Goal: Complete application form

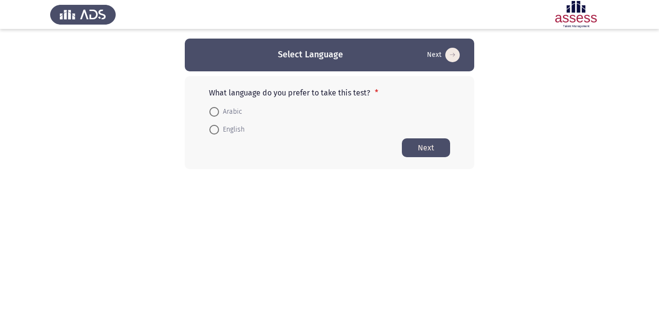
click at [229, 110] on span "Arabic" at bounding box center [230, 112] width 23 height 12
click at [219, 110] on input "Arabic" at bounding box center [214, 112] width 10 height 10
radio input "true"
click at [425, 144] on button "Next" at bounding box center [426, 147] width 48 height 19
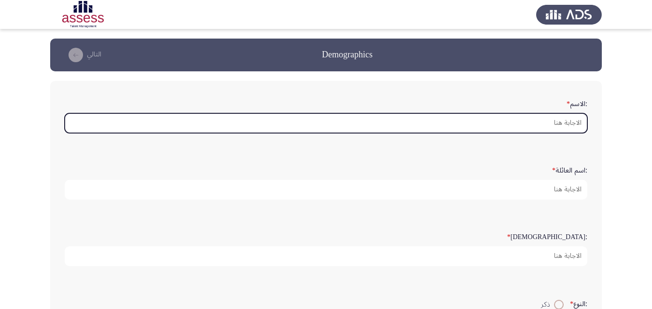
click at [533, 122] on input ":الاسم *" at bounding box center [326, 123] width 523 height 20
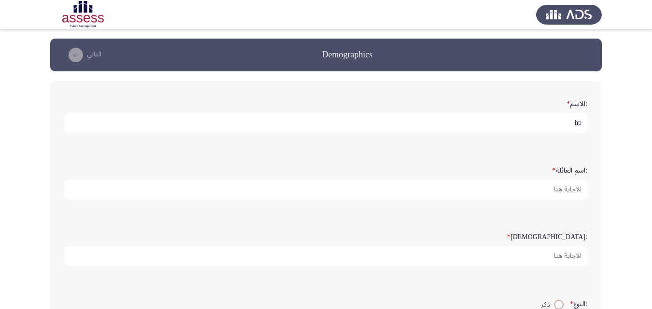
type input "h"
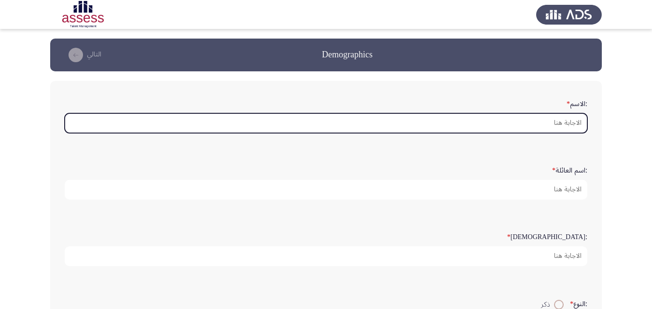
click at [534, 126] on input ":الاسم *" at bounding box center [326, 123] width 523 height 20
type input "ت"
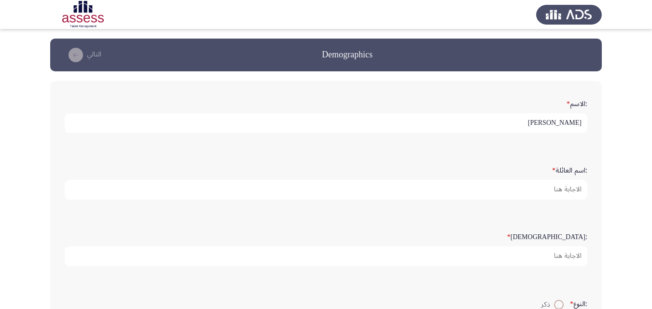
type input "[PERSON_NAME]"
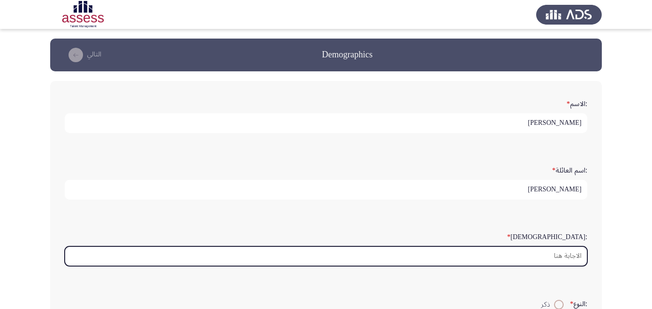
click at [520, 257] on input ":السن *" at bounding box center [326, 257] width 523 height 20
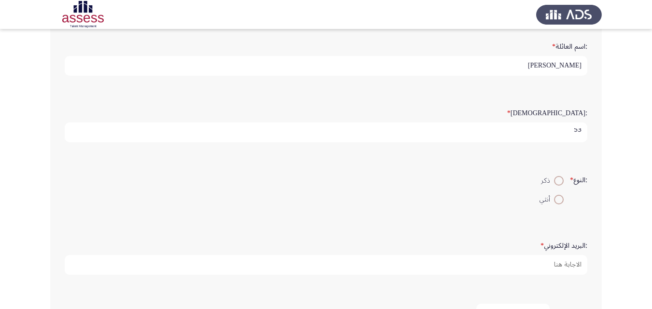
scroll to position [133, 0]
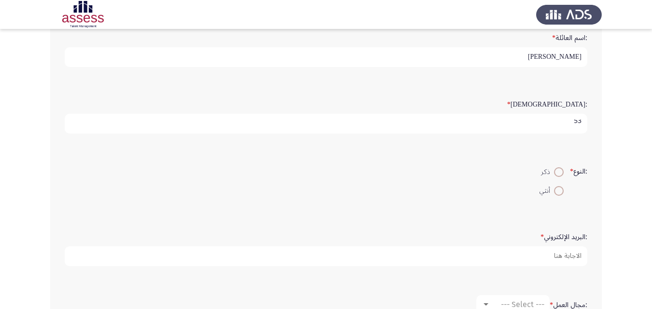
type input "53"
click at [561, 168] on span at bounding box center [559, 172] width 10 height 10
click at [561, 168] on input "ذكر" at bounding box center [559, 172] width 10 height 10
radio input "true"
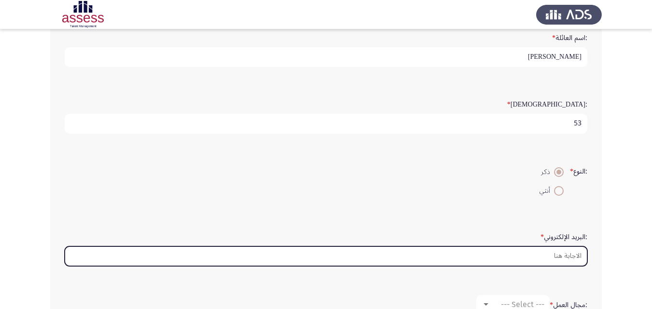
click at [561, 254] on input ":البريد الإلكتروني *" at bounding box center [326, 257] width 523 height 20
type input "ش"
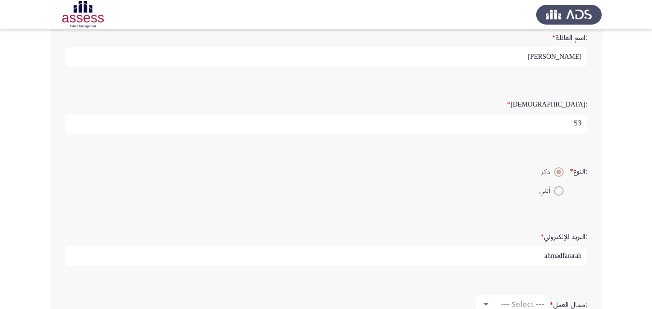
click at [253, 135] on div ":[DEMOGRAPHIC_DATA] * 53" at bounding box center [326, 114] width 532 height 47
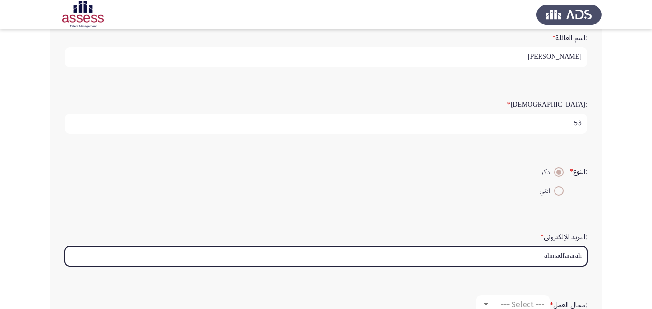
click at [583, 257] on input "ahmadfararah" at bounding box center [326, 257] width 523 height 20
click at [471, 254] on input "@ahmadfararah" at bounding box center [326, 257] width 523 height 20
click at [563, 259] on input "@ahmadfararah" at bounding box center [326, 257] width 523 height 20
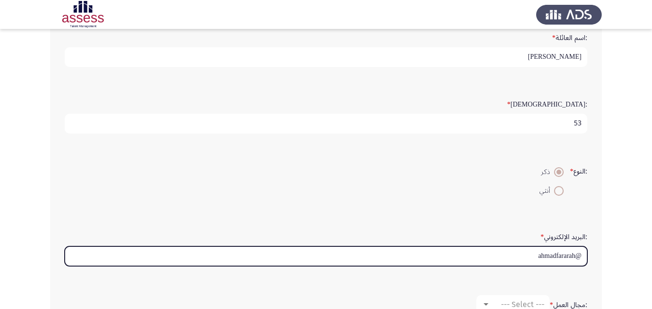
click at [559, 253] on input "@ahmadfararah" at bounding box center [326, 257] width 523 height 20
click at [582, 261] on input "@ahmadfararah" at bounding box center [326, 257] width 523 height 20
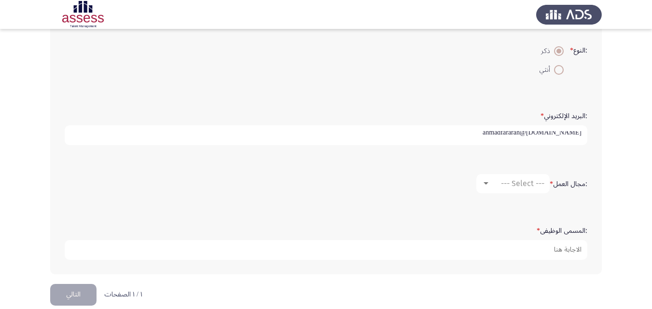
scroll to position [267, 0]
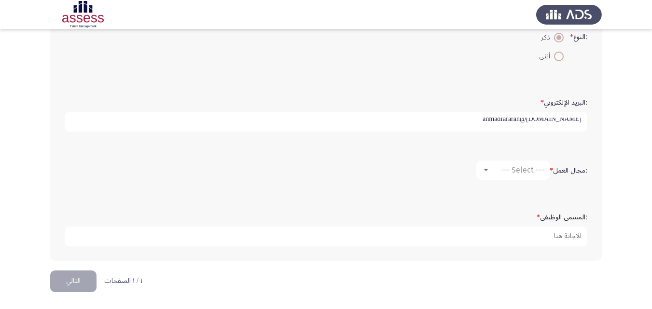
type input "[DOMAIN_NAME]@ahmadfararah"
click at [519, 169] on span "--- Select ---" at bounding box center [522, 170] width 43 height 9
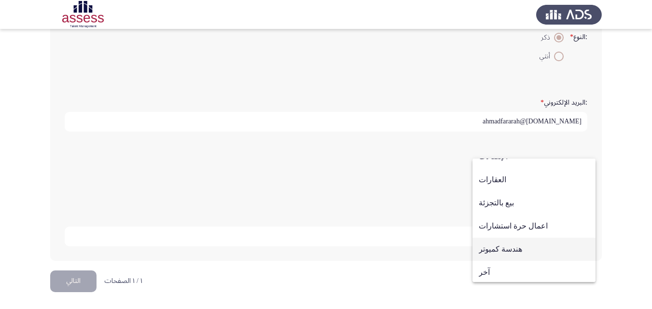
scroll to position [317, 0]
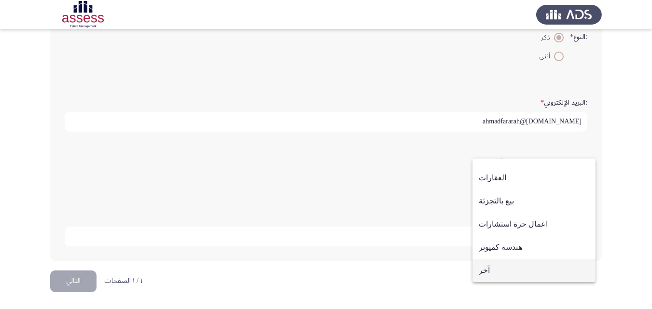
click at [499, 271] on span "آخر" at bounding box center [534, 270] width 111 height 23
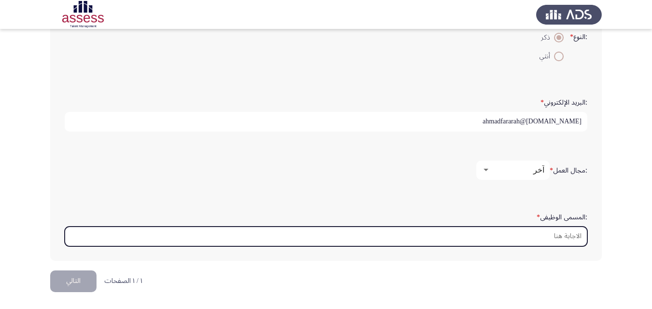
click at [524, 235] on input ":المسمى الوظيفى *" at bounding box center [326, 237] width 523 height 20
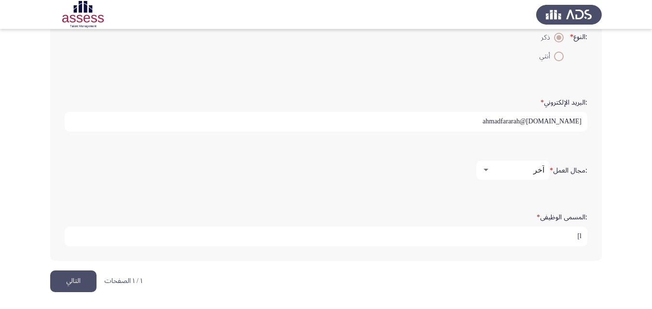
type input "l"
type input "مدير عام انتاج المنطقة الحره"
click at [55, 272] on button "التالي" at bounding box center [73, 282] width 46 height 22
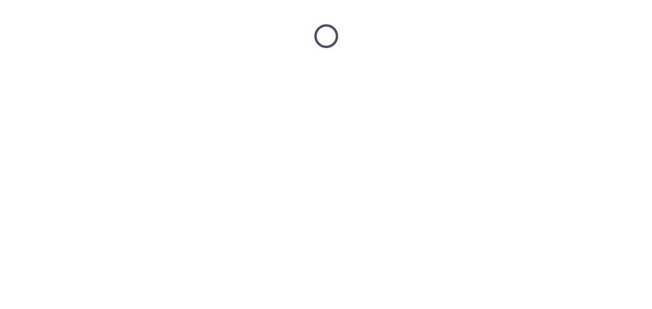
scroll to position [0, 0]
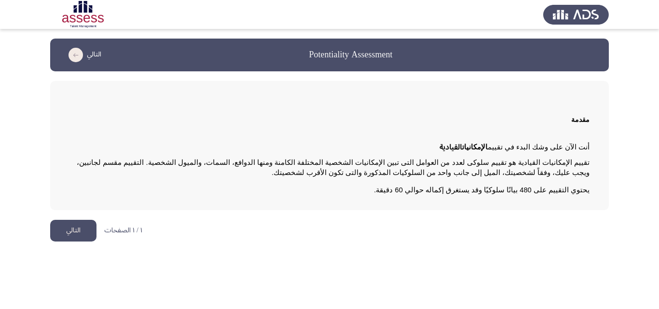
click at [70, 232] on button "التالي" at bounding box center [73, 231] width 46 height 22
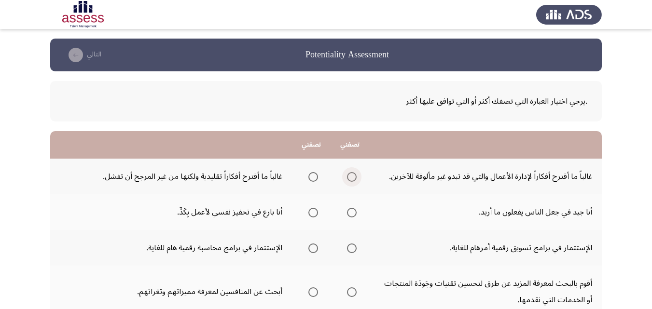
click at [349, 179] on span "Select an option" at bounding box center [352, 177] width 10 height 10
click at [349, 179] on input "Select an option" at bounding box center [352, 177] width 10 height 10
click at [350, 175] on span "Select an option" at bounding box center [351, 177] width 5 height 5
click at [350, 175] on input "Select an option" at bounding box center [352, 177] width 10 height 10
click at [352, 212] on span "Select an option" at bounding box center [352, 213] width 10 height 10
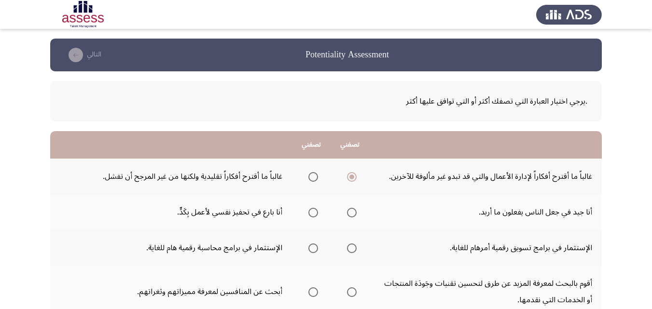
click at [352, 212] on input "Select an option" at bounding box center [352, 213] width 10 height 10
click at [353, 249] on span "Select an option" at bounding box center [352, 249] width 10 height 10
click at [353, 249] on input "Select an option" at bounding box center [352, 249] width 10 height 10
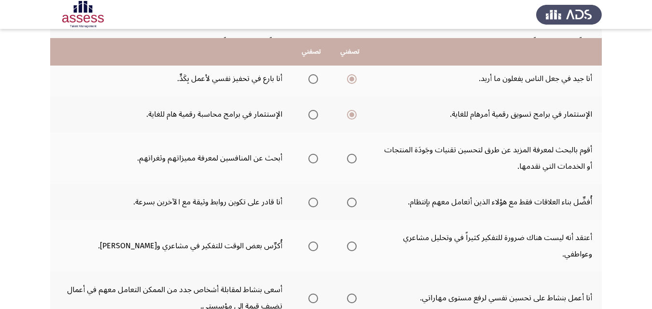
scroll to position [153, 0]
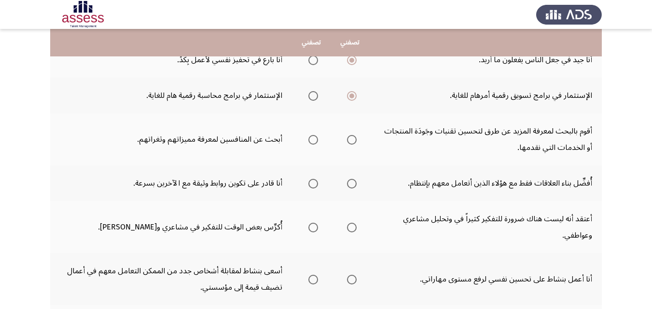
click at [352, 139] on span "Select an option" at bounding box center [352, 140] width 10 height 10
click at [352, 139] on input "Select an option" at bounding box center [352, 140] width 10 height 10
click at [312, 183] on span "Select an option" at bounding box center [313, 184] width 10 height 10
click at [312, 183] on input "Select an option" at bounding box center [313, 184] width 10 height 10
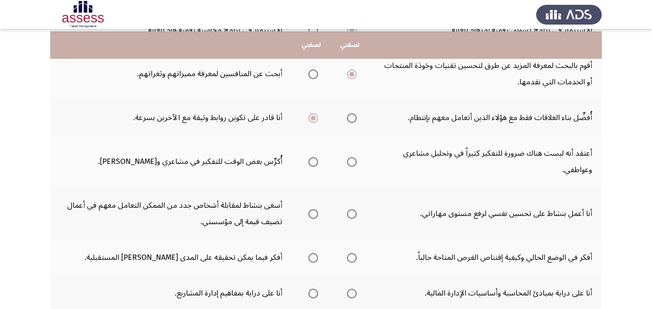
scroll to position [221, 0]
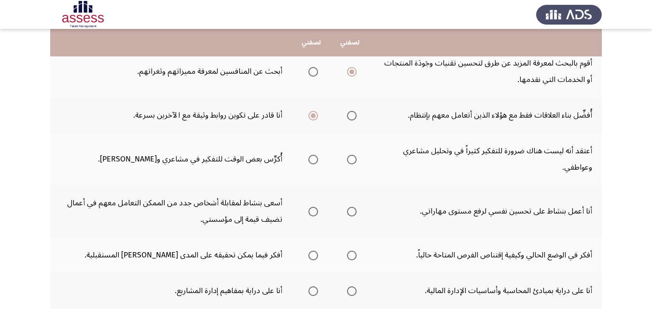
click at [351, 157] on span "Select an option" at bounding box center [352, 160] width 10 height 10
click at [351, 157] on input "Select an option" at bounding box center [352, 160] width 10 height 10
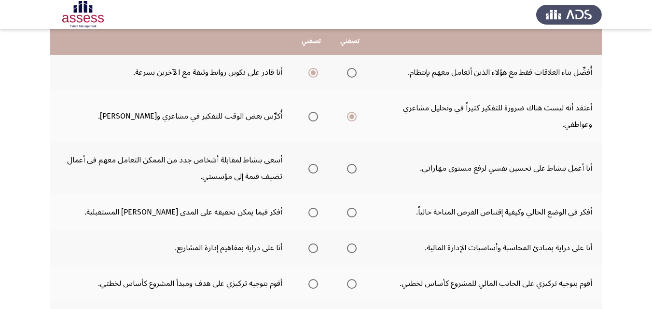
scroll to position [275, 0]
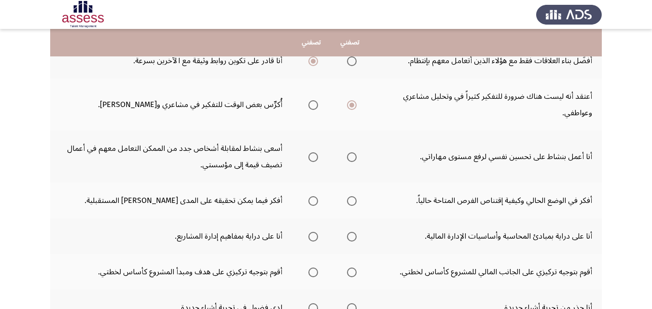
click at [352, 156] on span "Select an option" at bounding box center [352, 158] width 10 height 10
click at [352, 156] on input "Select an option" at bounding box center [352, 158] width 10 height 10
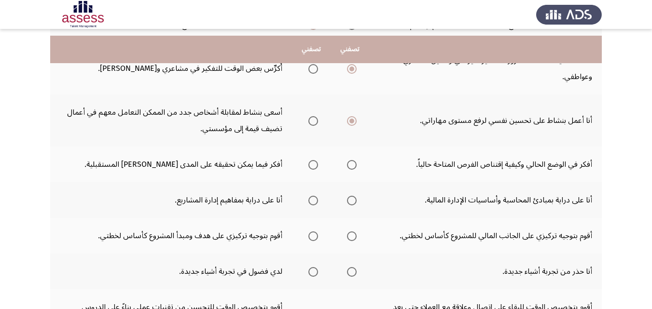
scroll to position [325, 0]
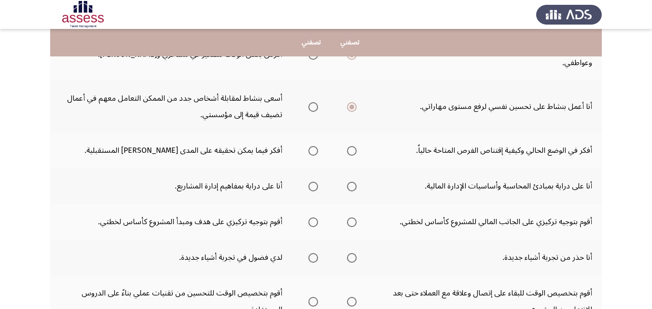
click at [314, 149] on span "Select an option" at bounding box center [313, 151] width 10 height 10
click at [314, 149] on input "Select an option" at bounding box center [313, 151] width 10 height 10
click at [313, 183] on span "Select an option" at bounding box center [313, 187] width 10 height 10
click at [313, 183] on input "Select an option" at bounding box center [313, 187] width 10 height 10
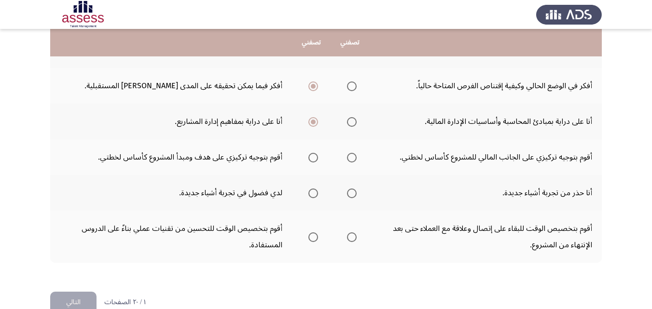
scroll to position [399, 0]
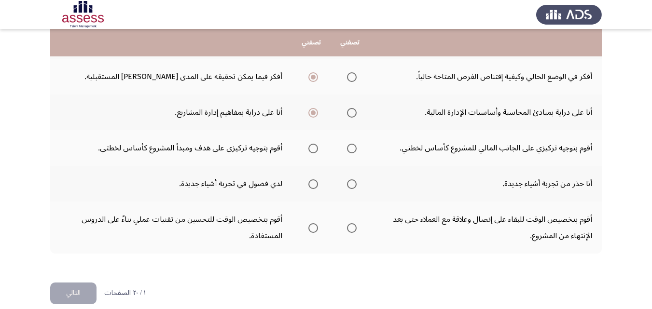
click at [312, 146] on span "Select an option" at bounding box center [313, 149] width 10 height 10
click at [312, 146] on input "Select an option" at bounding box center [313, 149] width 10 height 10
click at [352, 180] on span "Select an option" at bounding box center [352, 185] width 10 height 10
click at [352, 180] on input "Select an option" at bounding box center [352, 185] width 10 height 10
click at [313, 226] on span "Select an option" at bounding box center [313, 228] width 10 height 10
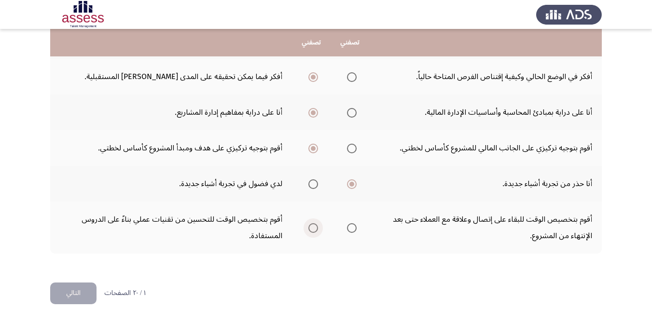
click at [313, 226] on input "Select an option" at bounding box center [313, 228] width 10 height 10
click at [70, 287] on button "التالي" at bounding box center [73, 294] width 46 height 22
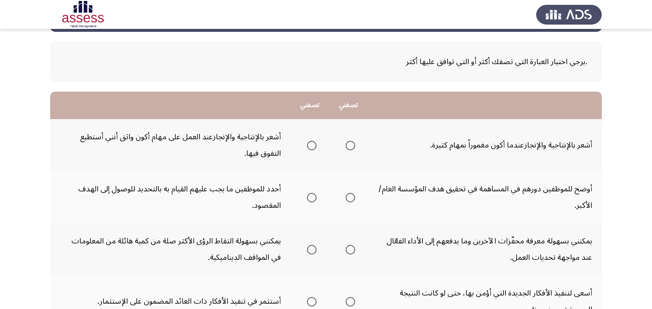
scroll to position [41, 0]
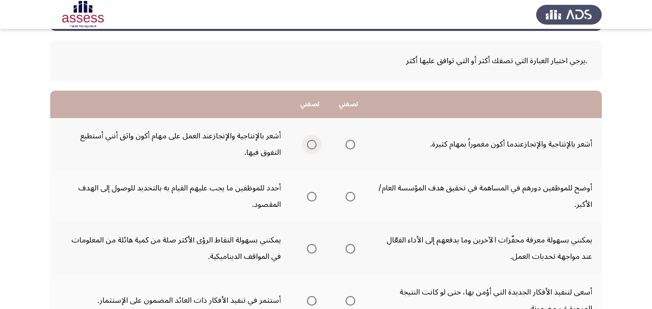
click at [311, 143] on span "Select an option" at bounding box center [312, 145] width 10 height 10
click at [311, 143] on input "Select an option" at bounding box center [312, 145] width 10 height 10
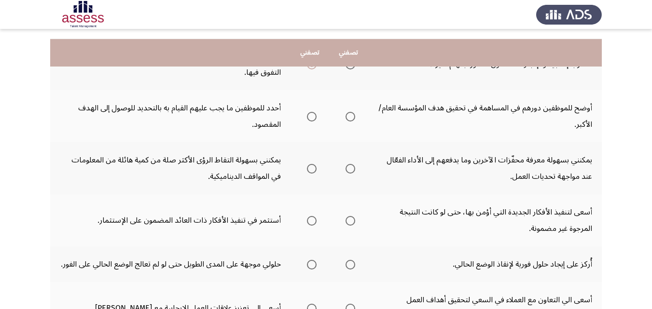
scroll to position [131, 0]
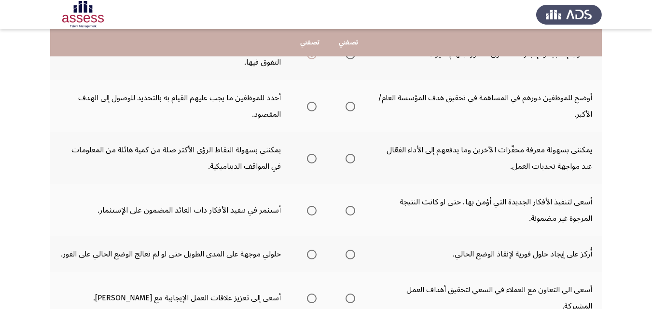
click at [313, 104] on span "Select an option" at bounding box center [312, 107] width 10 height 10
click at [313, 104] on input "Select an option" at bounding box center [312, 107] width 10 height 10
click at [351, 157] on span "Select an option" at bounding box center [351, 159] width 10 height 10
click at [351, 157] on input "Select an option" at bounding box center [351, 159] width 10 height 10
click at [352, 208] on span "Select an option" at bounding box center [351, 211] width 10 height 10
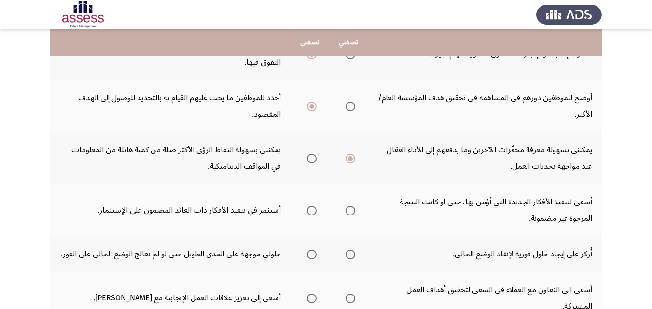
click at [352, 208] on input "Select an option" at bounding box center [351, 211] width 10 height 10
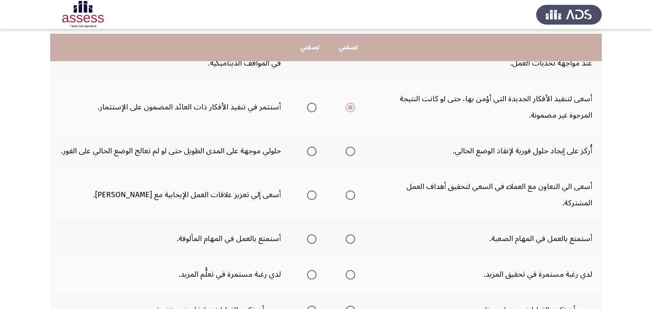
scroll to position [246, 0]
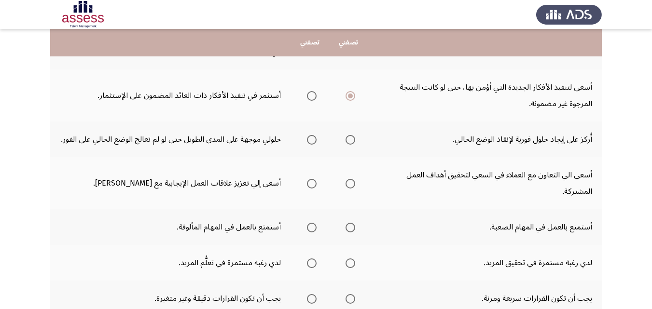
click at [353, 138] on span "Select an option" at bounding box center [351, 140] width 10 height 10
click at [353, 138] on input "Select an option" at bounding box center [351, 140] width 10 height 10
click at [311, 185] on span "Select an option" at bounding box center [312, 184] width 10 height 10
click at [311, 185] on input "Select an option" at bounding box center [312, 184] width 10 height 10
click at [315, 227] on span "Select an option" at bounding box center [312, 228] width 10 height 10
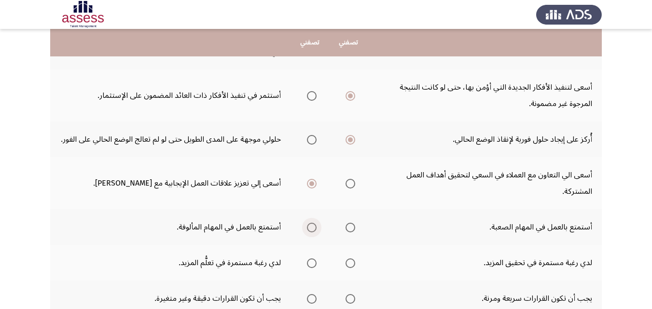
click at [315, 227] on input "Select an option" at bounding box center [312, 228] width 10 height 10
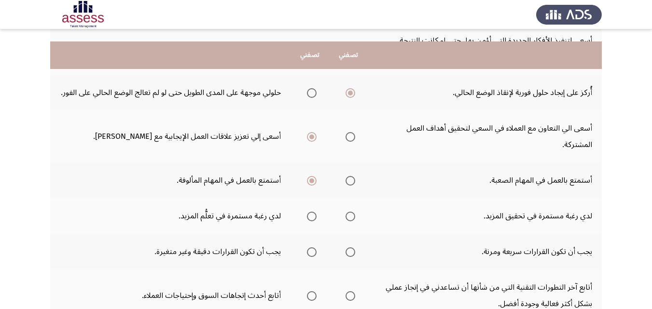
scroll to position [306, 0]
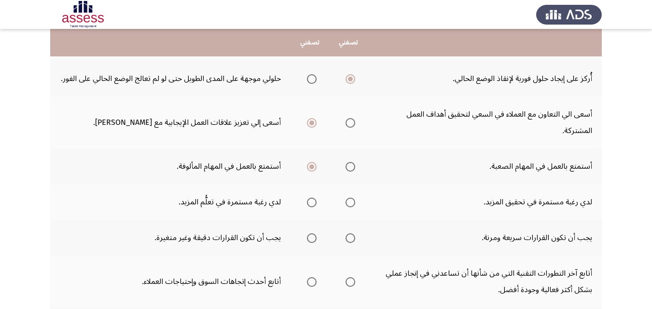
click at [312, 203] on span "Select an option" at bounding box center [312, 203] width 0 height 0
click at [313, 203] on input "Select an option" at bounding box center [312, 203] width 10 height 10
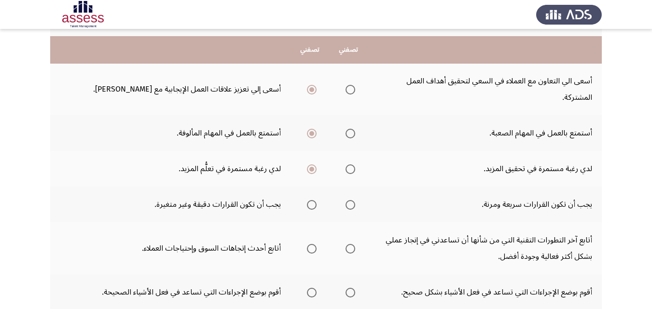
scroll to position [356, 0]
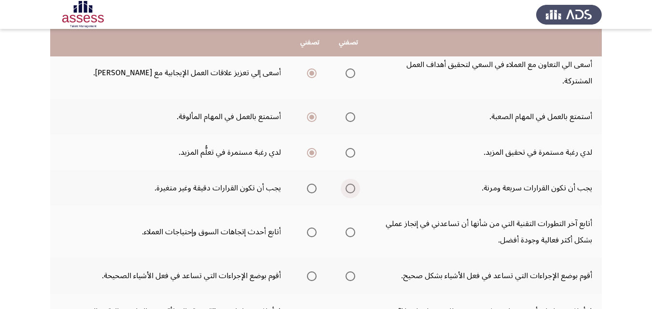
click at [351, 190] on span "Select an option" at bounding box center [351, 189] width 10 height 10
click at [351, 190] on input "Select an option" at bounding box center [351, 189] width 10 height 10
click at [354, 232] on span "Select an option" at bounding box center [351, 233] width 10 height 10
click at [354, 232] on input "Select an option" at bounding box center [351, 233] width 10 height 10
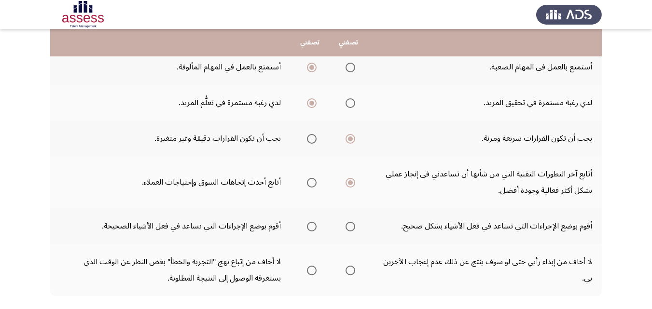
scroll to position [407, 0]
click at [315, 224] on span "Select an option" at bounding box center [312, 226] width 10 height 10
click at [315, 224] on input "Select an option" at bounding box center [312, 226] width 10 height 10
click at [351, 270] on span "Select an option" at bounding box center [351, 270] width 10 height 10
click at [351, 270] on input "Select an option" at bounding box center [351, 270] width 10 height 10
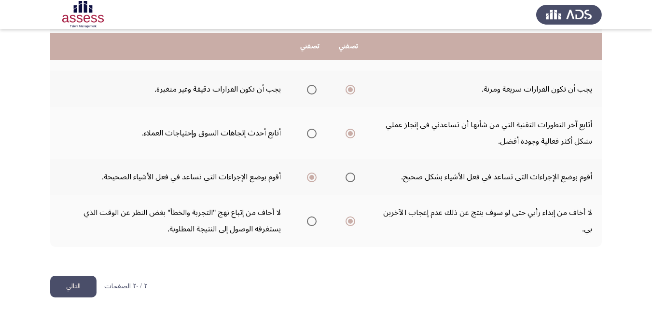
scroll to position [459, 0]
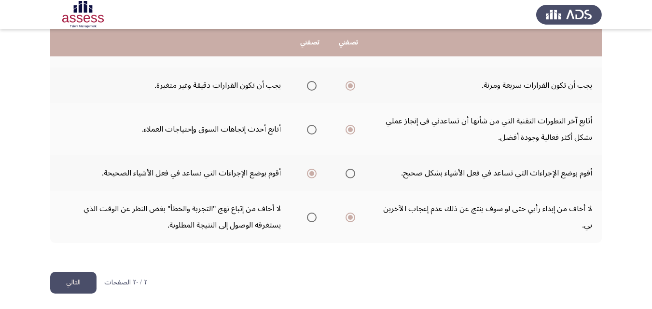
click at [61, 280] on button "التالي" at bounding box center [73, 283] width 46 height 22
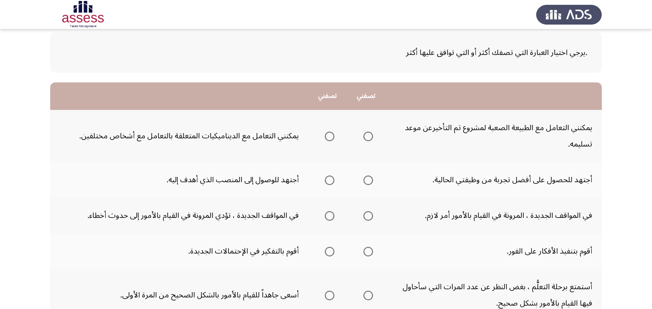
scroll to position [60, 0]
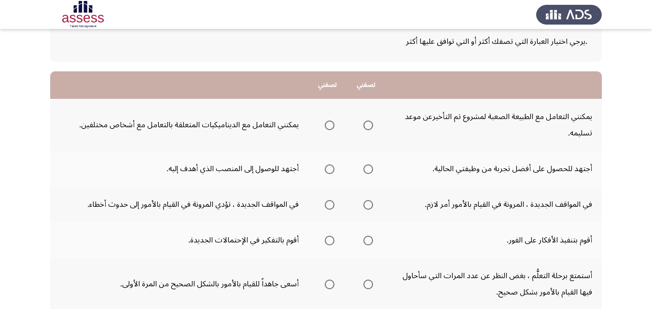
click at [368, 124] on span "Select an option" at bounding box center [368, 126] width 10 height 10
click at [368, 124] on input "Select an option" at bounding box center [368, 126] width 10 height 10
click at [368, 167] on span "Select an option" at bounding box center [368, 170] width 10 height 10
click at [368, 167] on input "Select an option" at bounding box center [368, 170] width 10 height 10
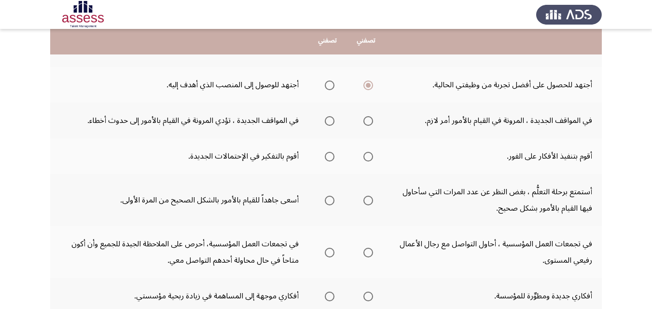
scroll to position [142, 0]
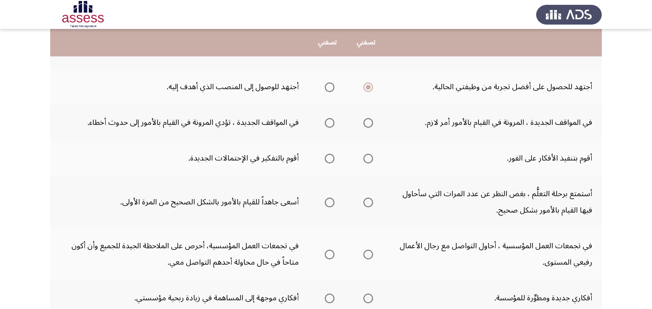
click at [367, 123] on span "Select an option" at bounding box center [368, 123] width 10 height 10
click at [367, 123] on input "Select an option" at bounding box center [368, 123] width 10 height 10
click at [330, 159] on span "Select an option" at bounding box center [330, 159] width 10 height 10
click at [330, 159] on input "Select an option" at bounding box center [330, 159] width 10 height 10
click at [330, 201] on span "Select an option" at bounding box center [330, 203] width 10 height 10
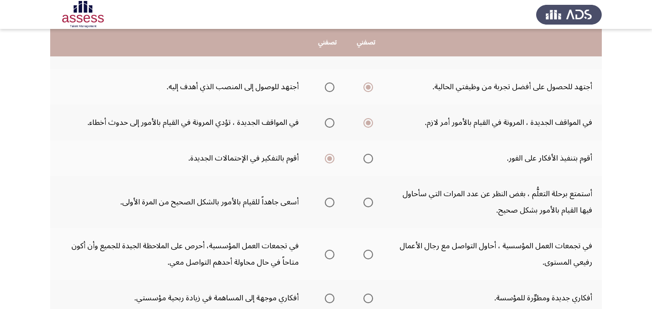
click at [330, 201] on input "Select an option" at bounding box center [330, 203] width 10 height 10
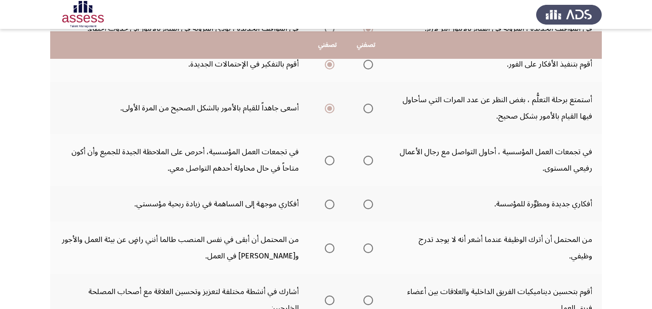
scroll to position [238, 0]
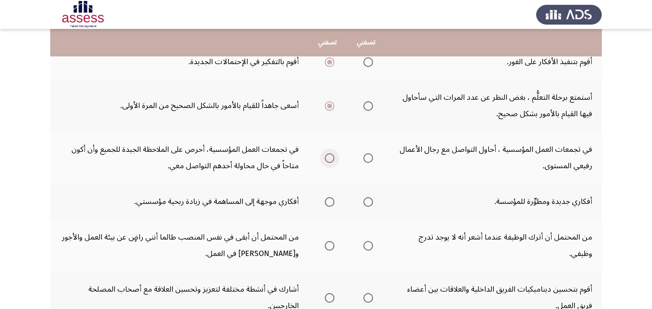
click at [330, 155] on span "Select an option" at bounding box center [330, 158] width 10 height 10
click at [330, 155] on input "Select an option" at bounding box center [330, 158] width 10 height 10
click at [369, 198] on span "Select an option" at bounding box center [368, 202] width 10 height 10
click at [369, 198] on input "Select an option" at bounding box center [368, 202] width 10 height 10
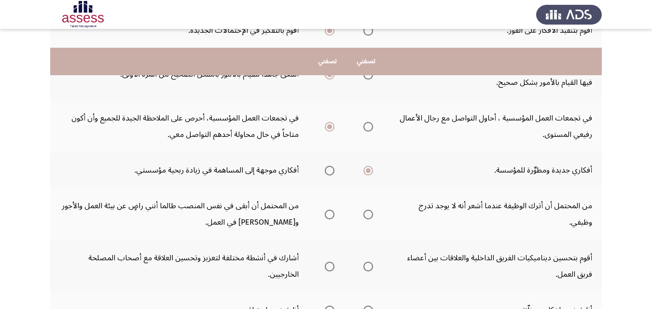
scroll to position [335, 0]
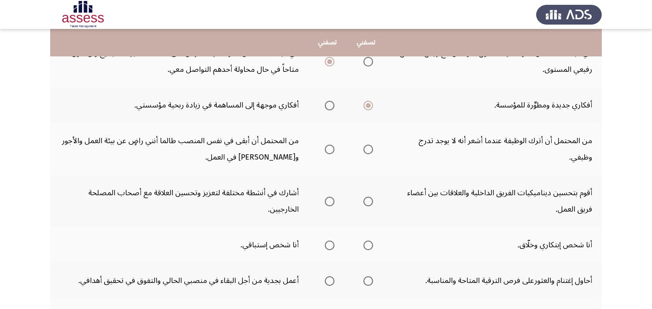
click at [330, 147] on span "Select an option" at bounding box center [330, 150] width 10 height 10
click at [330, 147] on input "Select an option" at bounding box center [330, 150] width 10 height 10
click at [366, 203] on span "Select an option" at bounding box center [368, 202] width 10 height 10
click at [366, 203] on input "Select an option" at bounding box center [368, 202] width 10 height 10
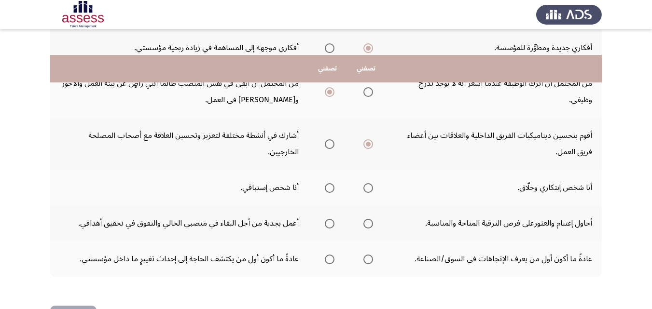
scroll to position [379, 0]
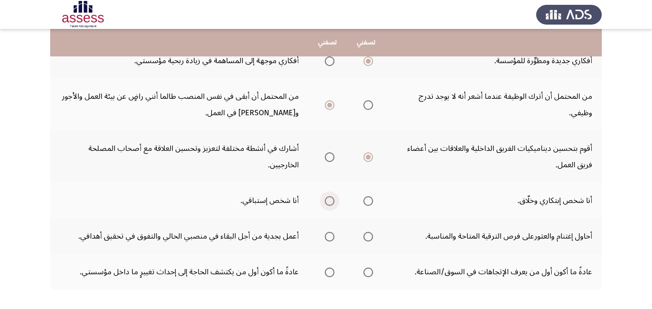
click at [331, 199] on span "Select an option" at bounding box center [330, 201] width 10 height 10
click at [331, 199] on input "Select an option" at bounding box center [330, 201] width 10 height 10
click at [327, 233] on span "Select an option" at bounding box center [330, 237] width 10 height 10
click at [327, 233] on input "Select an option" at bounding box center [330, 237] width 10 height 10
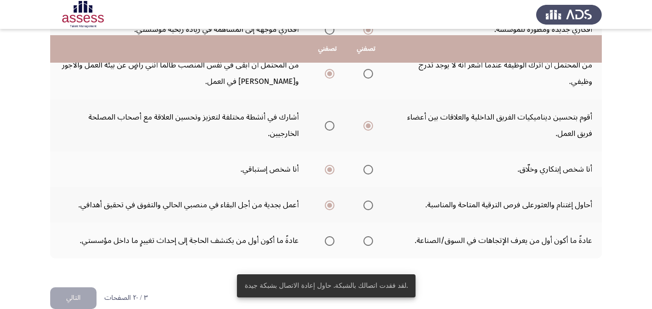
scroll to position [428, 0]
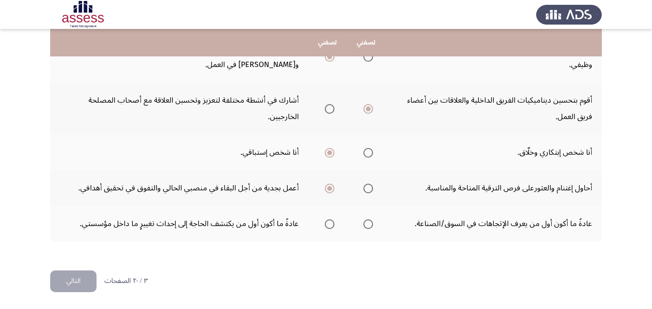
click at [328, 224] on span "Select an option" at bounding box center [330, 225] width 10 height 10
click at [328, 224] on input "Select an option" at bounding box center [330, 225] width 10 height 10
click at [73, 279] on button "التالي" at bounding box center [73, 282] width 46 height 22
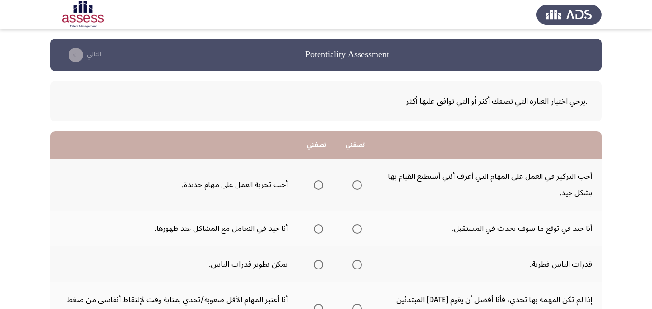
click at [319, 183] on span "Select an option" at bounding box center [319, 186] width 10 height 10
click at [319, 183] on input "Select an option" at bounding box center [319, 186] width 10 height 10
click at [319, 183] on span "Select an option" at bounding box center [318, 185] width 5 height 5
click at [317, 229] on span "Select an option" at bounding box center [319, 229] width 10 height 10
click at [317, 229] on input "Select an option" at bounding box center [319, 229] width 10 height 10
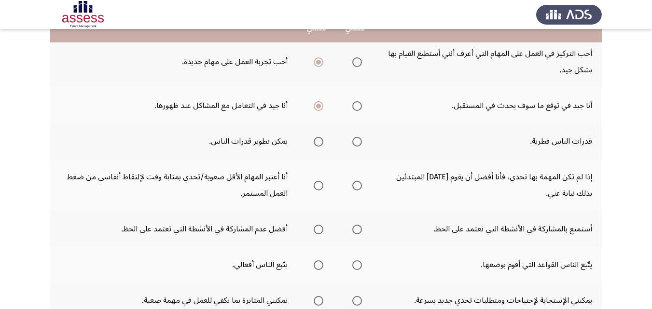
scroll to position [145, 0]
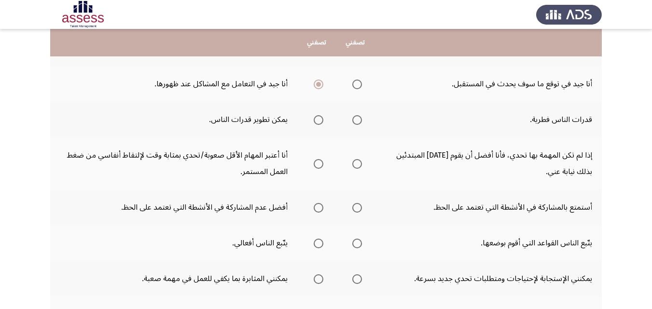
click at [320, 117] on span "Select an option" at bounding box center [319, 120] width 10 height 10
click at [320, 117] on input "Select an option" at bounding box center [319, 120] width 10 height 10
click at [356, 161] on span "Select an option" at bounding box center [357, 164] width 10 height 10
click at [356, 161] on input "Select an option" at bounding box center [357, 164] width 10 height 10
click at [319, 206] on span "Select an option" at bounding box center [319, 208] width 10 height 10
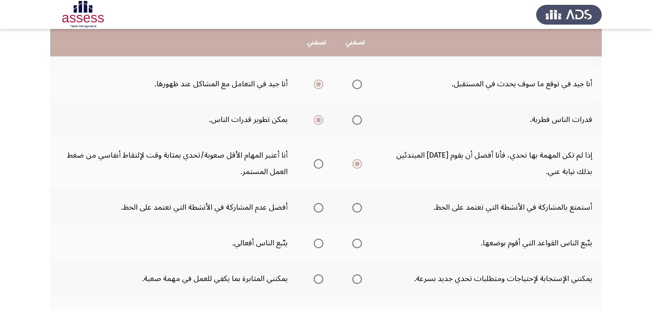
click at [319, 206] on input "Select an option" at bounding box center [319, 208] width 10 height 10
click at [319, 243] on span "Select an option" at bounding box center [319, 244] width 10 height 10
click at [319, 243] on input "Select an option" at bounding box center [319, 244] width 10 height 10
click at [358, 242] on span "Select an option" at bounding box center [357, 244] width 10 height 10
click at [358, 242] on input "Select an option" at bounding box center [357, 244] width 10 height 10
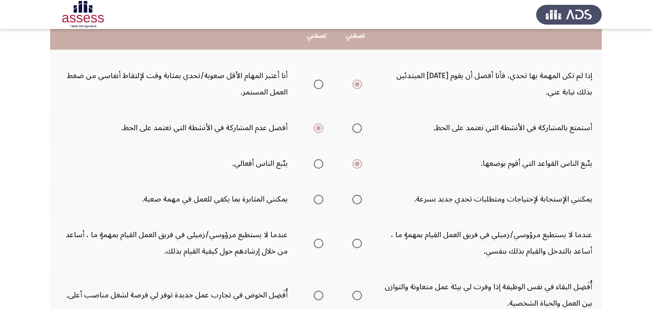
scroll to position [241, 0]
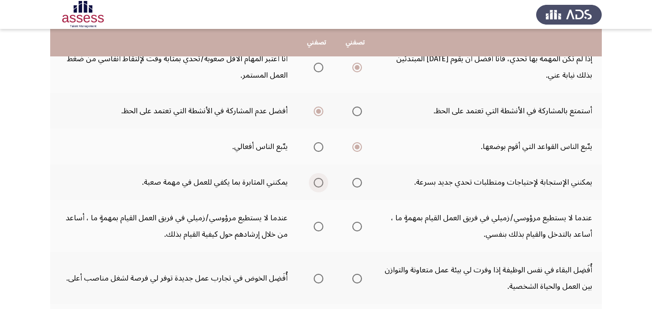
click at [318, 181] on span "Select an option" at bounding box center [319, 183] width 10 height 10
click at [318, 181] on input "Select an option" at bounding box center [319, 183] width 10 height 10
click at [320, 225] on span "Select an option" at bounding box center [319, 227] width 10 height 10
click at [320, 225] on input "Select an option" at bounding box center [319, 227] width 10 height 10
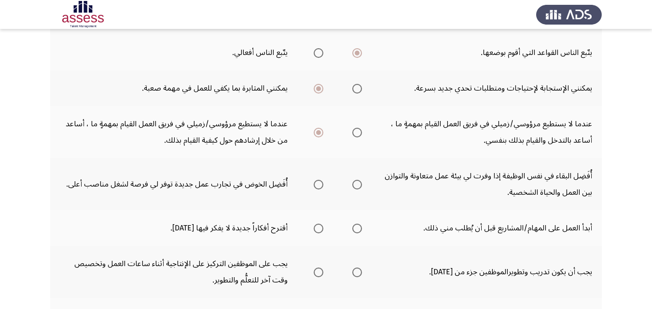
scroll to position [386, 0]
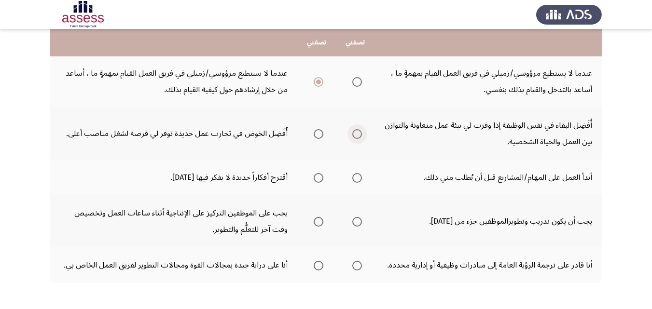
click at [356, 132] on span "Select an option" at bounding box center [357, 134] width 10 height 10
click at [356, 132] on input "Select an option" at bounding box center [357, 134] width 10 height 10
click at [355, 173] on span "Select an option" at bounding box center [357, 178] width 10 height 10
click at [355, 173] on input "Select an option" at bounding box center [357, 178] width 10 height 10
click at [355, 222] on span "Select an option" at bounding box center [357, 222] width 10 height 10
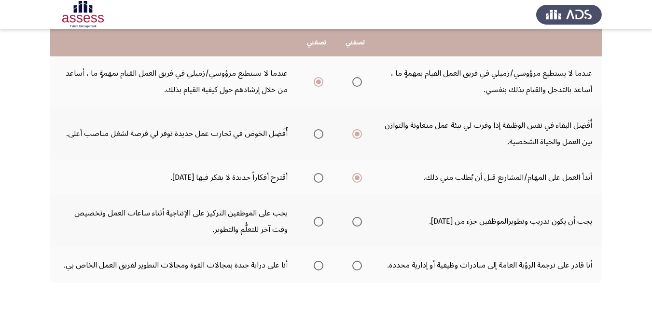
click at [355, 222] on input "Select an option" at bounding box center [357, 222] width 10 height 10
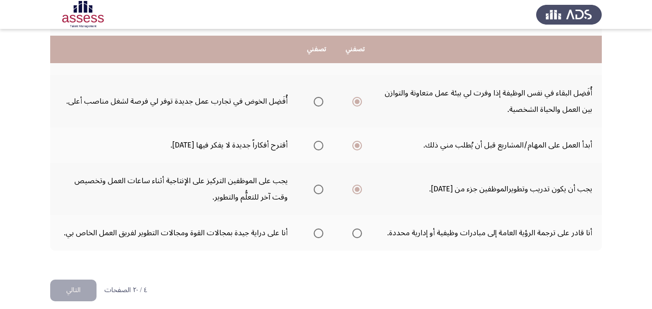
scroll to position [428, 0]
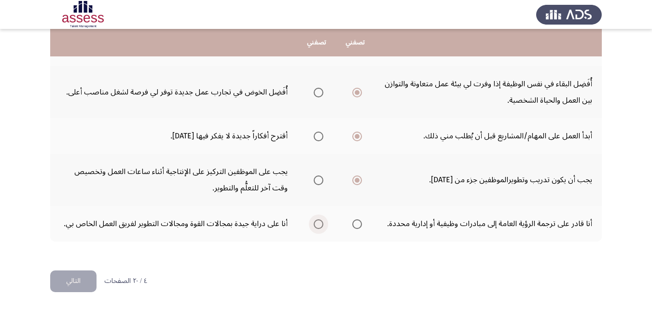
click at [318, 222] on span "Select an option" at bounding box center [319, 225] width 10 height 10
click at [318, 222] on input "Select an option" at bounding box center [319, 225] width 10 height 10
click at [69, 277] on button "التالي" at bounding box center [73, 282] width 46 height 22
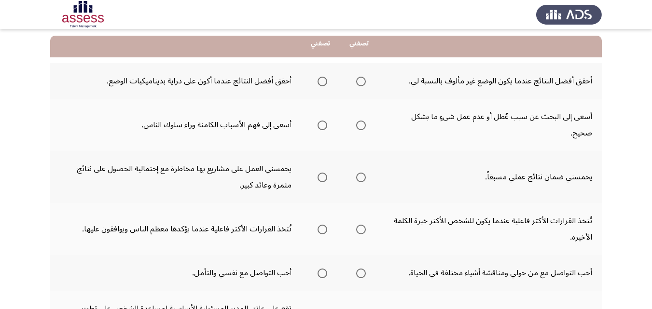
scroll to position [97, 0]
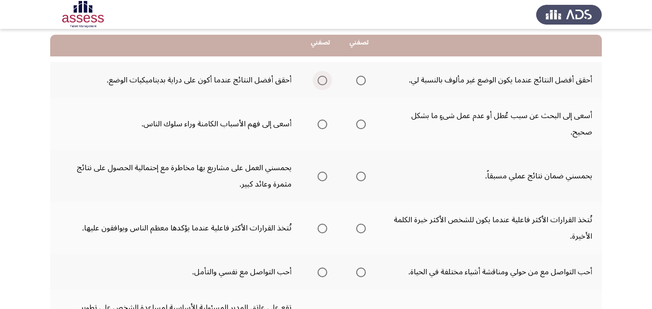
click at [320, 79] on span "Select an option" at bounding box center [323, 81] width 10 height 10
click at [320, 79] on input "Select an option" at bounding box center [323, 81] width 10 height 10
click at [360, 125] on span "Select an option" at bounding box center [361, 125] width 10 height 10
click at [360, 125] on input "Select an option" at bounding box center [361, 125] width 10 height 10
click at [321, 175] on span "Select an option" at bounding box center [323, 177] width 10 height 10
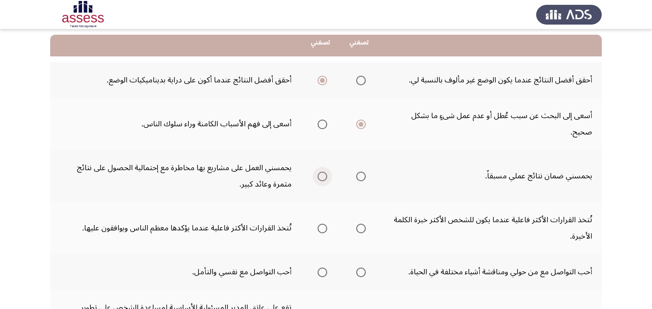
click at [321, 175] on input "Select an option" at bounding box center [323, 177] width 10 height 10
click at [360, 228] on span "Select an option" at bounding box center [361, 229] width 10 height 10
click at [360, 228] on input "Select an option" at bounding box center [361, 229] width 10 height 10
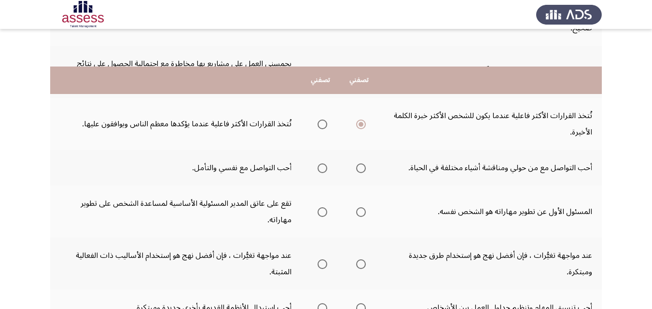
scroll to position [241, 0]
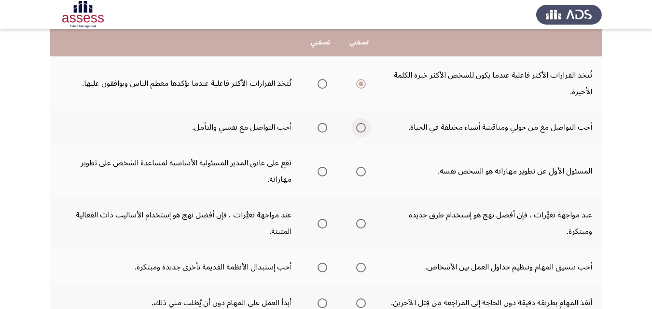
click at [362, 126] on span "Select an option" at bounding box center [361, 128] width 10 height 10
click at [362, 126] on input "Select an option" at bounding box center [361, 128] width 10 height 10
click at [322, 168] on span "Select an option" at bounding box center [323, 172] width 10 height 10
click at [322, 168] on input "Select an option" at bounding box center [323, 172] width 10 height 10
click at [322, 222] on span "Select an option" at bounding box center [323, 224] width 10 height 10
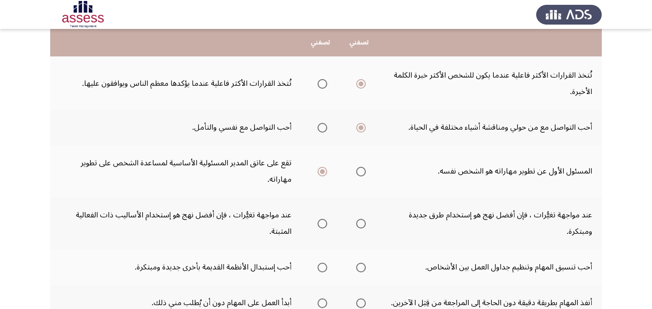
click at [322, 222] on input "Select an option" at bounding box center [323, 224] width 10 height 10
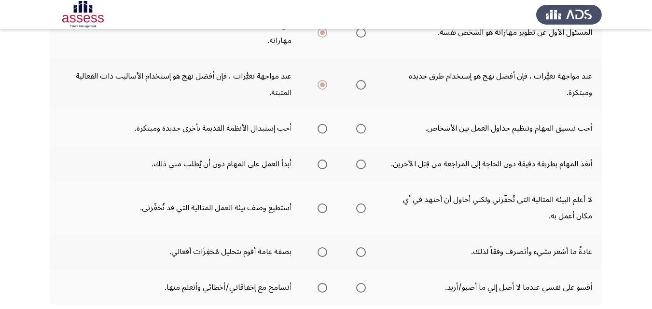
scroll to position [386, 0]
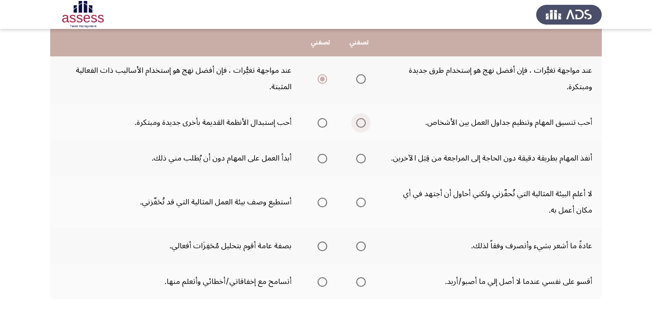
click at [361, 123] on span "Select an option" at bounding box center [361, 123] width 10 height 10
click at [361, 123] on input "Select an option" at bounding box center [361, 123] width 10 height 10
click at [323, 157] on span "Select an option" at bounding box center [323, 159] width 10 height 10
click at [323, 157] on input "Select an option" at bounding box center [323, 159] width 10 height 10
click at [361, 200] on span "Select an option" at bounding box center [361, 203] width 10 height 10
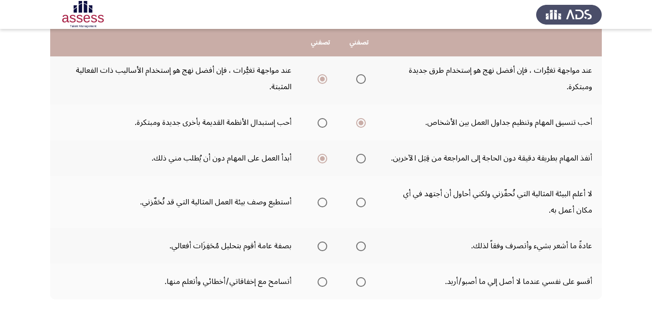
click at [361, 200] on input "Select an option" at bounding box center [361, 203] width 10 height 10
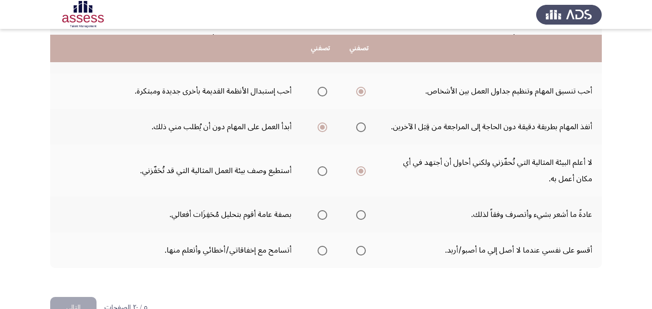
scroll to position [434, 0]
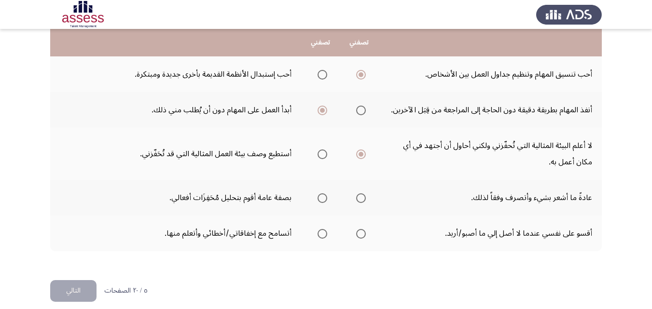
click at [361, 195] on span "Select an option" at bounding box center [361, 199] width 10 height 10
click at [361, 195] on input "Select an option" at bounding box center [361, 199] width 10 height 10
click at [321, 232] on span "Select an option" at bounding box center [323, 234] width 10 height 10
click at [321, 232] on input "Select an option" at bounding box center [323, 234] width 10 height 10
click at [74, 287] on button "التالي" at bounding box center [73, 291] width 46 height 22
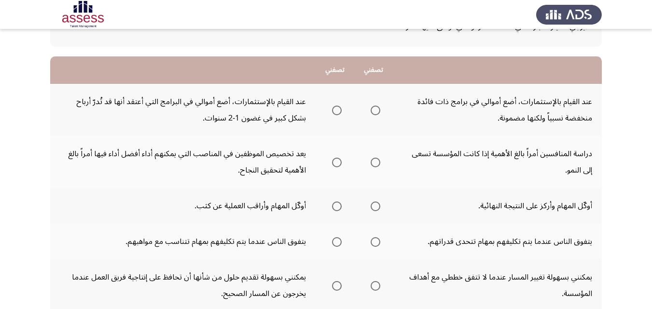
scroll to position [97, 0]
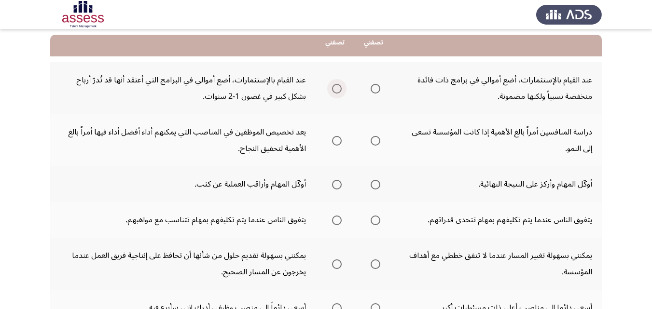
click at [337, 86] on span "Select an option" at bounding box center [337, 89] width 10 height 10
click at [337, 86] on input "Select an option" at bounding box center [337, 89] width 10 height 10
click at [339, 139] on span "Select an option" at bounding box center [337, 141] width 10 height 10
click at [339, 139] on input "Select an option" at bounding box center [337, 141] width 10 height 10
click at [376, 185] on span "Select an option" at bounding box center [376, 185] width 10 height 10
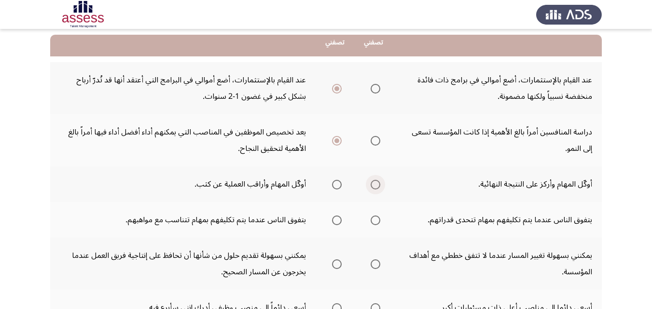
click at [376, 185] on input "Select an option" at bounding box center [376, 185] width 10 height 10
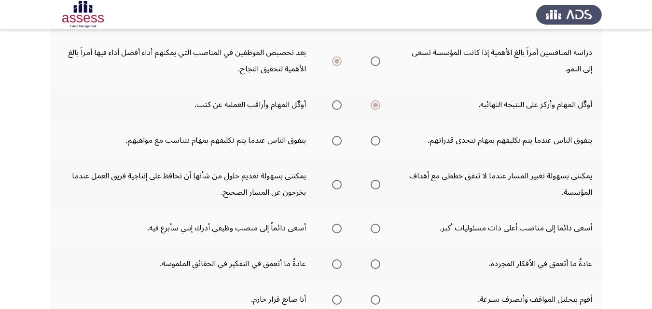
scroll to position [193, 0]
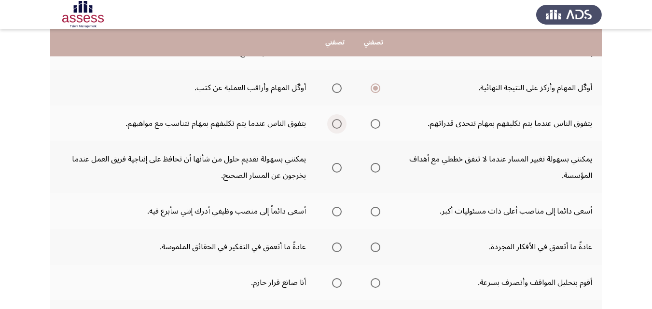
click at [339, 123] on span "Select an option" at bounding box center [337, 124] width 10 height 10
click at [339, 123] on input "Select an option" at bounding box center [337, 124] width 10 height 10
click at [338, 166] on span "Select an option" at bounding box center [337, 168] width 10 height 10
click at [338, 166] on input "Select an option" at bounding box center [337, 168] width 10 height 10
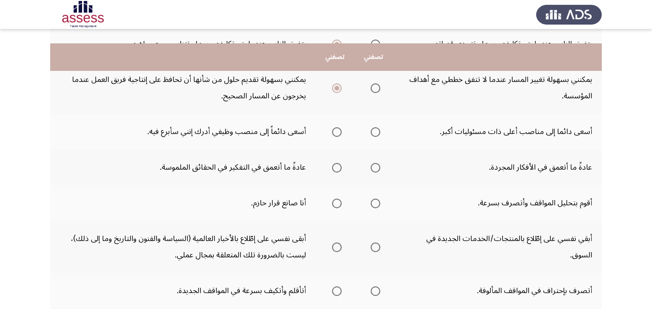
scroll to position [290, 0]
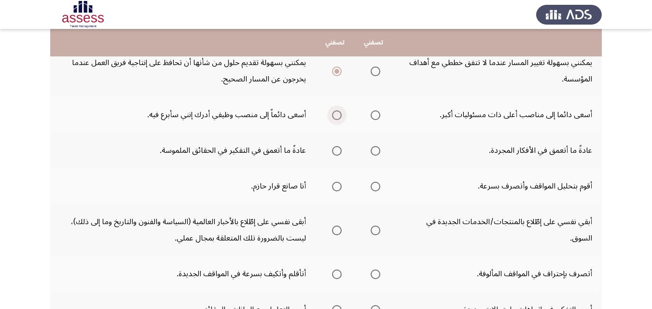
click at [339, 113] on span "Select an option" at bounding box center [337, 116] width 10 height 10
click at [339, 113] on input "Select an option" at bounding box center [337, 116] width 10 height 10
click at [337, 150] on span "Select an option" at bounding box center [337, 151] width 10 height 10
click at [337, 150] on input "Select an option" at bounding box center [337, 151] width 10 height 10
click at [376, 185] on span "Select an option" at bounding box center [376, 187] width 10 height 10
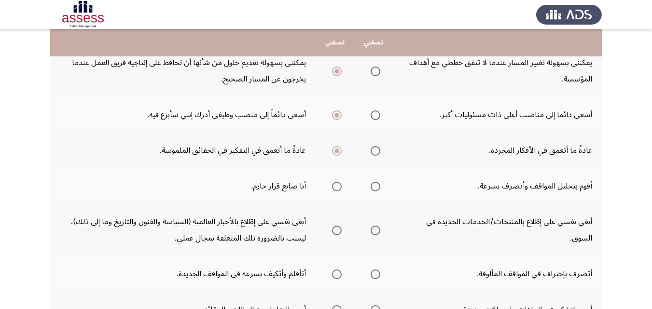
click at [376, 185] on input "Select an option" at bounding box center [376, 187] width 10 height 10
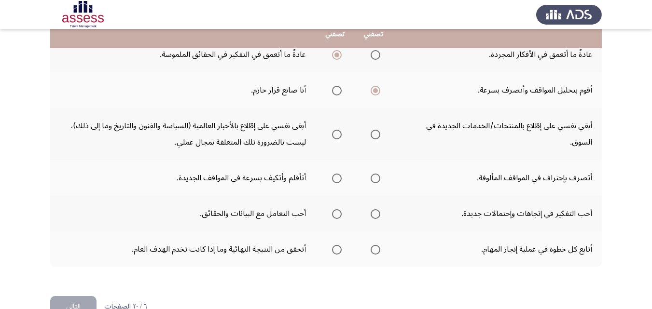
scroll to position [386, 0]
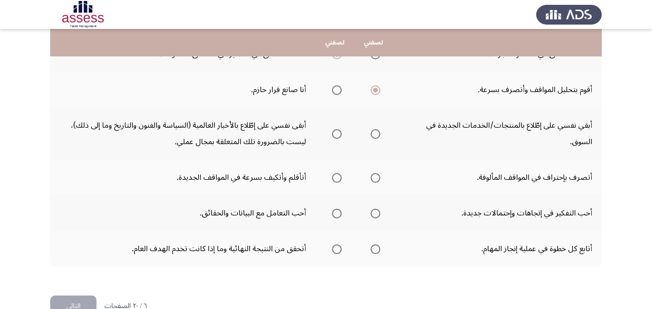
click at [339, 131] on span "Select an option" at bounding box center [337, 134] width 10 height 10
click at [339, 131] on input "Select an option" at bounding box center [337, 134] width 10 height 10
click at [336, 176] on span "Select an option" at bounding box center [337, 178] width 10 height 10
click at [336, 176] on input "Select an option" at bounding box center [337, 178] width 10 height 10
click at [339, 211] on span "Select an option" at bounding box center [337, 214] width 10 height 10
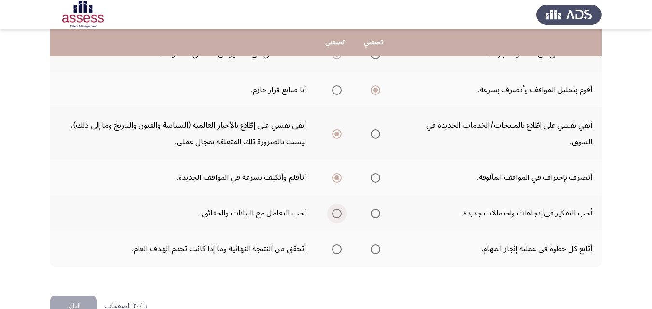
click at [339, 211] on input "Select an option" at bounding box center [337, 214] width 10 height 10
click at [375, 248] on span "Select an option" at bounding box center [376, 250] width 10 height 10
click at [375, 248] on input "Select an option" at bounding box center [376, 250] width 10 height 10
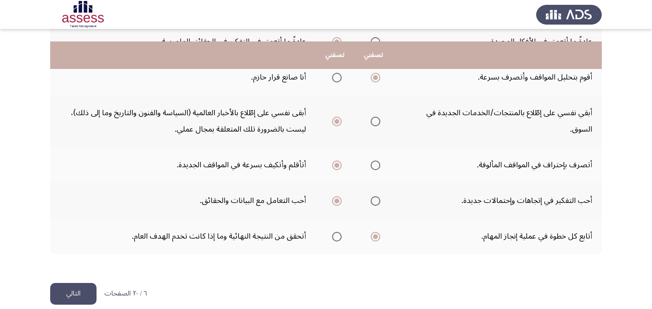
scroll to position [411, 0]
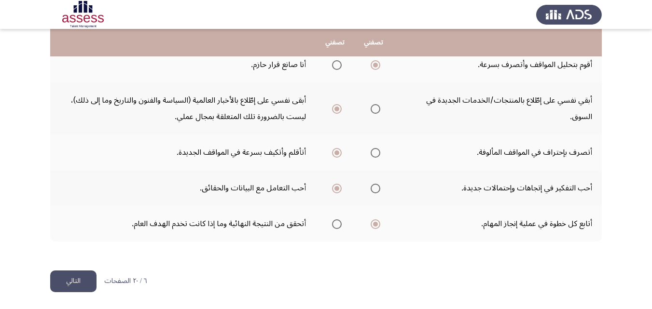
click at [65, 277] on button "التالي" at bounding box center [73, 282] width 46 height 22
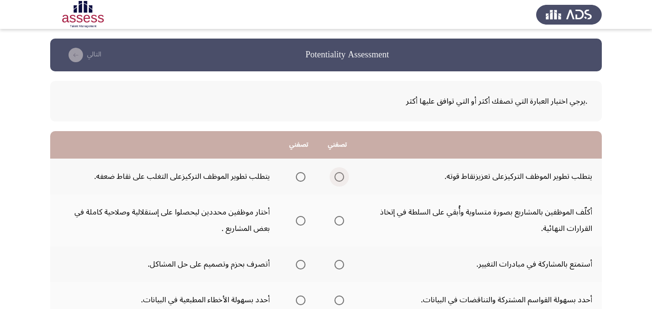
click at [342, 175] on span "Select an option" at bounding box center [339, 177] width 10 height 10
click at [342, 175] on input "Select an option" at bounding box center [339, 177] width 10 height 10
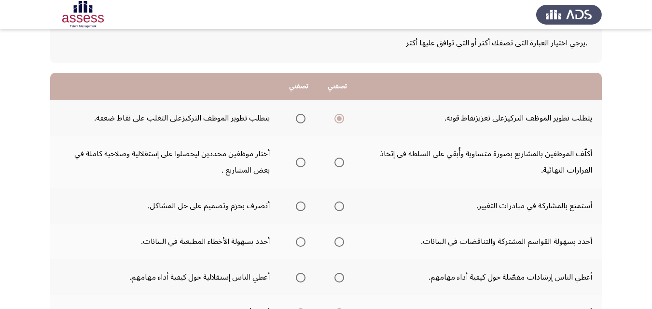
scroll to position [97, 0]
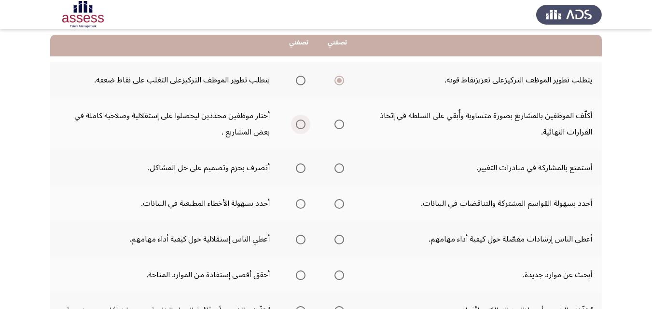
click at [300, 122] on span "Select an option" at bounding box center [301, 125] width 10 height 10
click at [300, 122] on input "Select an option" at bounding box center [301, 125] width 10 height 10
click at [298, 167] on span "Select an option" at bounding box center [301, 169] width 10 height 10
click at [298, 167] on input "Select an option" at bounding box center [301, 169] width 10 height 10
click at [338, 200] on span "Select an option" at bounding box center [339, 204] width 10 height 10
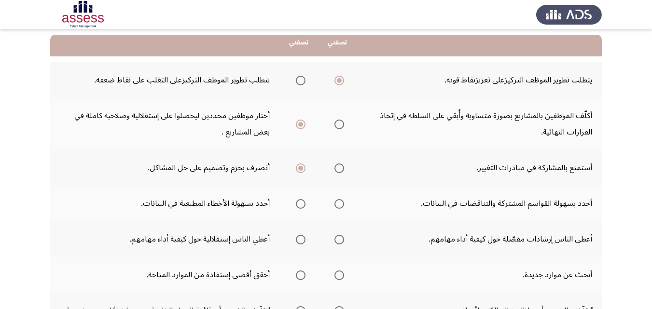
click at [338, 200] on input "Select an option" at bounding box center [339, 204] width 10 height 10
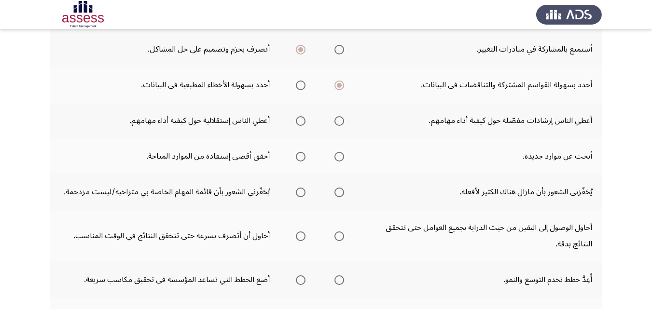
scroll to position [241, 0]
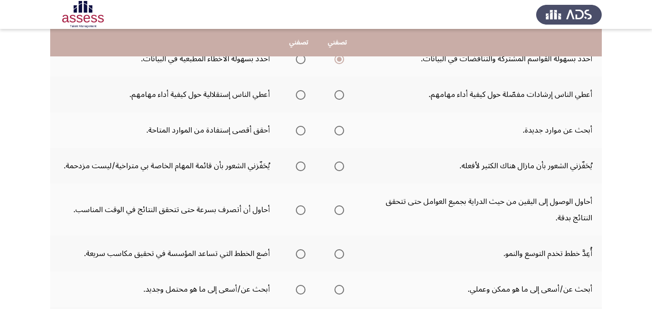
click at [302, 93] on span "Select an option" at bounding box center [301, 95] width 10 height 10
click at [302, 93] on input "Select an option" at bounding box center [301, 95] width 10 height 10
click at [300, 129] on span "Select an option" at bounding box center [301, 131] width 10 height 10
click at [300, 129] on input "Select an option" at bounding box center [301, 131] width 10 height 10
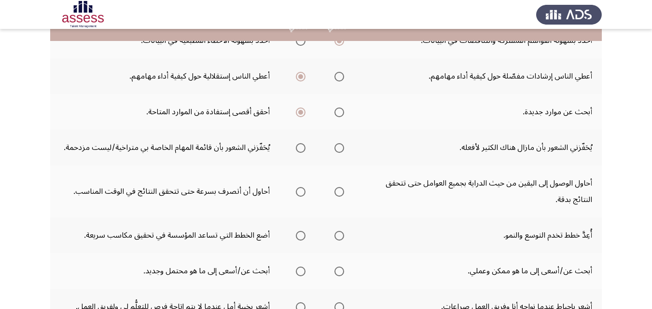
scroll to position [290, 0]
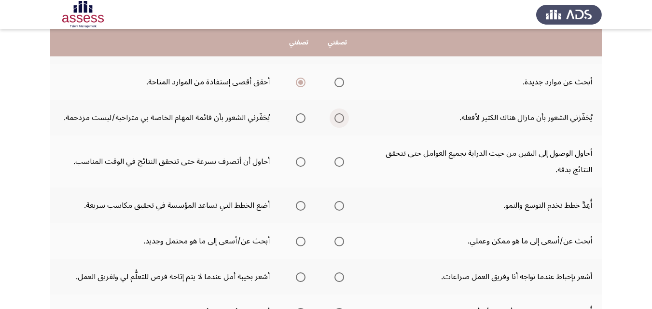
click at [340, 117] on span "Select an option" at bounding box center [339, 118] width 10 height 10
click at [340, 117] on input "Select an option" at bounding box center [339, 118] width 10 height 10
click at [303, 160] on span "Select an option" at bounding box center [301, 162] width 10 height 10
click at [303, 160] on input "Select an option" at bounding box center [301, 162] width 10 height 10
click at [339, 205] on span "Select an option" at bounding box center [339, 206] width 10 height 10
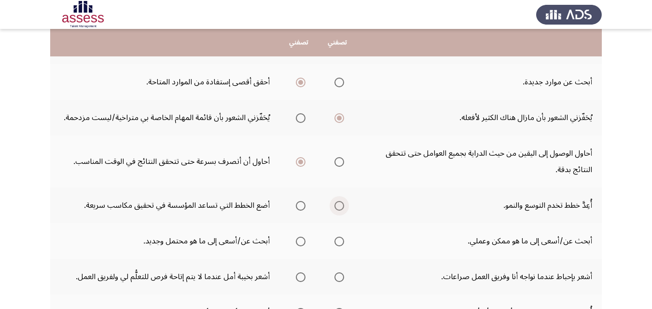
click at [339, 205] on input "Select an option" at bounding box center [339, 206] width 10 height 10
click at [337, 242] on span "Select an option" at bounding box center [339, 242] width 10 height 10
click at [337, 242] on input "Select an option" at bounding box center [339, 242] width 10 height 10
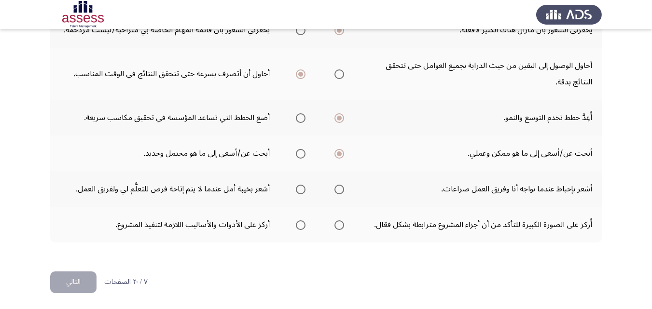
scroll to position [378, 0]
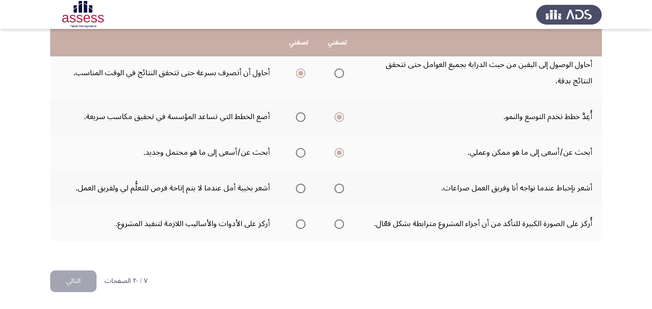
click at [339, 185] on span "Select an option" at bounding box center [339, 189] width 10 height 10
click at [339, 185] on input "Select an option" at bounding box center [339, 189] width 10 height 10
click at [301, 224] on span "Select an option" at bounding box center [301, 225] width 10 height 10
click at [301, 224] on input "Select an option" at bounding box center [301, 225] width 10 height 10
click at [84, 280] on button "التالي" at bounding box center [73, 282] width 46 height 22
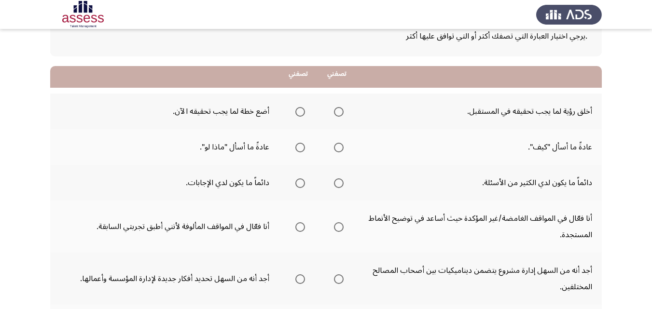
scroll to position [97, 0]
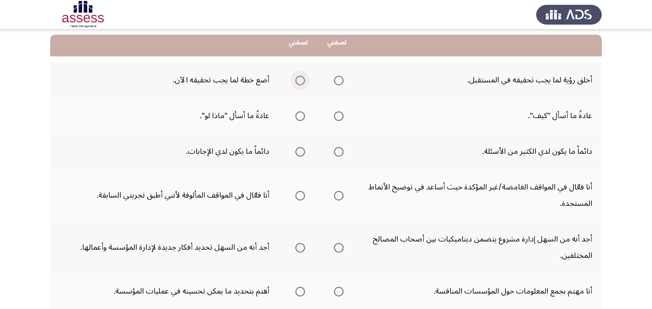
click at [299, 79] on span "Select an option" at bounding box center [300, 81] width 10 height 10
click at [299, 79] on input "Select an option" at bounding box center [300, 81] width 10 height 10
click at [340, 114] on span "Select an option" at bounding box center [339, 116] width 10 height 10
click at [340, 114] on input "Select an option" at bounding box center [339, 116] width 10 height 10
click at [339, 152] on span "Select an option" at bounding box center [339, 152] width 0 height 0
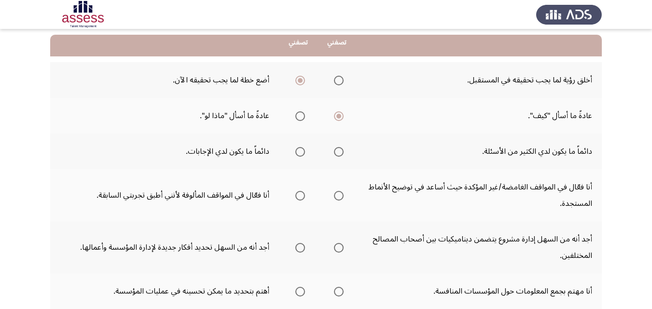
click at [338, 152] on input "Select an option" at bounding box center [339, 152] width 10 height 10
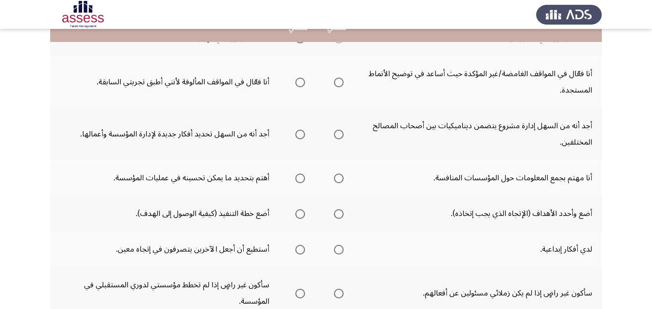
scroll to position [193, 0]
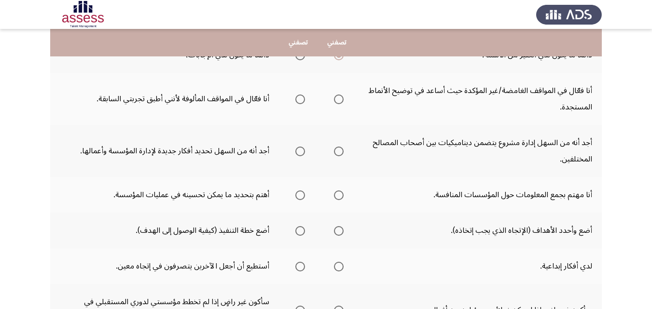
click at [338, 97] on span "Select an option" at bounding box center [339, 100] width 10 height 10
click at [338, 97] on input "Select an option" at bounding box center [339, 100] width 10 height 10
click at [302, 150] on span "Select an option" at bounding box center [300, 152] width 10 height 10
click at [302, 150] on input "Select an option" at bounding box center [300, 152] width 10 height 10
click at [299, 195] on span "Select an option" at bounding box center [300, 196] width 10 height 10
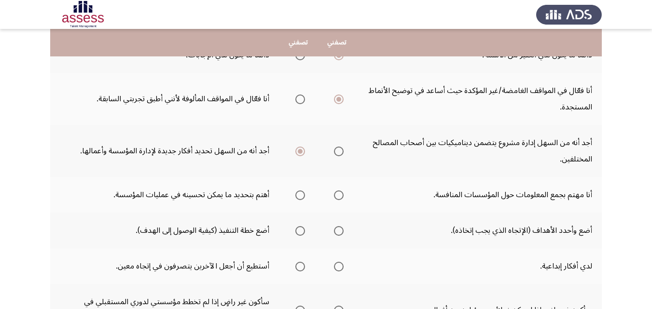
click at [299, 195] on input "Select an option" at bounding box center [300, 196] width 10 height 10
click at [302, 229] on span "Select an option" at bounding box center [300, 231] width 10 height 10
click at [302, 229] on input "Select an option" at bounding box center [300, 231] width 10 height 10
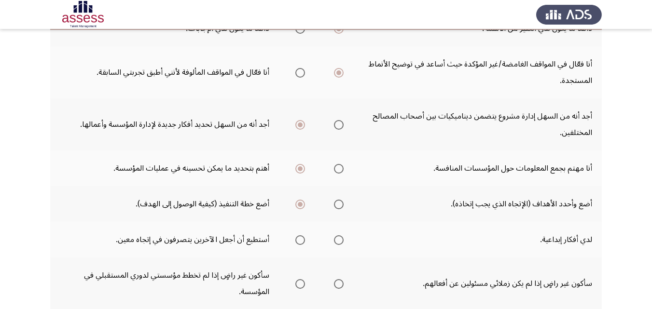
scroll to position [241, 0]
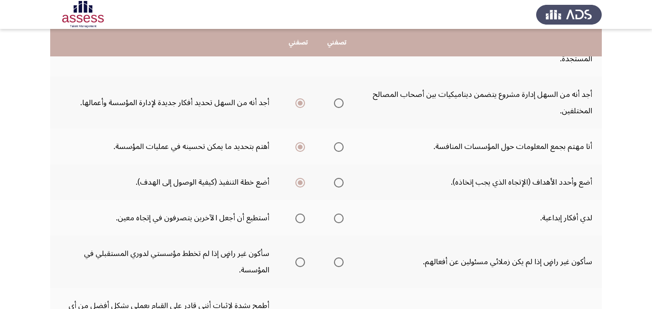
click at [301, 217] on span "Select an option" at bounding box center [300, 219] width 10 height 10
click at [301, 217] on input "Select an option" at bounding box center [300, 219] width 10 height 10
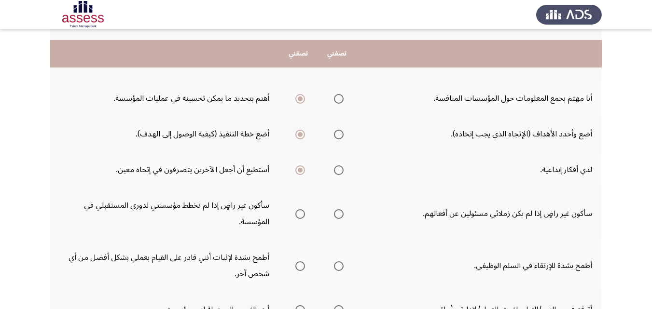
scroll to position [338, 0]
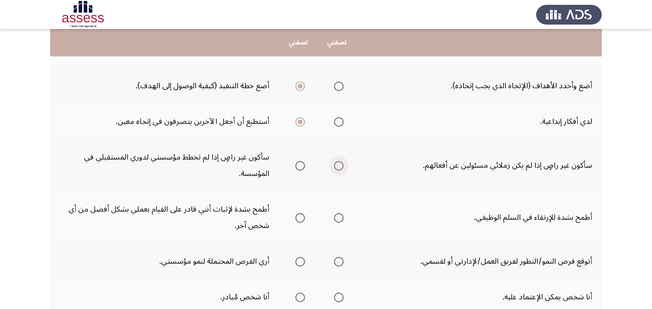
click at [338, 163] on span "Select an option" at bounding box center [339, 166] width 10 height 10
click at [338, 163] on input "Select an option" at bounding box center [339, 166] width 10 height 10
click at [301, 216] on span "Select an option" at bounding box center [300, 218] width 10 height 10
click at [301, 216] on input "Select an option" at bounding box center [300, 218] width 10 height 10
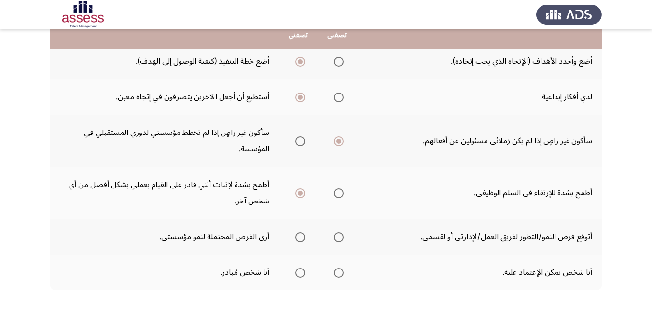
scroll to position [411, 0]
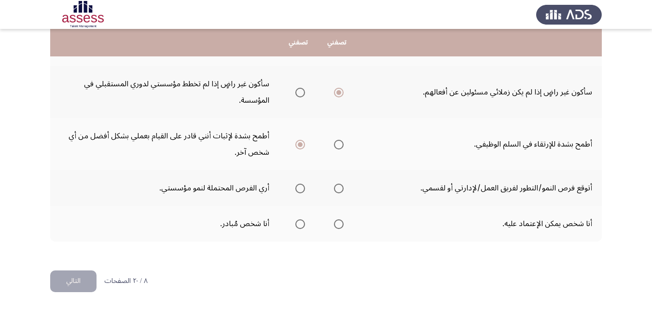
click at [335, 224] on span "Select an option" at bounding box center [339, 225] width 10 height 10
click at [335, 224] on input "Select an option" at bounding box center [339, 225] width 10 height 10
click at [338, 185] on span "Select an option" at bounding box center [339, 189] width 10 height 10
click at [338, 185] on input "Select an option" at bounding box center [339, 189] width 10 height 10
click at [64, 279] on button "التالي" at bounding box center [73, 282] width 46 height 22
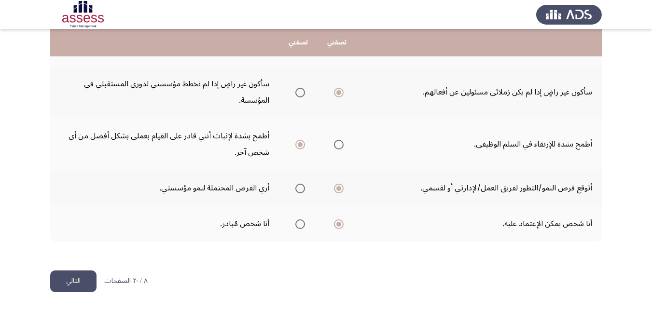
scroll to position [0, 0]
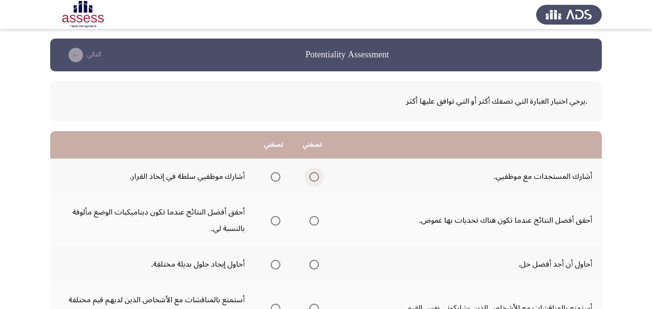
click at [313, 178] on span "Select an option" at bounding box center [314, 177] width 10 height 10
click at [313, 178] on input "Select an option" at bounding box center [314, 177] width 10 height 10
click at [276, 220] on span "Select an option" at bounding box center [276, 221] width 10 height 10
click at [276, 220] on input "Select an option" at bounding box center [276, 221] width 10 height 10
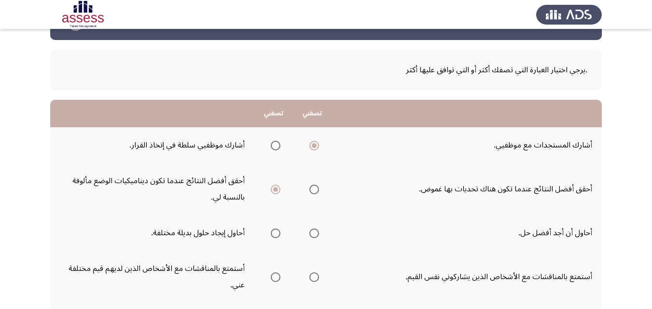
scroll to position [48, 0]
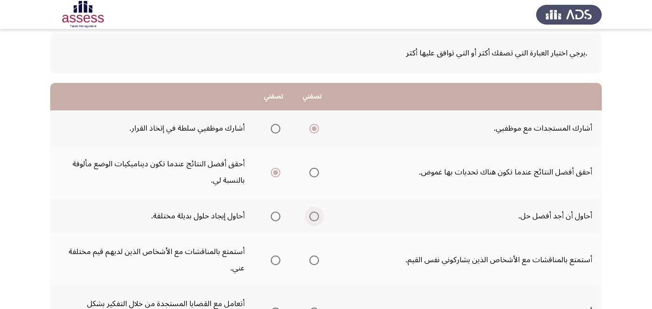
click at [314, 214] on span "Select an option" at bounding box center [314, 217] width 10 height 10
click at [314, 214] on input "Select an option" at bounding box center [314, 217] width 10 height 10
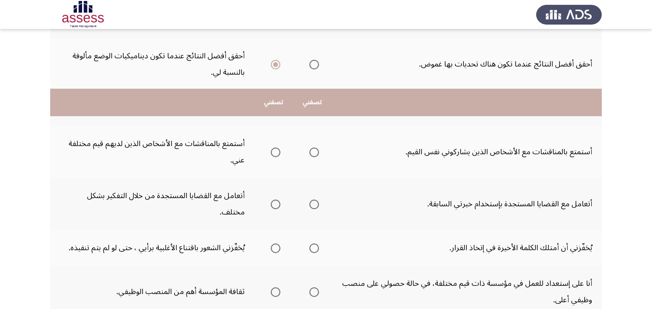
scroll to position [145, 0]
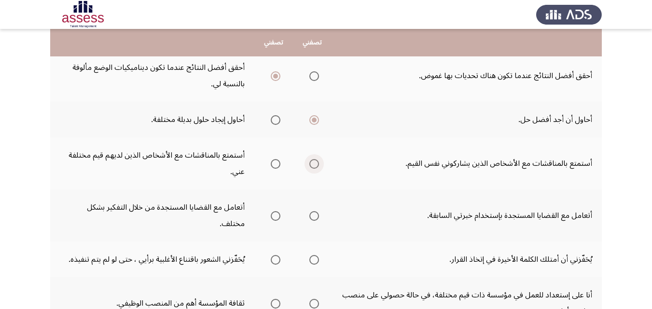
click at [315, 161] on span "Select an option" at bounding box center [314, 164] width 10 height 10
click at [315, 161] on input "Select an option" at bounding box center [314, 164] width 10 height 10
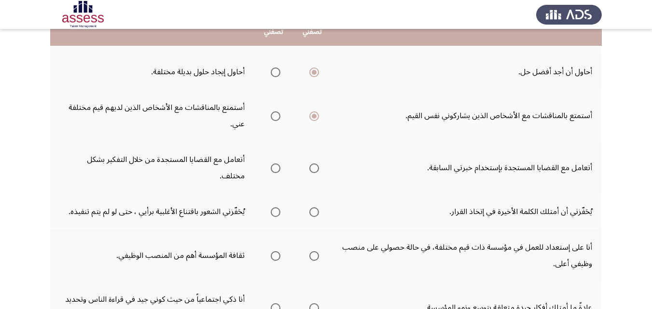
scroll to position [193, 0]
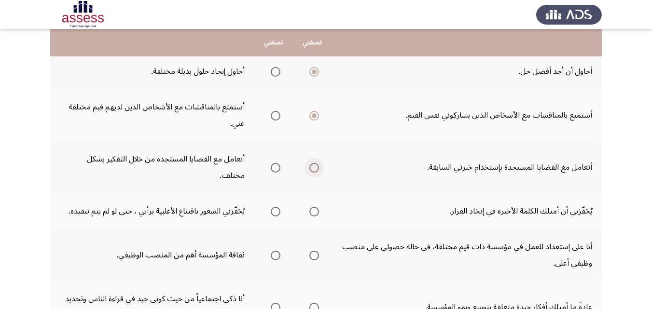
click at [316, 163] on span "Select an option" at bounding box center [314, 168] width 10 height 10
click at [316, 163] on input "Select an option" at bounding box center [314, 168] width 10 height 10
click at [315, 207] on span "Select an option" at bounding box center [314, 212] width 10 height 10
click at [315, 207] on input "Select an option" at bounding box center [314, 212] width 10 height 10
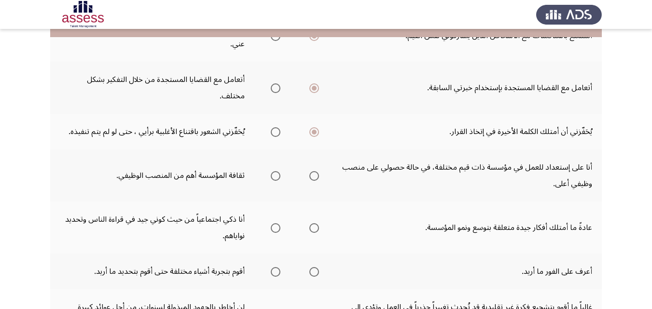
scroll to position [290, 0]
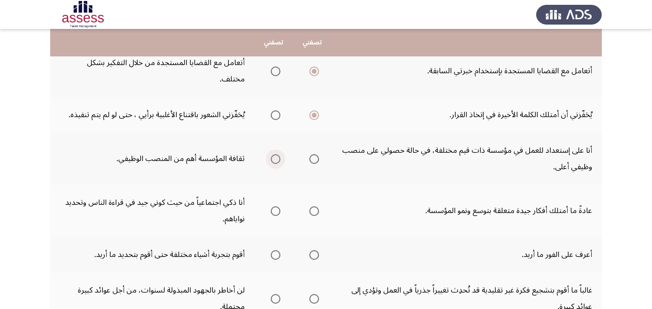
click at [278, 154] on span "Select an option" at bounding box center [276, 159] width 10 height 10
click at [278, 154] on input "Select an option" at bounding box center [276, 159] width 10 height 10
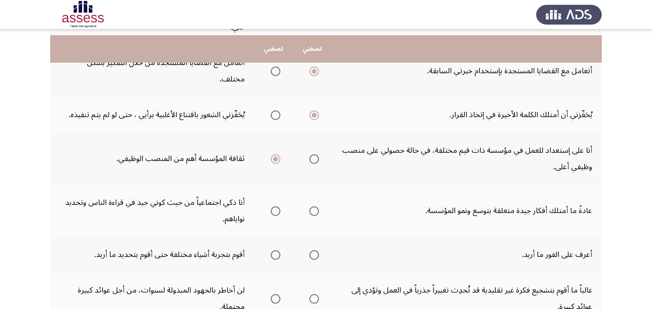
scroll to position [338, 0]
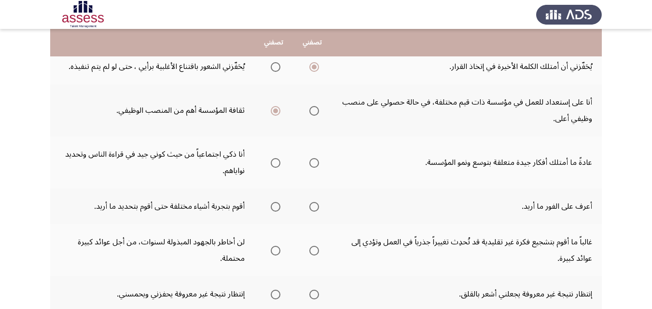
click at [275, 158] on span "Select an option" at bounding box center [276, 163] width 10 height 10
click at [275, 158] on input "Select an option" at bounding box center [276, 163] width 10 height 10
click at [315, 202] on span "Select an option" at bounding box center [314, 207] width 10 height 10
click at [315, 202] on input "Select an option" at bounding box center [314, 207] width 10 height 10
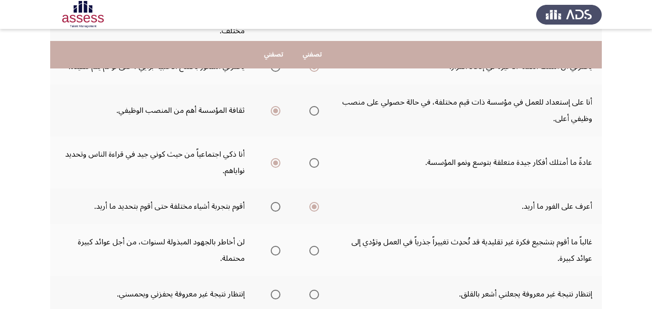
scroll to position [386, 0]
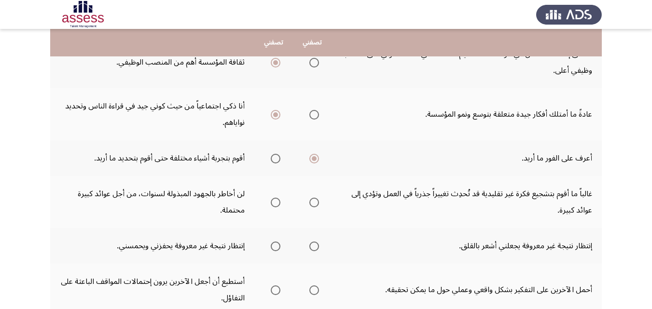
click at [276, 198] on span "Select an option" at bounding box center [276, 203] width 10 height 10
click at [276, 198] on input "Select an option" at bounding box center [276, 203] width 10 height 10
click at [315, 242] on span "Select an option" at bounding box center [314, 247] width 10 height 10
click at [315, 242] on input "Select an option" at bounding box center [314, 247] width 10 height 10
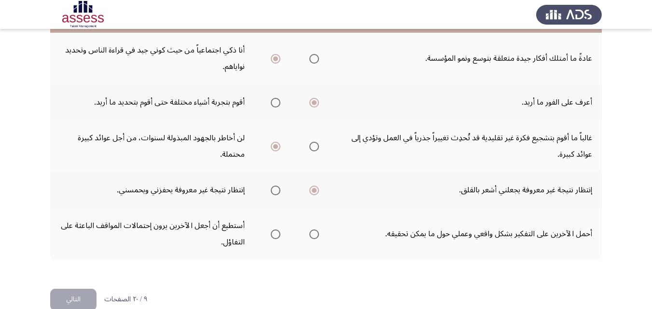
scroll to position [444, 0]
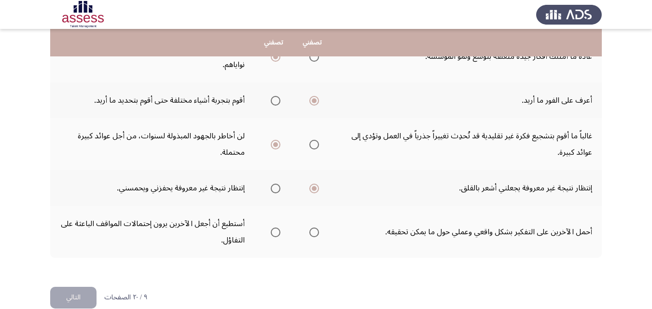
click at [315, 228] on span "Select an option" at bounding box center [314, 233] width 10 height 10
click at [315, 228] on input "Select an option" at bounding box center [314, 233] width 10 height 10
click at [73, 287] on button "التالي" at bounding box center [73, 298] width 46 height 22
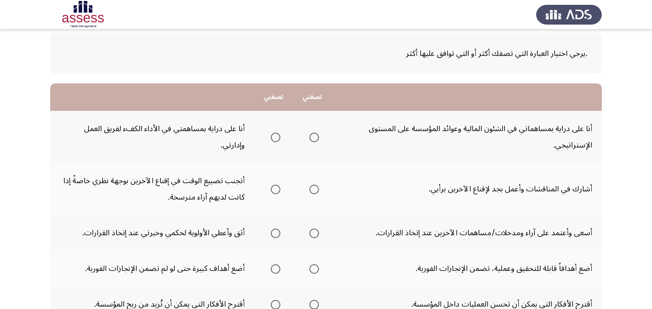
scroll to position [48, 0]
click at [276, 138] on span "Select an option" at bounding box center [276, 137] width 10 height 10
click at [276, 138] on input "Select an option" at bounding box center [276, 137] width 10 height 10
click at [275, 187] on span "Select an option" at bounding box center [276, 189] width 10 height 10
click at [275, 187] on input "Select an option" at bounding box center [276, 189] width 10 height 10
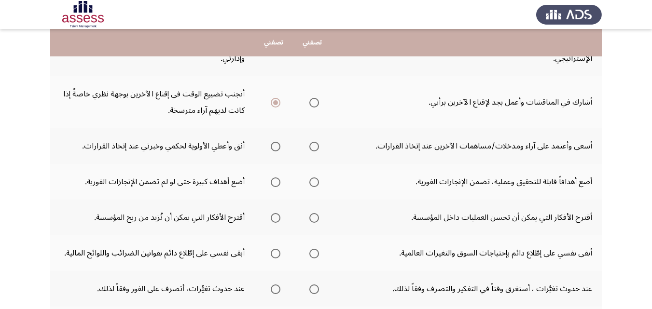
scroll to position [145, 0]
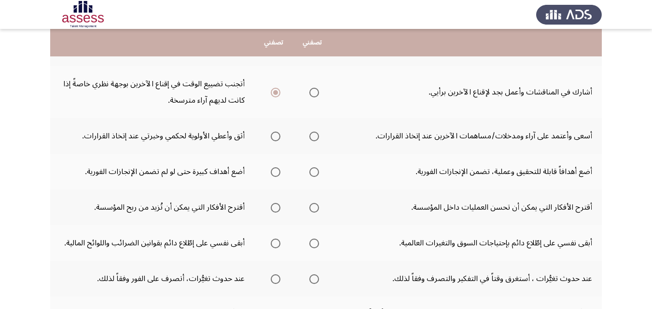
click at [314, 137] on span "Select an option" at bounding box center [314, 137] width 10 height 10
click at [314, 137] on input "Select an option" at bounding box center [314, 137] width 10 height 10
click at [314, 170] on span "Select an option" at bounding box center [314, 172] width 10 height 10
click at [314, 170] on input "Select an option" at bounding box center [314, 172] width 10 height 10
click at [315, 207] on span "Select an option" at bounding box center [314, 208] width 10 height 10
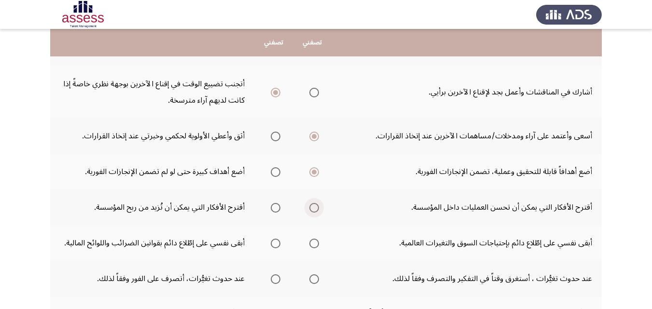
click at [315, 207] on input "Select an option" at bounding box center [314, 208] width 10 height 10
click at [312, 241] on span "Select an option" at bounding box center [314, 244] width 10 height 10
click at [312, 241] on input "Select an option" at bounding box center [314, 244] width 10 height 10
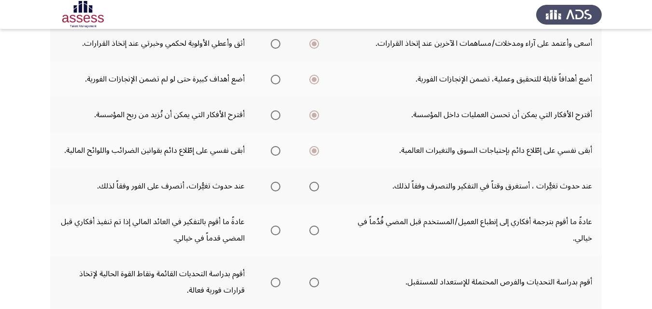
scroll to position [241, 0]
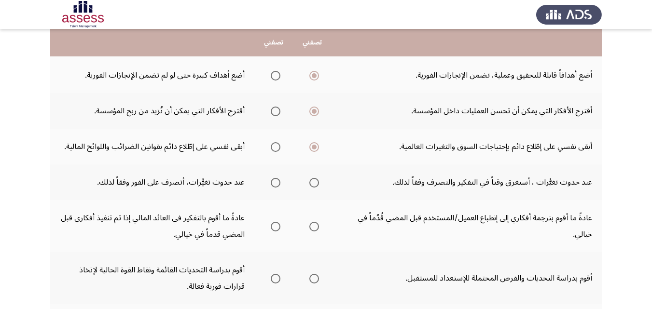
click at [275, 181] on span "Select an option" at bounding box center [276, 183] width 10 height 10
click at [275, 181] on input "Select an option" at bounding box center [276, 183] width 10 height 10
click at [314, 225] on span "Select an option" at bounding box center [314, 227] width 10 height 10
click at [314, 225] on input "Select an option" at bounding box center [314, 227] width 10 height 10
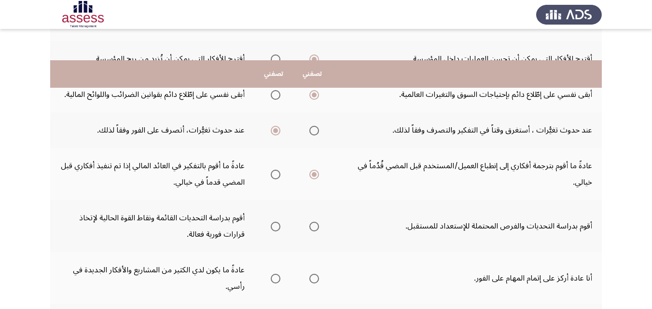
scroll to position [338, 0]
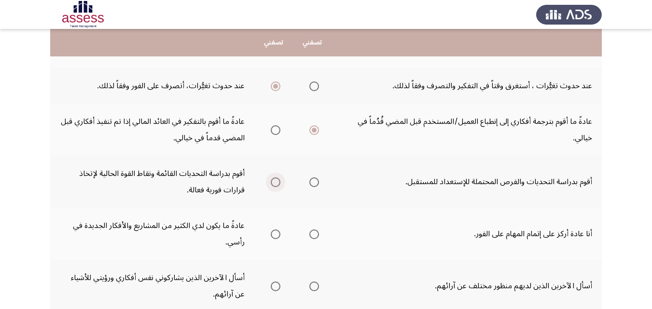
click at [275, 179] on span "Select an option" at bounding box center [276, 183] width 10 height 10
click at [275, 179] on input "Select an option" at bounding box center [276, 183] width 10 height 10
click at [313, 233] on span "Select an option" at bounding box center [314, 235] width 10 height 10
click at [313, 233] on input "Select an option" at bounding box center [314, 235] width 10 height 10
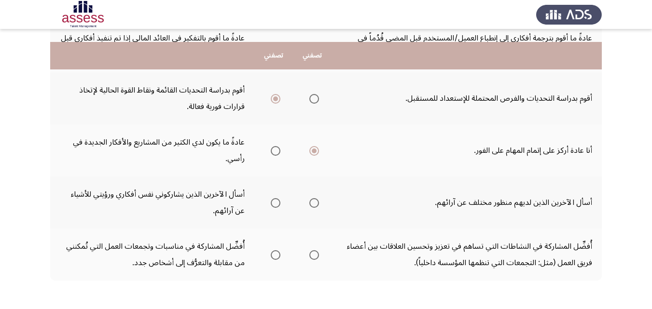
scroll to position [434, 0]
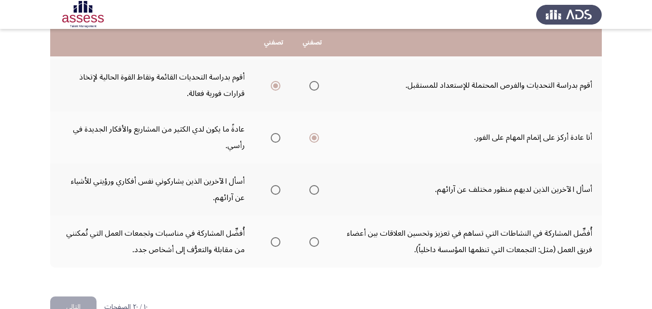
click at [312, 189] on span "Select an option" at bounding box center [314, 190] width 10 height 10
click at [312, 189] on input "Select an option" at bounding box center [314, 190] width 10 height 10
click at [313, 240] on span "Select an option" at bounding box center [314, 242] width 10 height 10
click at [313, 240] on input "Select an option" at bounding box center [314, 242] width 10 height 10
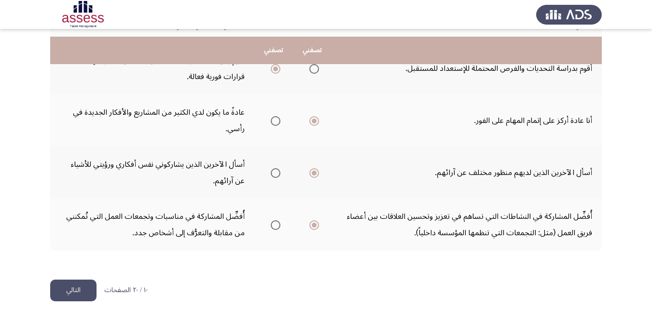
scroll to position [460, 0]
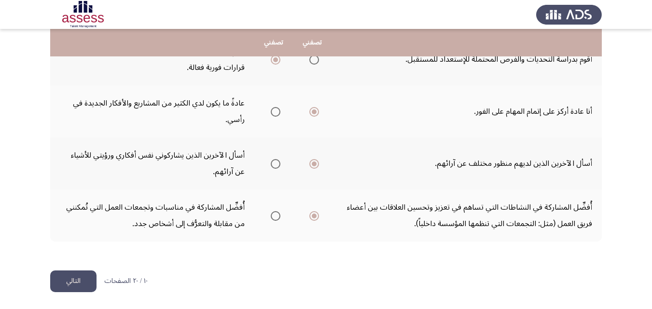
click at [83, 279] on button "التالي" at bounding box center [73, 282] width 46 height 22
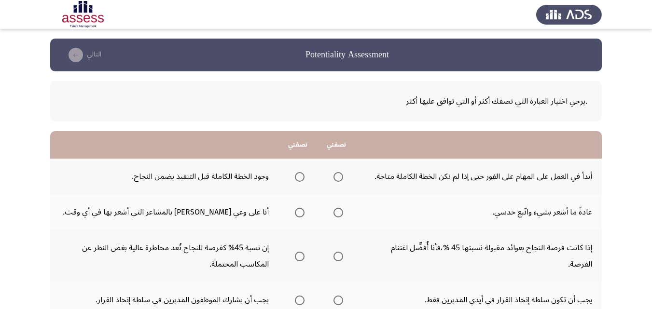
click at [337, 177] on span "Select an option" at bounding box center [339, 177] width 10 height 10
click at [337, 177] on input "Select an option" at bounding box center [339, 177] width 10 height 10
click at [302, 211] on span "Select an option" at bounding box center [300, 213] width 10 height 10
click at [302, 211] on input "Select an option" at bounding box center [300, 213] width 10 height 10
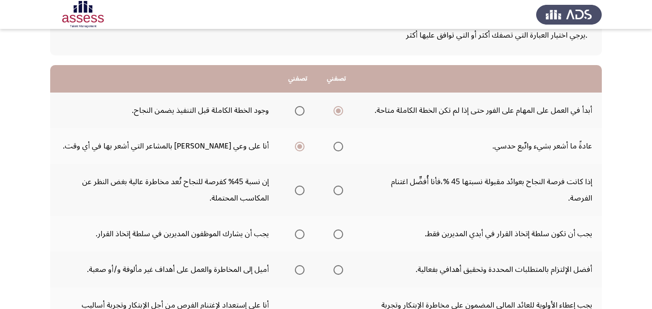
scroll to position [97, 0]
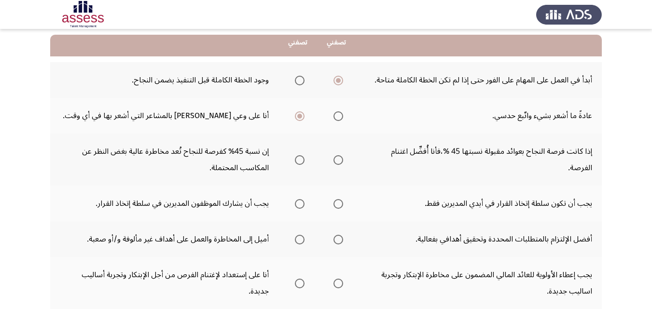
click at [301, 159] on span "Select an option" at bounding box center [300, 160] width 10 height 10
click at [301, 159] on input "Select an option" at bounding box center [300, 160] width 10 height 10
click at [301, 203] on span "Select an option" at bounding box center [300, 204] width 10 height 10
click at [301, 203] on input "Select an option" at bounding box center [300, 204] width 10 height 10
click at [340, 240] on span "Select an option" at bounding box center [339, 240] width 10 height 10
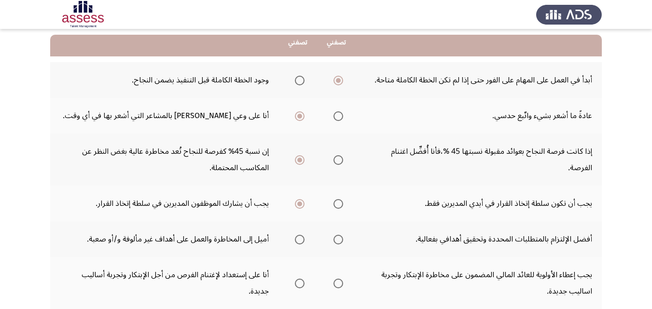
click at [340, 240] on input "Select an option" at bounding box center [339, 240] width 10 height 10
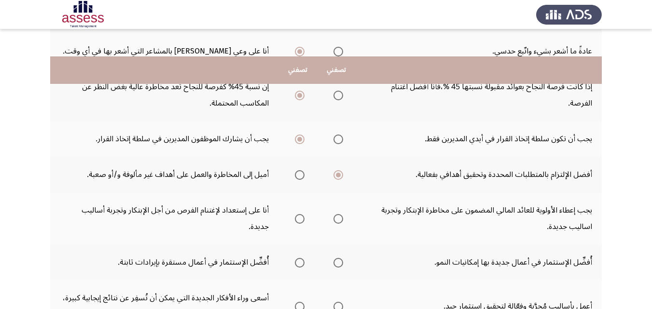
scroll to position [193, 0]
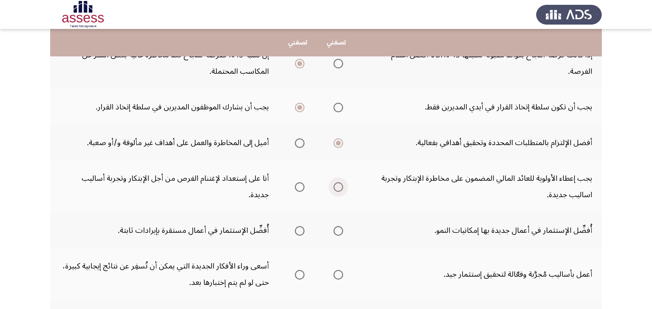
click at [336, 187] on span "Select an option" at bounding box center [339, 187] width 10 height 10
click at [336, 187] on input "Select an option" at bounding box center [339, 187] width 10 height 10
click at [340, 232] on span "Select an option" at bounding box center [339, 231] width 10 height 10
click at [340, 232] on input "Select an option" at bounding box center [339, 231] width 10 height 10
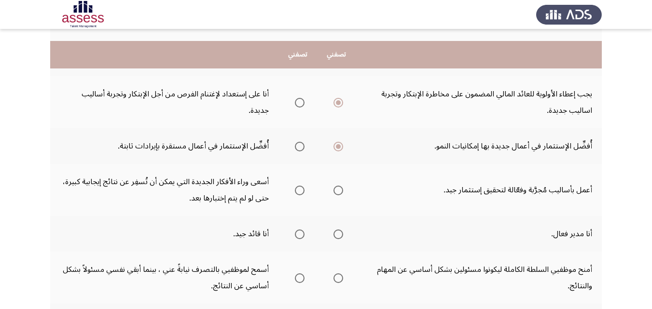
scroll to position [290, 0]
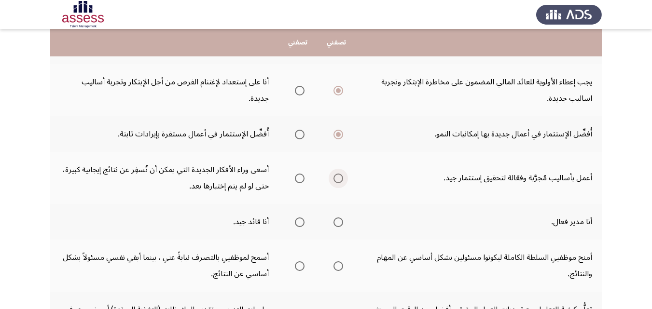
click at [340, 179] on span "Select an option" at bounding box center [339, 179] width 10 height 10
click at [340, 179] on input "Select an option" at bounding box center [339, 179] width 10 height 10
click at [301, 222] on span "Select an option" at bounding box center [300, 223] width 10 height 10
click at [301, 222] on input "Select an option" at bounding box center [300, 223] width 10 height 10
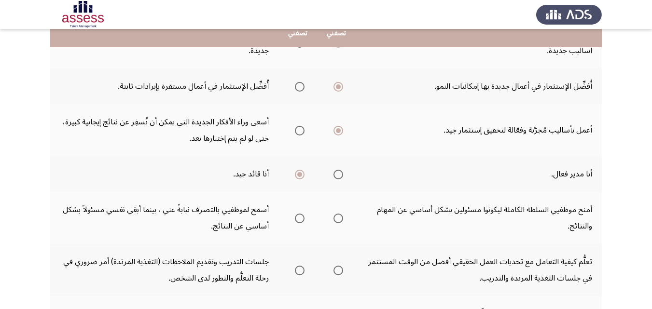
scroll to position [338, 0]
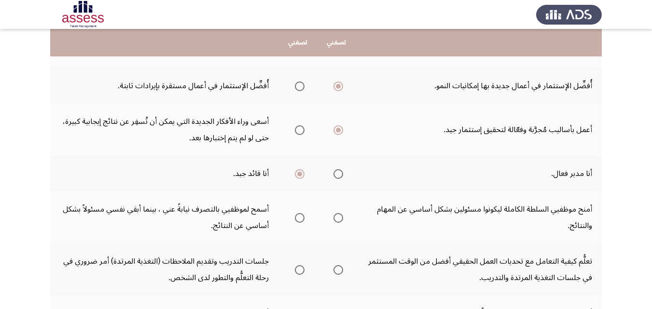
click at [301, 219] on span "Select an option" at bounding box center [300, 218] width 10 height 10
click at [301, 219] on input "Select an option" at bounding box center [300, 218] width 10 height 10
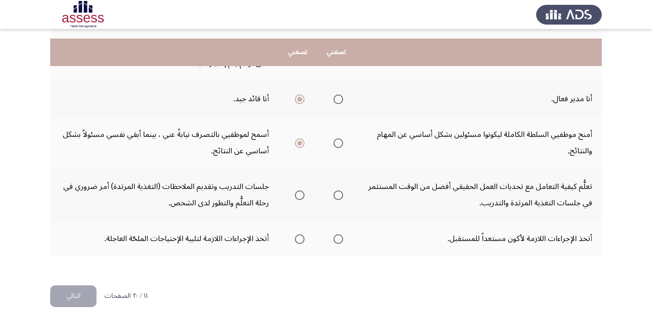
scroll to position [428, 0]
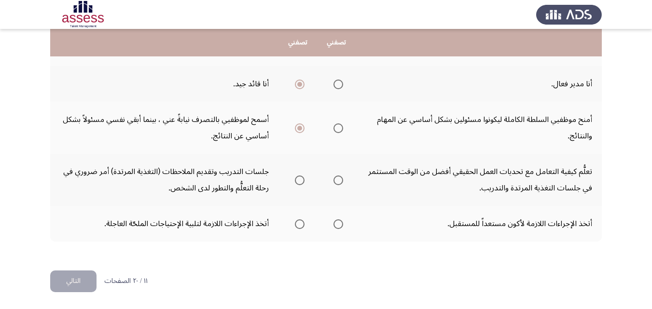
click at [341, 178] on span "Select an option" at bounding box center [339, 181] width 10 height 10
click at [341, 178] on input "Select an option" at bounding box center [339, 181] width 10 height 10
click at [300, 223] on span "Select an option" at bounding box center [300, 225] width 10 height 10
click at [300, 223] on input "Select an option" at bounding box center [300, 225] width 10 height 10
click at [60, 279] on button "التالي" at bounding box center [73, 282] width 46 height 22
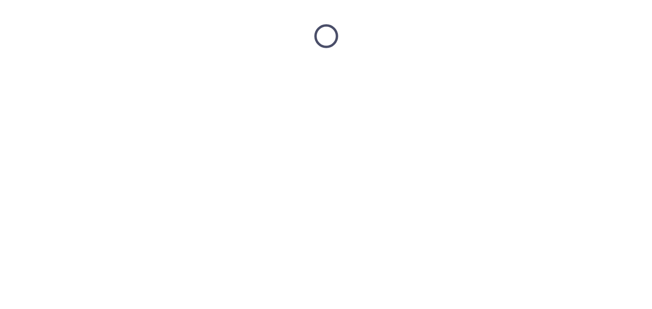
scroll to position [0, 0]
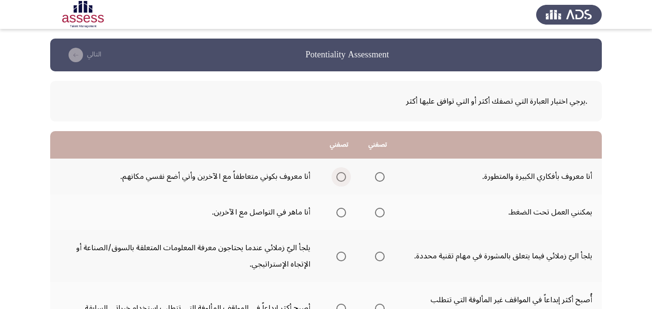
click at [338, 175] on span "Select an option" at bounding box center [341, 177] width 10 height 10
click at [338, 175] on input "Select an option" at bounding box center [341, 177] width 10 height 10
click at [343, 212] on span "Select an option" at bounding box center [341, 213] width 10 height 10
click at [343, 212] on input "Select an option" at bounding box center [341, 213] width 10 height 10
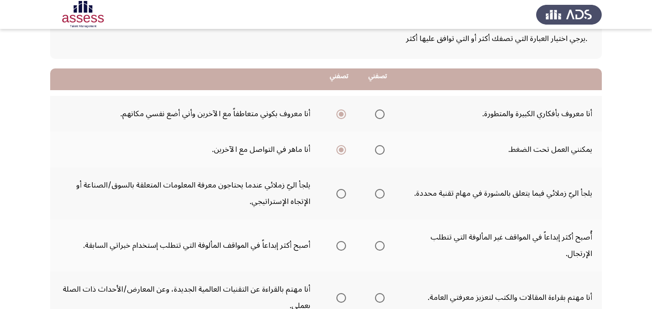
scroll to position [97, 0]
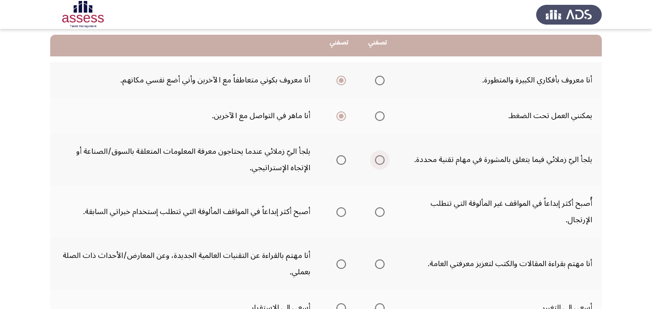
click at [376, 159] on span "Select an option" at bounding box center [380, 160] width 10 height 10
click at [376, 159] on input "Select an option" at bounding box center [380, 160] width 10 height 10
click at [383, 211] on span "Select an option" at bounding box center [380, 213] width 10 height 10
click at [383, 211] on input "Select an option" at bounding box center [380, 213] width 10 height 10
click at [383, 211] on span "Select an option" at bounding box center [380, 213] width 10 height 10
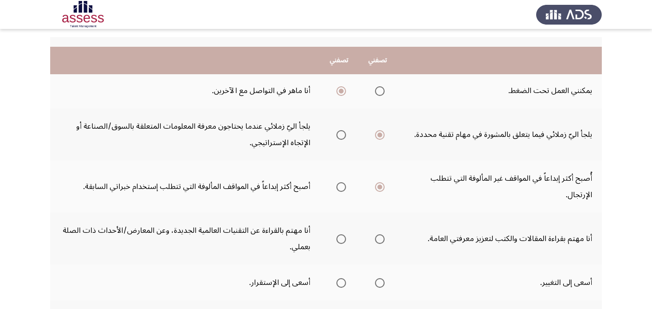
scroll to position [145, 0]
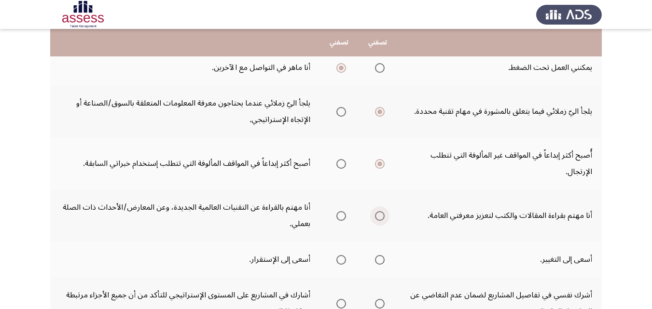
click at [381, 212] on span "Select an option" at bounding box center [380, 216] width 10 height 10
click at [381, 212] on input "Select an option" at bounding box center [380, 216] width 10 height 10
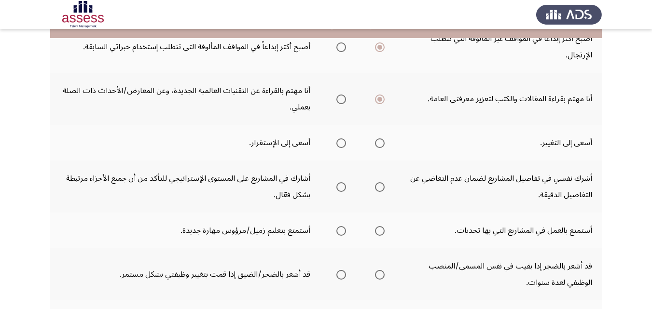
scroll to position [290, 0]
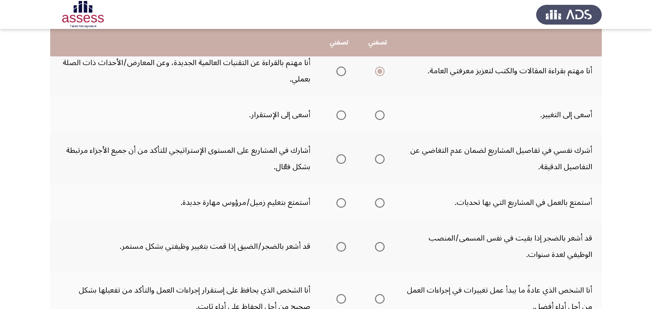
click at [341, 114] on span "Select an option" at bounding box center [341, 116] width 10 height 10
click at [341, 114] on input "Select an option" at bounding box center [341, 116] width 10 height 10
click at [380, 159] on span "Select an option" at bounding box center [380, 159] width 10 height 10
click at [380, 159] on input "Select an option" at bounding box center [380, 159] width 10 height 10
click at [339, 200] on span "Select an option" at bounding box center [341, 203] width 10 height 10
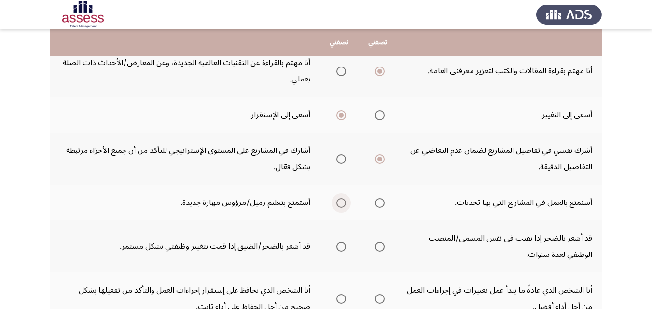
click at [339, 200] on input "Select an option" at bounding box center [341, 203] width 10 height 10
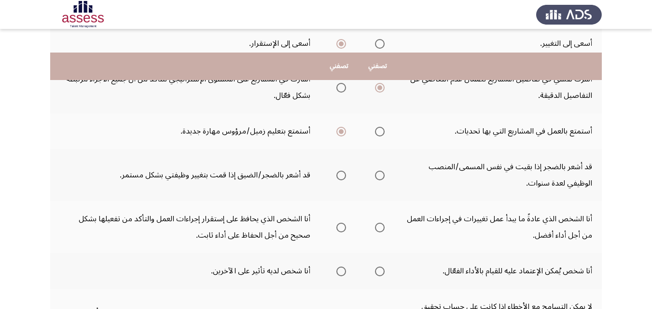
scroll to position [386, 0]
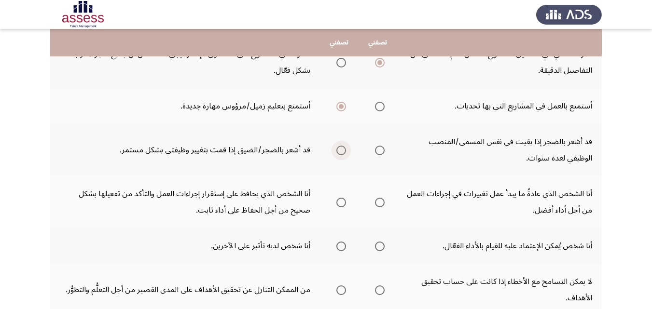
click at [340, 148] on span "Select an option" at bounding box center [341, 151] width 10 height 10
click at [340, 148] on input "Select an option" at bounding box center [341, 151] width 10 height 10
click at [343, 202] on span "Select an option" at bounding box center [341, 203] width 10 height 10
click at [343, 202] on input "Select an option" at bounding box center [341, 203] width 10 height 10
click at [378, 245] on span "Select an option" at bounding box center [380, 247] width 10 height 10
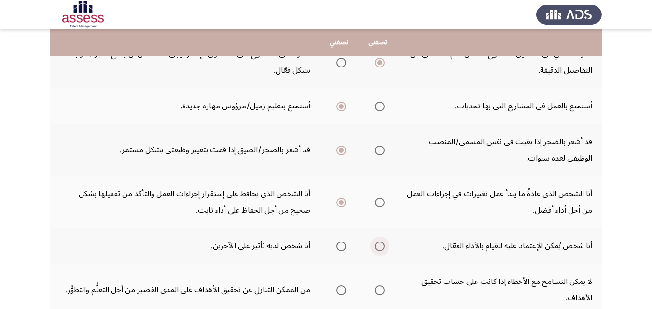
click at [378, 245] on input "Select an option" at bounding box center [380, 247] width 10 height 10
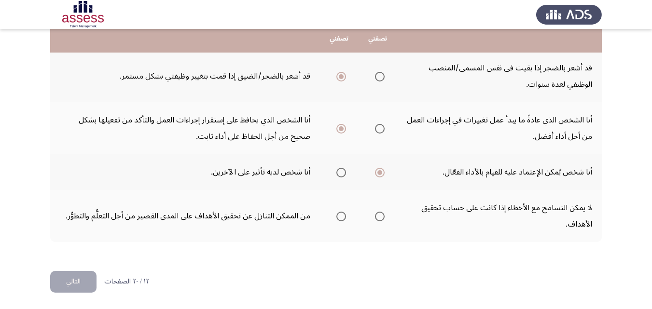
scroll to position [460, 0]
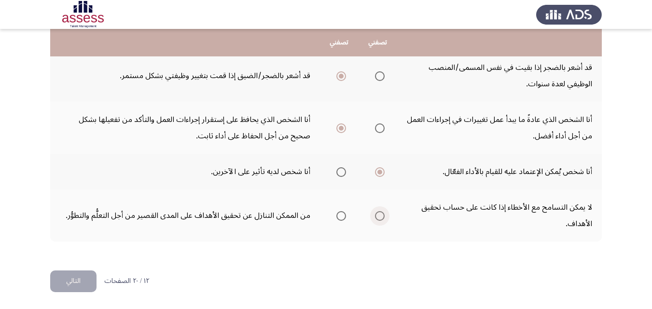
click at [380, 214] on span "Select an option" at bounding box center [380, 216] width 10 height 10
click at [380, 214] on input "Select an option" at bounding box center [380, 216] width 10 height 10
click at [81, 277] on button "التالي" at bounding box center [73, 282] width 46 height 22
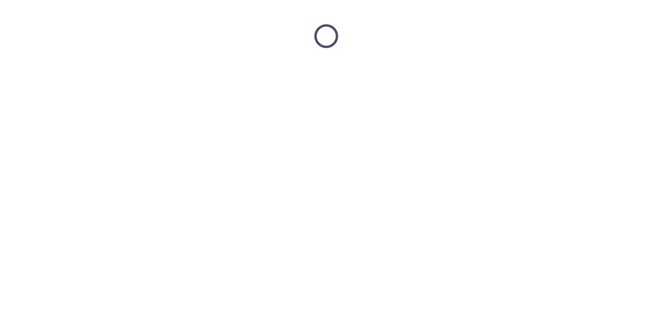
scroll to position [0, 0]
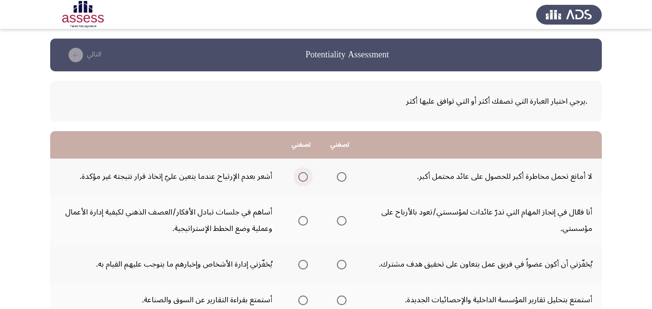
click at [303, 174] on span "Select an option" at bounding box center [303, 177] width 10 height 10
click at [303, 174] on input "Select an option" at bounding box center [303, 177] width 10 height 10
click at [344, 219] on span "Select an option" at bounding box center [342, 221] width 10 height 10
click at [344, 219] on input "Select an option" at bounding box center [342, 221] width 10 height 10
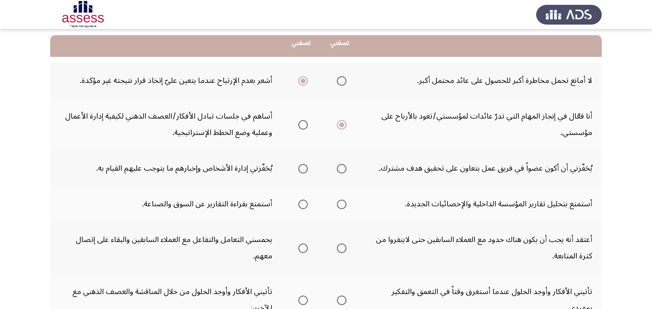
scroll to position [97, 0]
click at [305, 166] on span "Select an option" at bounding box center [303, 169] width 10 height 10
click at [305, 166] on input "Select an option" at bounding box center [303, 169] width 10 height 10
click at [304, 202] on span "Select an option" at bounding box center [303, 204] width 10 height 10
click at [304, 202] on input "Select an option" at bounding box center [303, 204] width 10 height 10
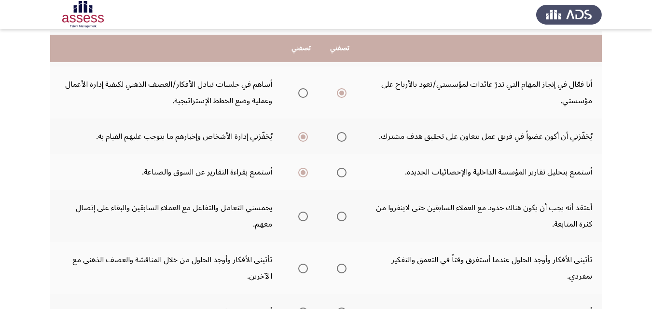
scroll to position [145, 0]
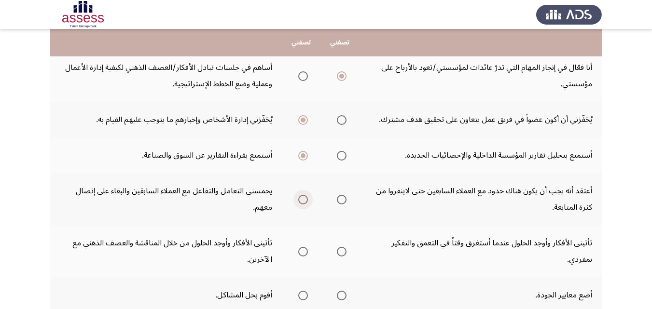
click at [301, 195] on span "Select an option" at bounding box center [303, 200] width 10 height 10
click at [301, 195] on input "Select an option" at bounding box center [303, 200] width 10 height 10
click at [344, 251] on span "Select an option" at bounding box center [342, 252] width 10 height 10
click at [344, 251] on input "Select an option" at bounding box center [342, 252] width 10 height 10
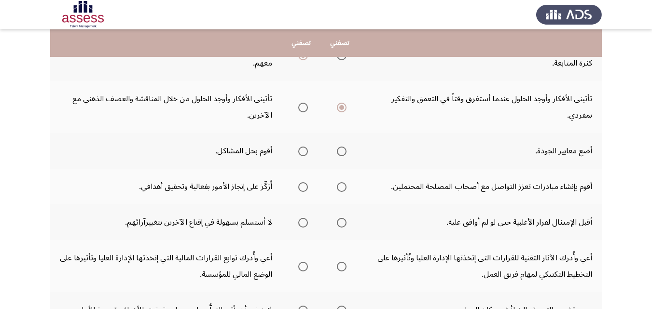
scroll to position [290, 0]
click at [342, 148] on span "Select an option" at bounding box center [342, 151] width 10 height 10
click at [342, 148] on input "Select an option" at bounding box center [342, 151] width 10 height 10
click at [304, 185] on span "Select an option" at bounding box center [303, 187] width 10 height 10
click at [304, 185] on input "Select an option" at bounding box center [303, 187] width 10 height 10
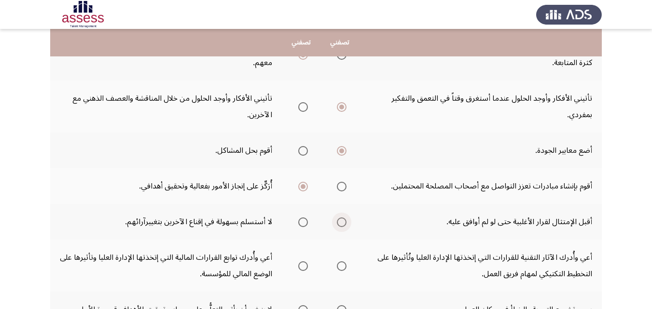
click at [342, 221] on span "Select an option" at bounding box center [342, 223] width 10 height 10
click at [342, 221] on input "Select an option" at bounding box center [342, 223] width 10 height 10
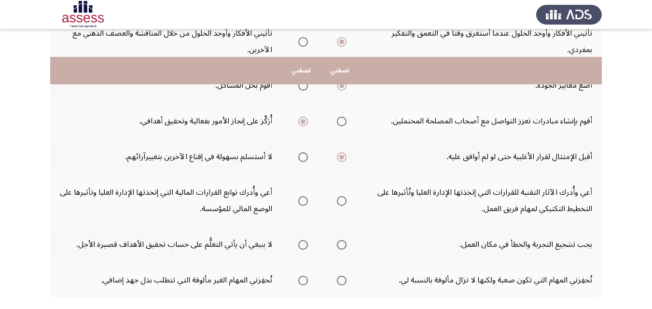
scroll to position [386, 0]
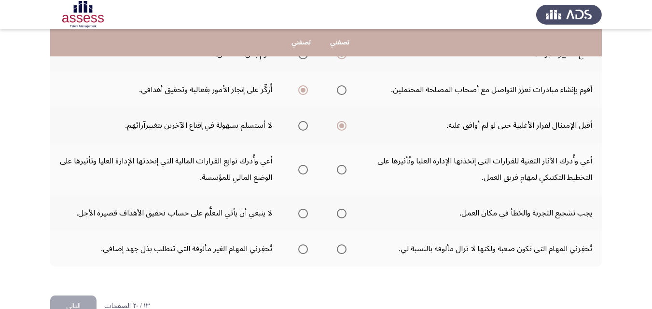
click at [301, 169] on span "Select an option" at bounding box center [303, 170] width 10 height 10
click at [301, 169] on input "Select an option" at bounding box center [303, 170] width 10 height 10
click at [301, 213] on span "Select an option" at bounding box center [303, 214] width 10 height 10
click at [301, 213] on input "Select an option" at bounding box center [303, 214] width 10 height 10
click at [344, 248] on span "Select an option" at bounding box center [342, 250] width 10 height 10
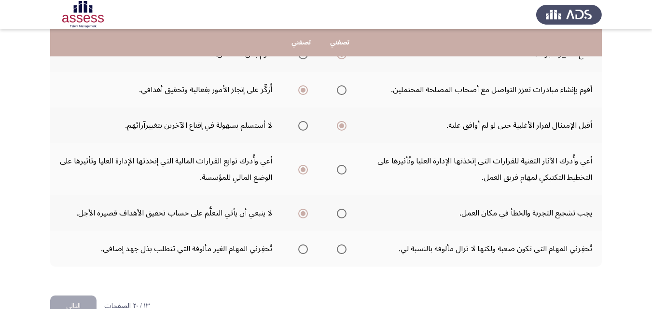
click at [344, 248] on input "Select an option" at bounding box center [342, 250] width 10 height 10
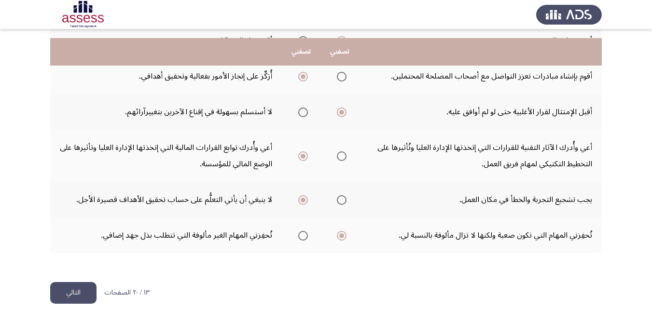
scroll to position [411, 0]
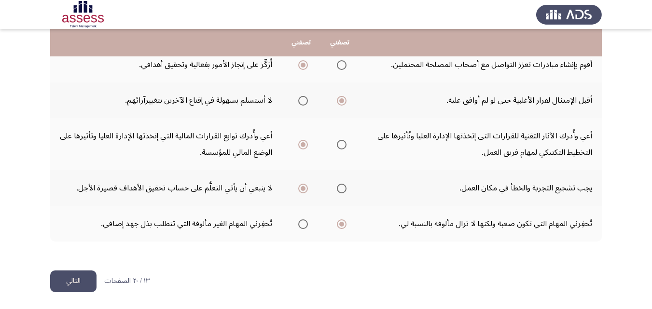
click at [74, 275] on button "التالي" at bounding box center [73, 282] width 46 height 22
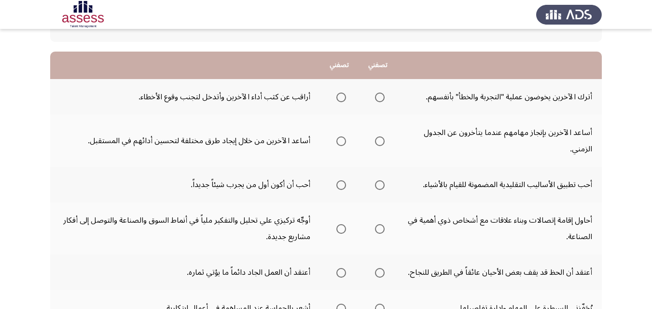
scroll to position [97, 0]
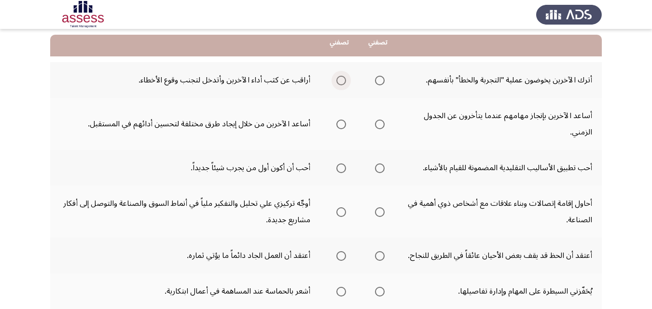
click at [342, 77] on span "Select an option" at bounding box center [341, 81] width 10 height 10
click at [342, 77] on input "Select an option" at bounding box center [341, 81] width 10 height 10
click at [340, 124] on span "Select an option" at bounding box center [341, 125] width 10 height 10
click at [340, 124] on input "Select an option" at bounding box center [341, 125] width 10 height 10
click at [383, 165] on span "Select an option" at bounding box center [380, 169] width 10 height 10
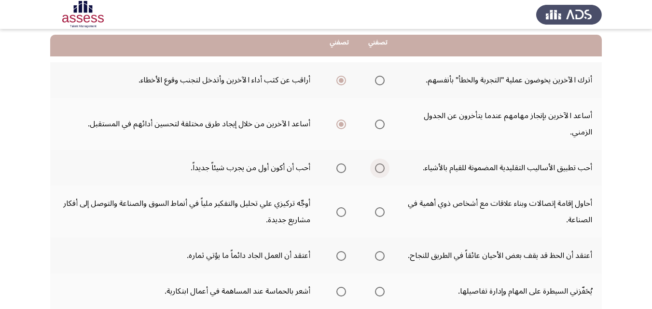
click at [383, 165] on input "Select an option" at bounding box center [380, 169] width 10 height 10
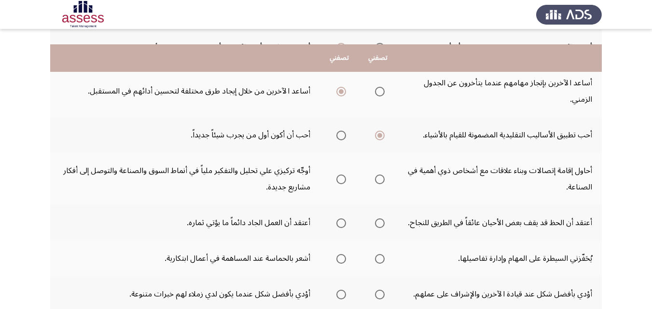
scroll to position [145, 0]
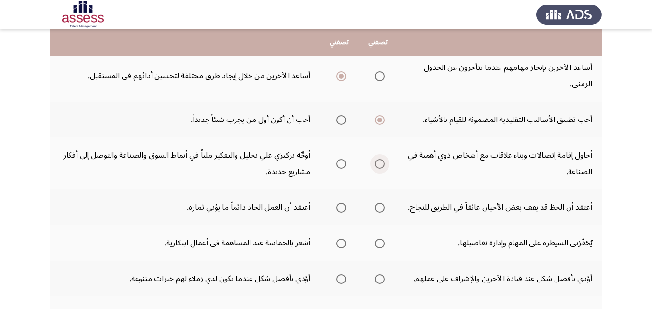
click at [381, 164] on span "Select an option" at bounding box center [380, 164] width 10 height 10
click at [381, 164] on input "Select an option" at bounding box center [380, 164] width 10 height 10
click at [342, 205] on span "Select an option" at bounding box center [341, 208] width 10 height 10
click at [342, 205] on input "Select an option" at bounding box center [341, 208] width 10 height 10
click at [380, 240] on span "Select an option" at bounding box center [380, 244] width 10 height 10
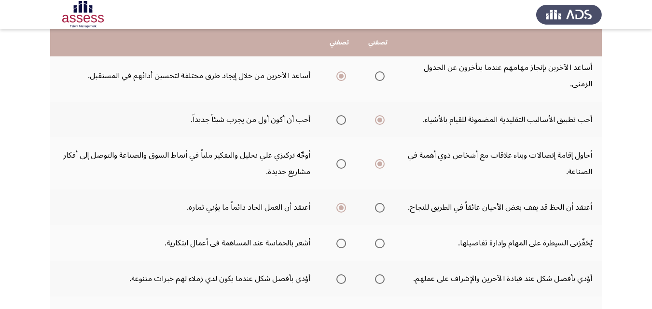
click at [380, 240] on input "Select an option" at bounding box center [380, 244] width 10 height 10
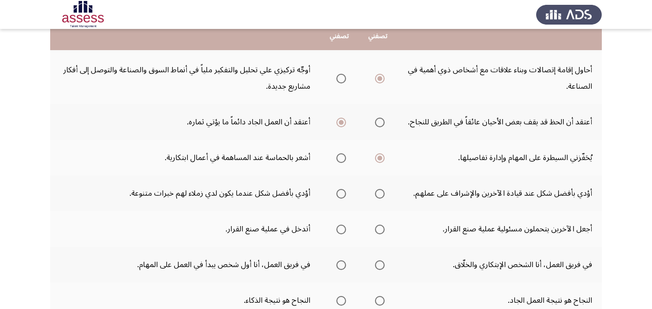
scroll to position [290, 0]
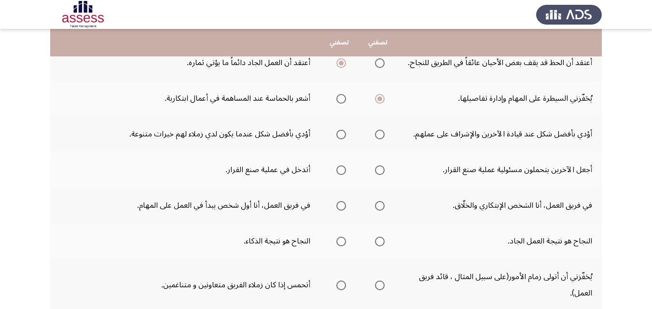
click at [381, 132] on span "Select an option" at bounding box center [380, 135] width 10 height 10
click at [381, 132] on input "Select an option" at bounding box center [380, 135] width 10 height 10
click at [379, 167] on span "Select an option" at bounding box center [380, 171] width 10 height 10
click at [379, 167] on input "Select an option" at bounding box center [380, 171] width 10 height 10
click at [341, 205] on span "Select an option" at bounding box center [341, 206] width 10 height 10
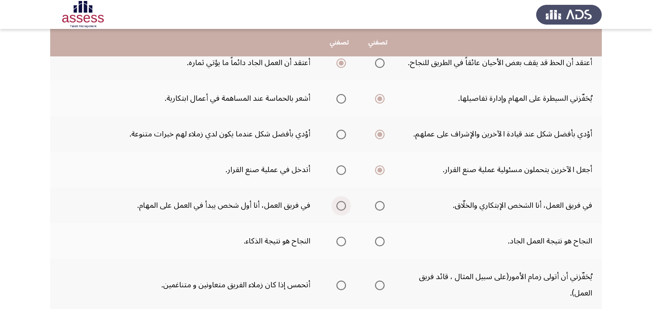
click at [341, 205] on input "Select an option" at bounding box center [341, 206] width 10 height 10
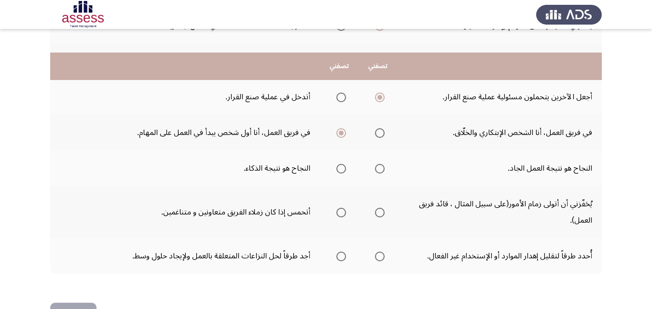
scroll to position [386, 0]
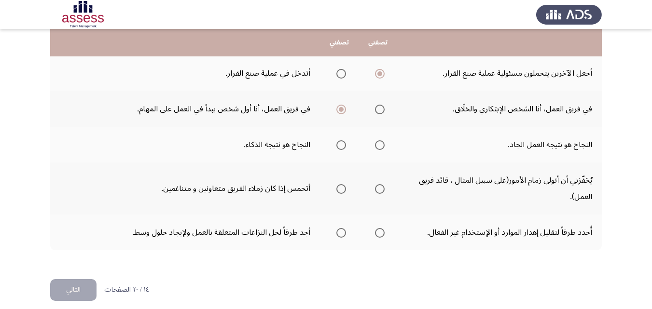
click at [380, 142] on span "Select an option" at bounding box center [380, 145] width 10 height 10
click at [380, 142] on input "Select an option" at bounding box center [380, 145] width 10 height 10
click at [341, 187] on span "Select an option" at bounding box center [341, 189] width 10 height 10
click at [341, 187] on input "Select an option" at bounding box center [341, 189] width 10 height 10
click at [380, 232] on span "Select an option" at bounding box center [380, 233] width 10 height 10
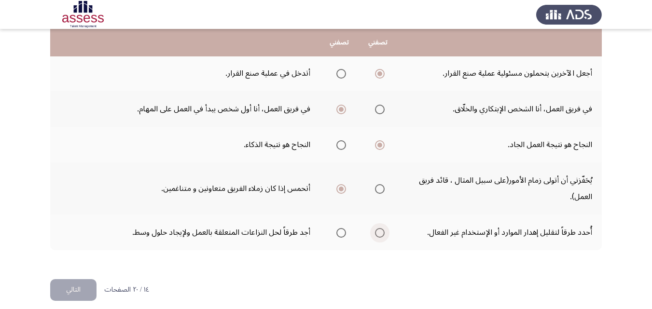
click at [380, 232] on input "Select an option" at bounding box center [380, 233] width 10 height 10
click at [74, 288] on button "التالي" at bounding box center [73, 290] width 46 height 22
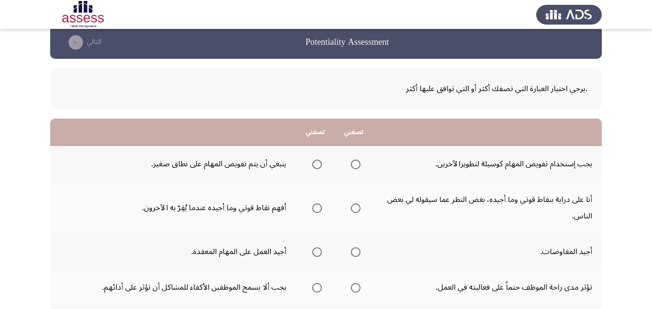
scroll to position [48, 0]
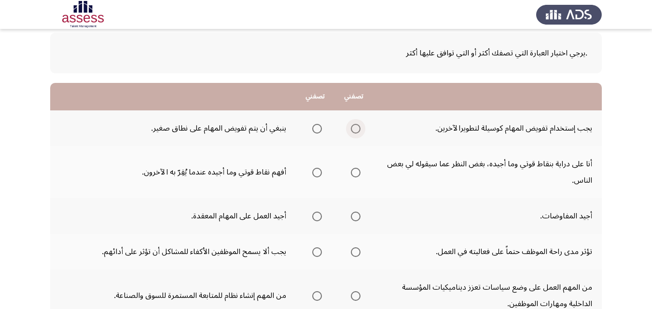
click at [354, 129] on span "Select an option" at bounding box center [356, 129] width 10 height 10
click at [354, 129] on input "Select an option" at bounding box center [356, 129] width 10 height 10
click at [355, 171] on span "Select an option" at bounding box center [356, 173] width 10 height 10
click at [355, 171] on input "Select an option" at bounding box center [356, 173] width 10 height 10
click at [316, 216] on span "Select an option" at bounding box center [317, 217] width 10 height 10
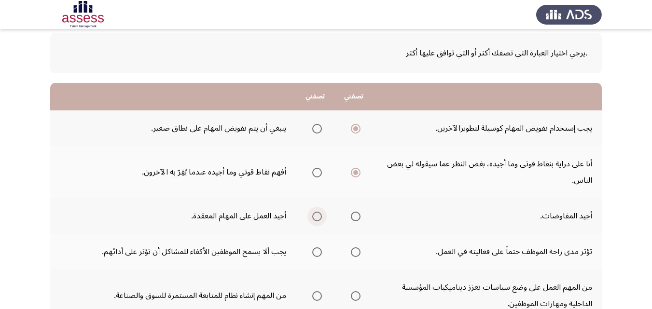
click at [316, 216] on input "Select an option" at bounding box center [317, 217] width 10 height 10
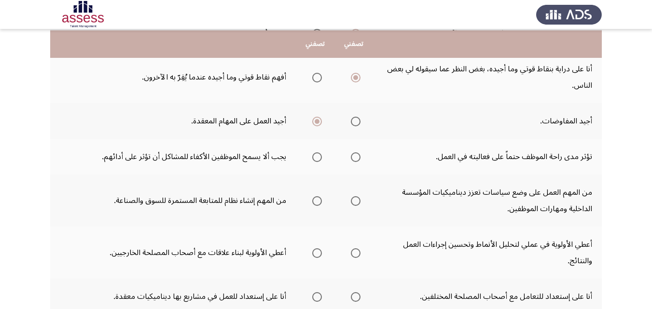
scroll to position [145, 0]
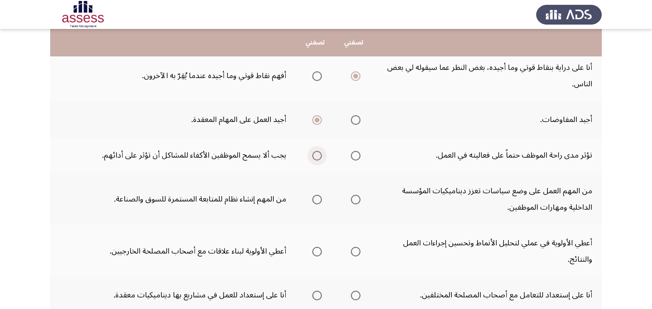
click at [316, 155] on span "Select an option" at bounding box center [317, 156] width 10 height 10
click at [316, 155] on input "Select an option" at bounding box center [317, 156] width 10 height 10
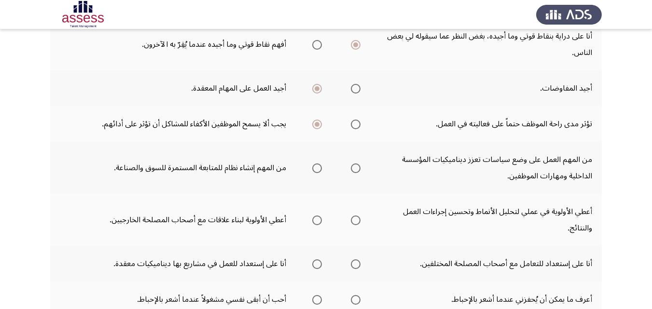
scroll to position [193, 0]
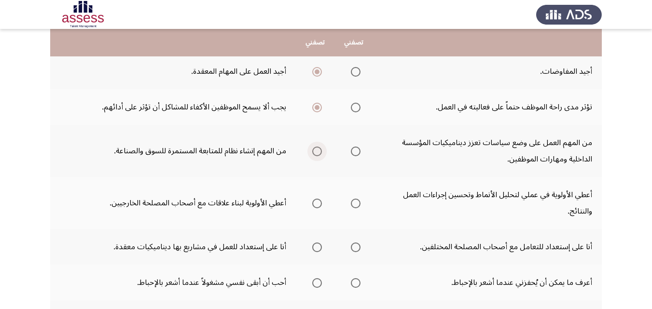
click at [317, 149] on span "Select an option" at bounding box center [317, 152] width 10 height 10
click at [317, 149] on input "Select an option" at bounding box center [317, 152] width 10 height 10
click at [356, 204] on span "Select an option" at bounding box center [356, 204] width 0 height 0
click at [355, 203] on input "Select an option" at bounding box center [356, 204] width 10 height 10
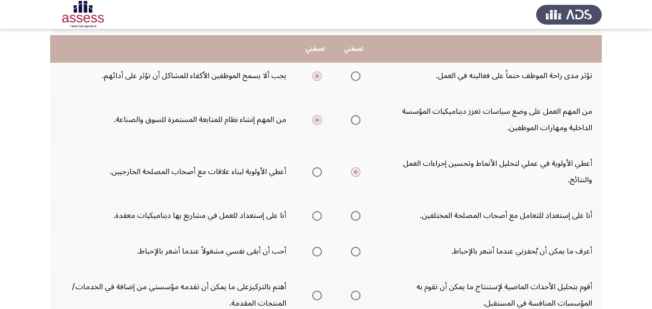
scroll to position [241, 0]
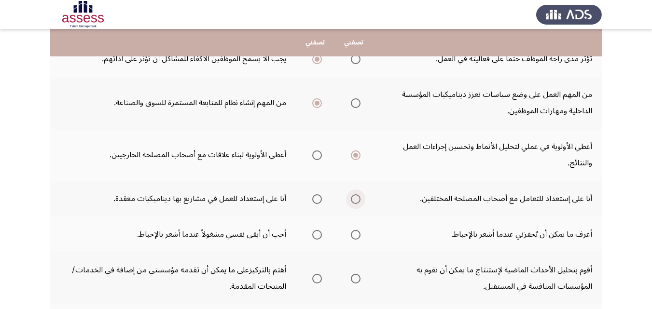
click at [354, 196] on span "Select an option" at bounding box center [356, 200] width 10 height 10
click at [354, 196] on input "Select an option" at bounding box center [356, 200] width 10 height 10
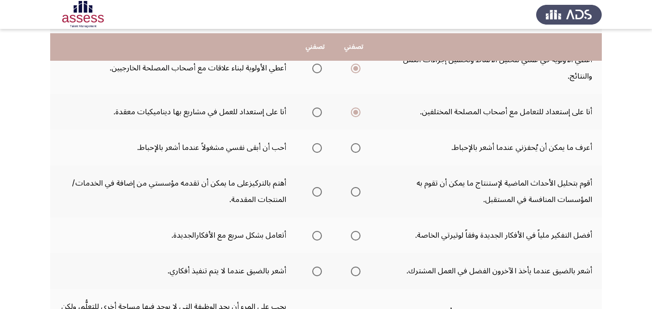
scroll to position [338, 0]
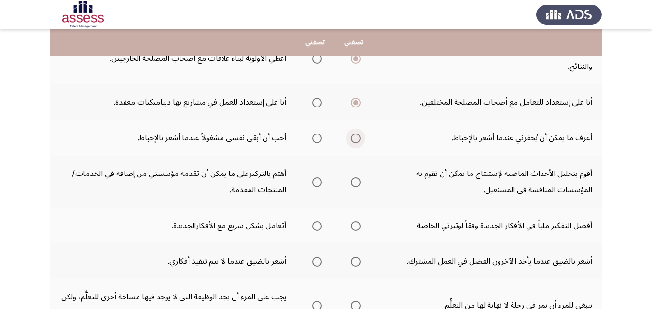
click at [352, 134] on span "Select an option" at bounding box center [356, 139] width 10 height 10
click at [352, 134] on input "Select an option" at bounding box center [356, 139] width 10 height 10
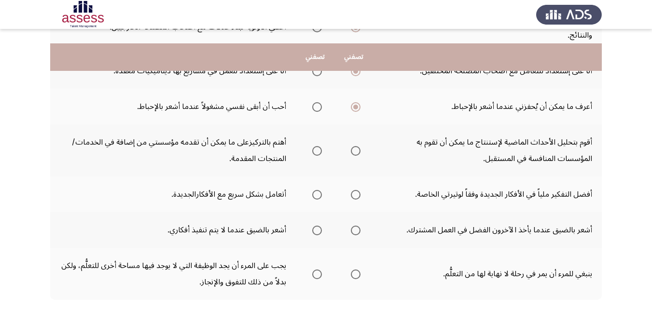
scroll to position [386, 0]
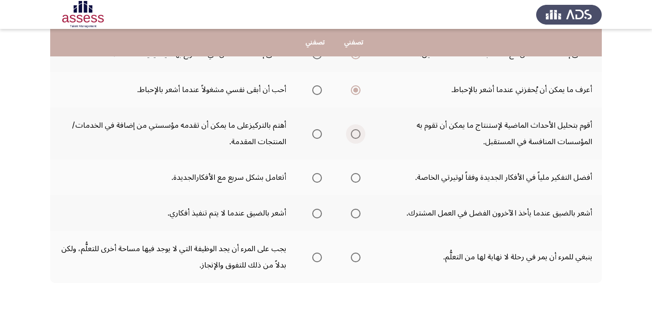
click at [352, 132] on span "Select an option" at bounding box center [356, 134] width 10 height 10
click at [352, 132] on input "Select an option" at bounding box center [356, 134] width 10 height 10
click at [354, 177] on span "Select an option" at bounding box center [356, 178] width 10 height 10
click at [354, 177] on input "Select an option" at bounding box center [356, 178] width 10 height 10
click at [318, 212] on span "Select an option" at bounding box center [317, 214] width 10 height 10
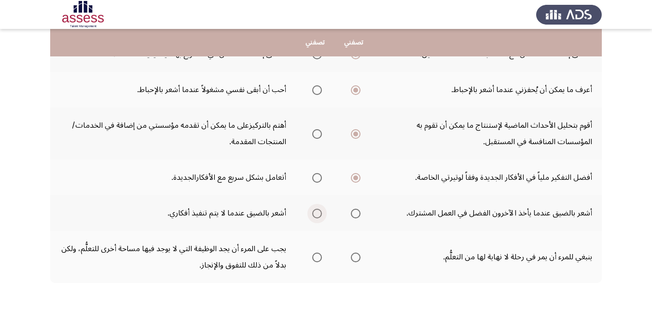
click at [318, 212] on input "Select an option" at bounding box center [317, 214] width 10 height 10
click at [357, 257] on span "Select an option" at bounding box center [356, 258] width 10 height 10
click at [357, 257] on input "Select an option" at bounding box center [356, 258] width 10 height 10
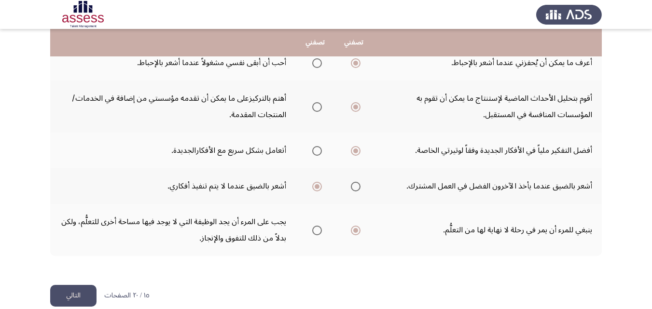
scroll to position [428, 0]
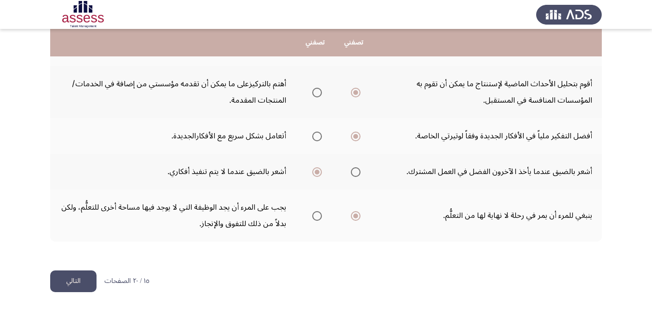
click at [88, 277] on button "التالي" at bounding box center [73, 282] width 46 height 22
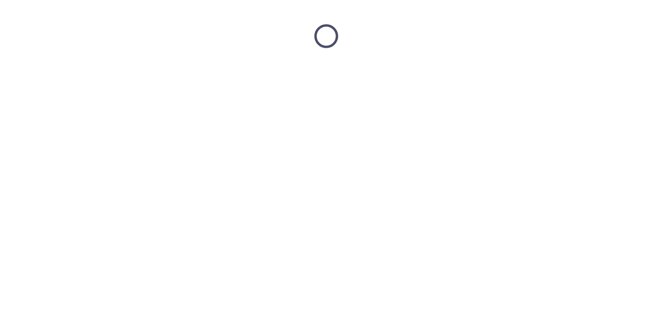
scroll to position [0, 0]
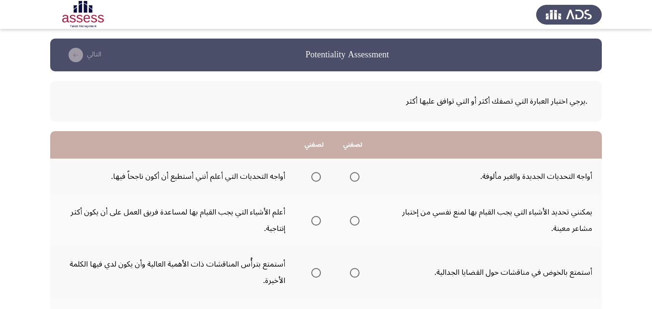
click at [315, 178] on span "Select an option" at bounding box center [316, 177] width 10 height 10
click at [315, 178] on input "Select an option" at bounding box center [316, 177] width 10 height 10
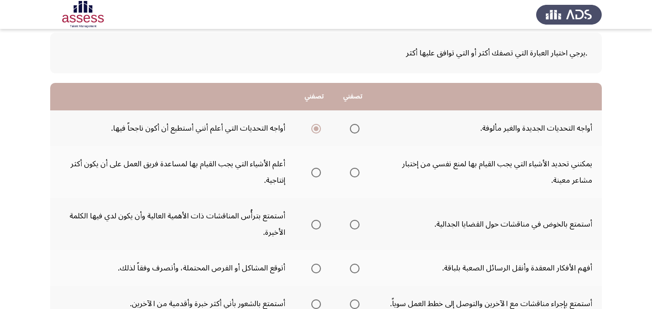
click at [313, 174] on span "Select an option" at bounding box center [316, 173] width 10 height 10
click at [313, 174] on input "Select an option" at bounding box center [316, 173] width 10 height 10
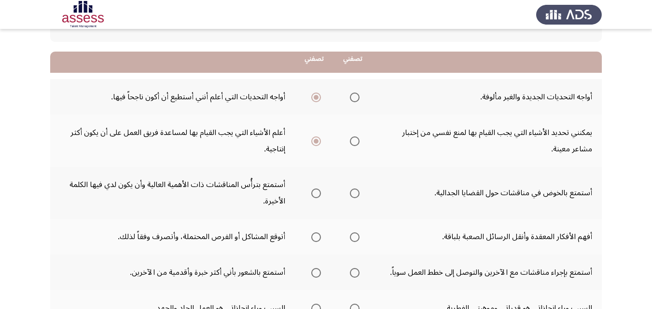
scroll to position [97, 0]
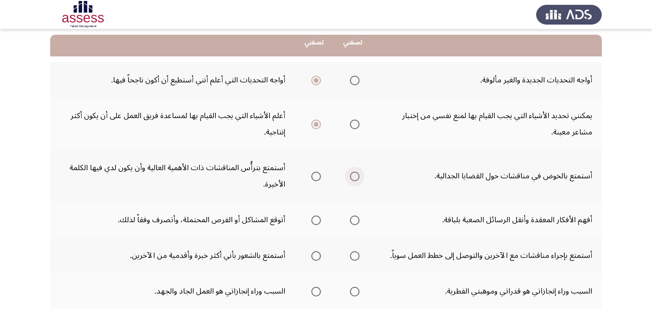
click at [354, 177] on span "Select an option" at bounding box center [355, 177] width 10 height 10
click at [354, 177] on input "Select an option" at bounding box center [355, 177] width 10 height 10
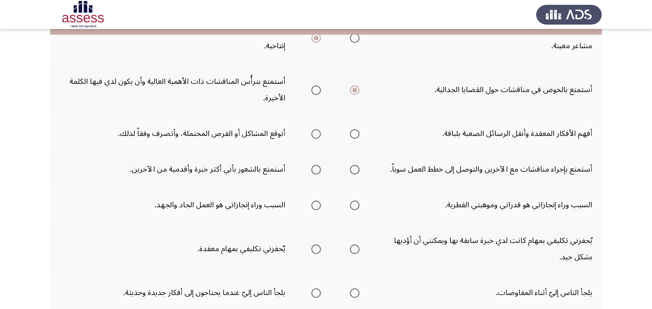
scroll to position [193, 0]
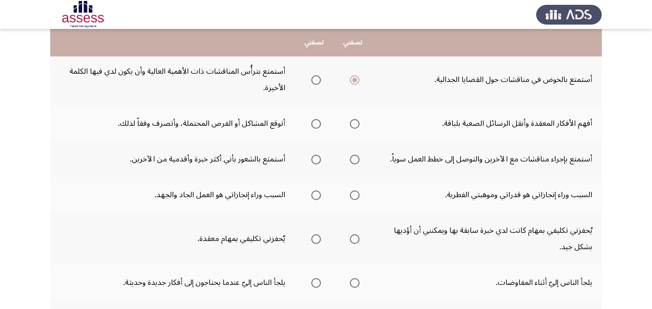
click at [354, 122] on span "Select an option" at bounding box center [355, 124] width 10 height 10
click at [354, 122] on input "Select an option" at bounding box center [355, 124] width 10 height 10
click at [354, 122] on span "Select an option" at bounding box center [354, 124] width 5 height 5
click at [351, 158] on span "Select an option" at bounding box center [355, 160] width 10 height 10
click at [351, 158] on input "Select an option" at bounding box center [355, 160] width 10 height 10
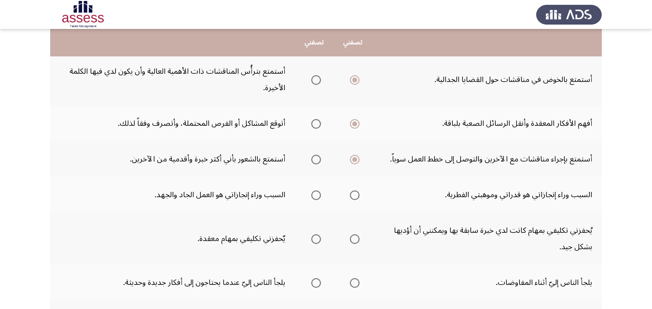
click at [314, 196] on span "Select an option" at bounding box center [316, 196] width 10 height 10
click at [314, 196] on input "Select an option" at bounding box center [316, 196] width 10 height 10
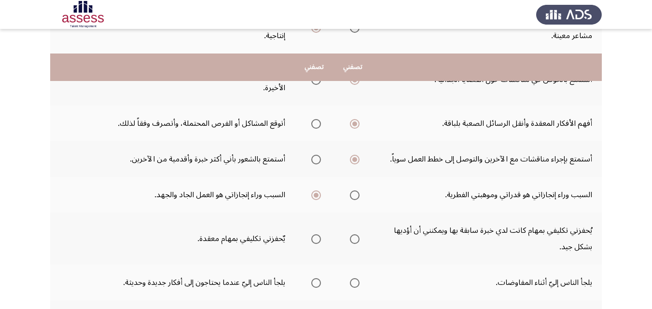
scroll to position [241, 0]
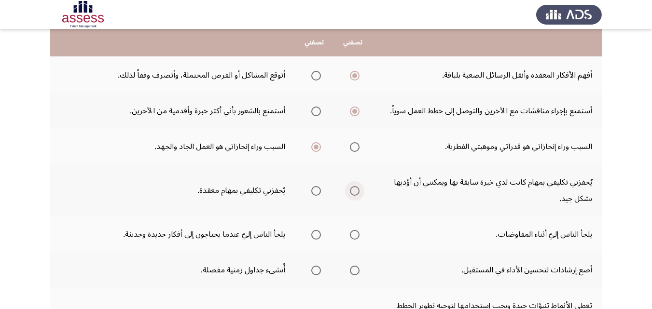
click at [355, 190] on span "Select an option" at bounding box center [355, 191] width 10 height 10
click at [355, 190] on input "Select an option" at bounding box center [355, 191] width 10 height 10
click at [355, 234] on span "Select an option" at bounding box center [355, 235] width 10 height 10
click at [355, 234] on input "Select an option" at bounding box center [355, 235] width 10 height 10
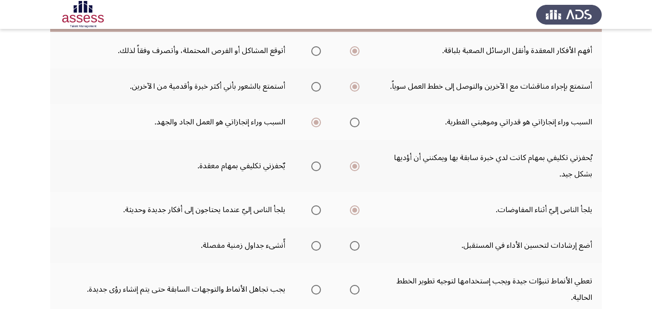
scroll to position [290, 0]
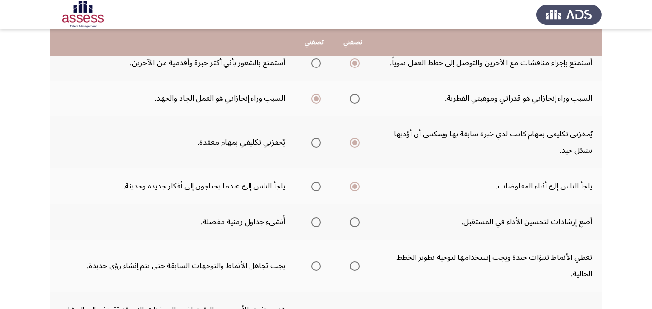
click at [352, 223] on span "Select an option" at bounding box center [355, 223] width 10 height 10
click at [352, 223] on input "Select an option" at bounding box center [355, 223] width 10 height 10
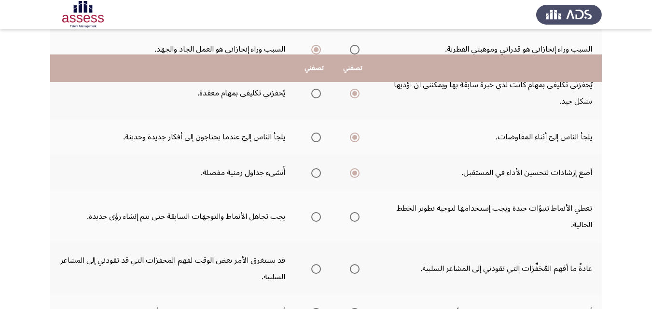
scroll to position [386, 0]
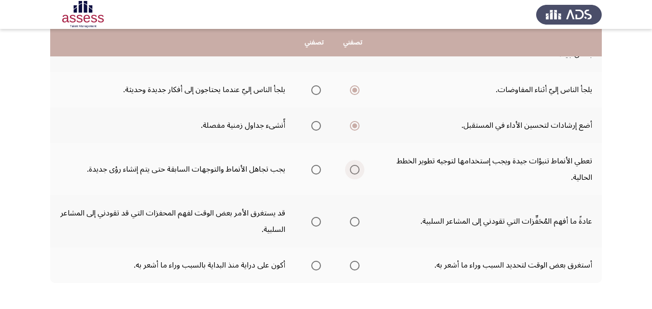
click at [354, 169] on span "Select an option" at bounding box center [355, 170] width 10 height 10
click at [354, 169] on input "Select an option" at bounding box center [355, 170] width 10 height 10
click at [354, 219] on span "Select an option" at bounding box center [355, 222] width 10 height 10
click at [354, 219] on input "Select an option" at bounding box center [355, 222] width 10 height 10
click at [314, 265] on span "Select an option" at bounding box center [316, 266] width 10 height 10
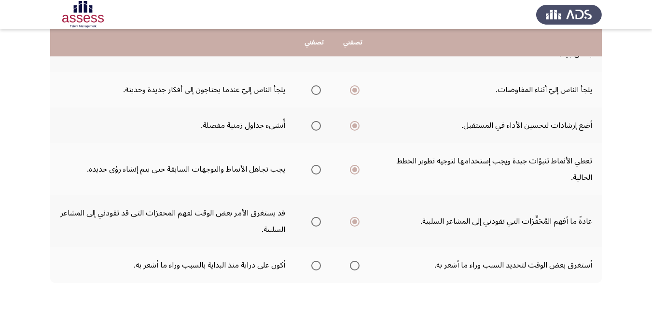
click at [314, 265] on input "Select an option" at bounding box center [316, 266] width 10 height 10
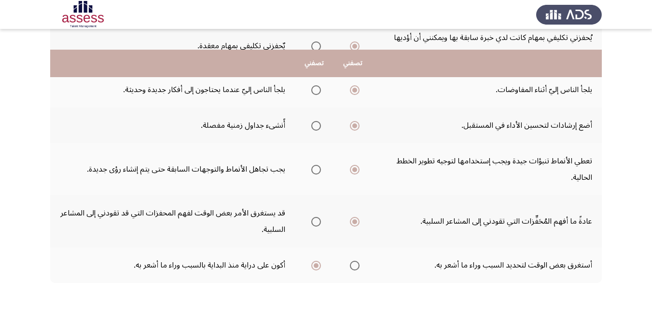
scroll to position [428, 0]
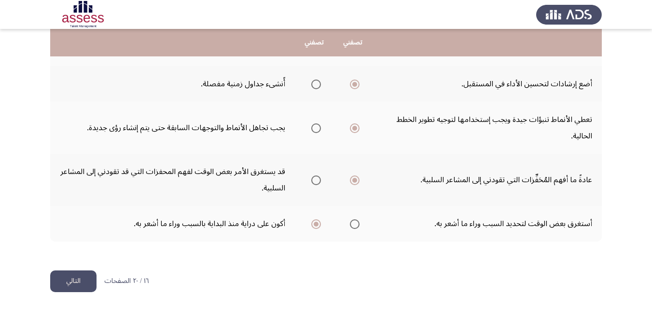
click at [71, 278] on button "التالي" at bounding box center [73, 282] width 46 height 22
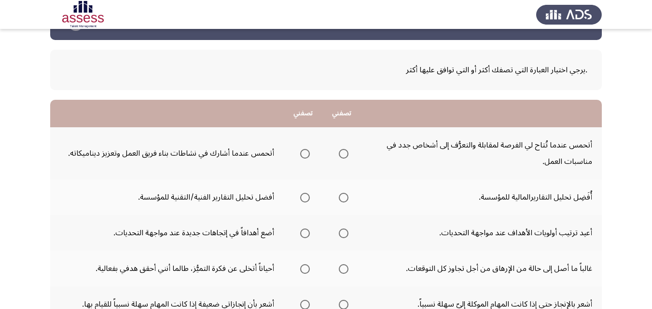
scroll to position [48, 0]
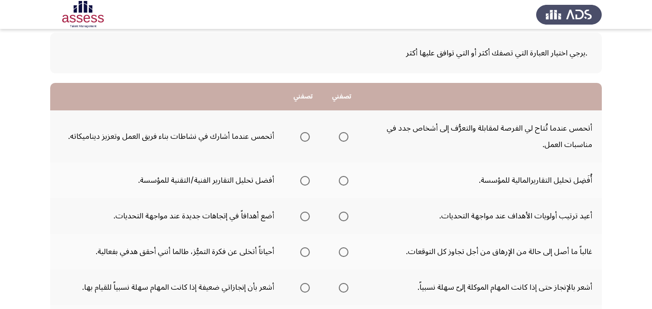
click at [303, 137] on span "Select an option" at bounding box center [305, 137] width 10 height 10
click at [303, 137] on input "Select an option" at bounding box center [305, 137] width 10 height 10
click at [303, 179] on span "Select an option" at bounding box center [305, 181] width 10 height 10
click at [303, 179] on input "Select an option" at bounding box center [305, 181] width 10 height 10
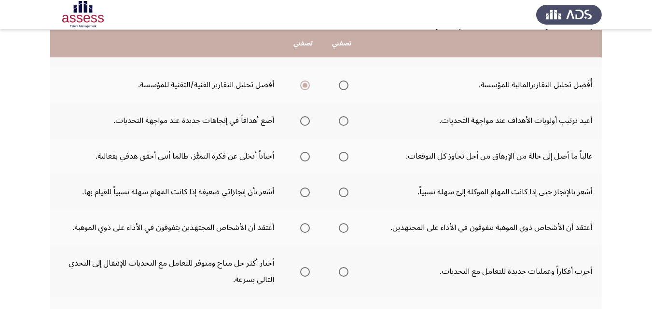
scroll to position [145, 0]
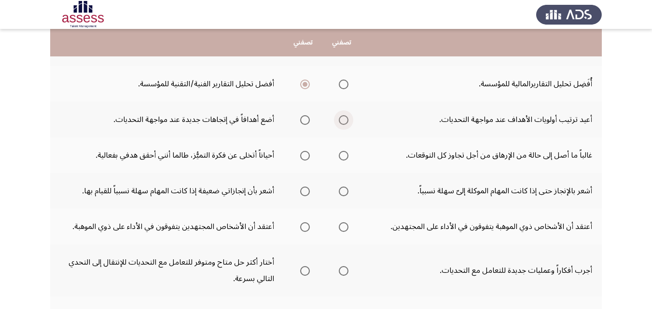
click at [343, 121] on span "Select an option" at bounding box center [344, 120] width 10 height 10
click at [343, 121] on input "Select an option" at bounding box center [344, 120] width 10 height 10
click at [302, 153] on span "Select an option" at bounding box center [305, 156] width 10 height 10
click at [302, 153] on input "Select an option" at bounding box center [305, 156] width 10 height 10
click at [307, 187] on span "Select an option" at bounding box center [305, 192] width 10 height 10
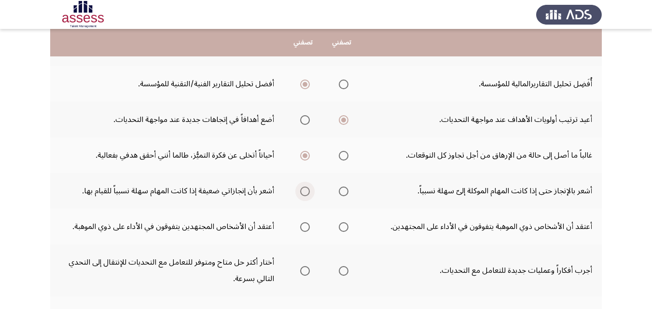
click at [307, 187] on input "Select an option" at bounding box center [305, 192] width 10 height 10
click at [304, 226] on span "Select an option" at bounding box center [305, 227] width 10 height 10
click at [304, 226] on input "Select an option" at bounding box center [305, 227] width 10 height 10
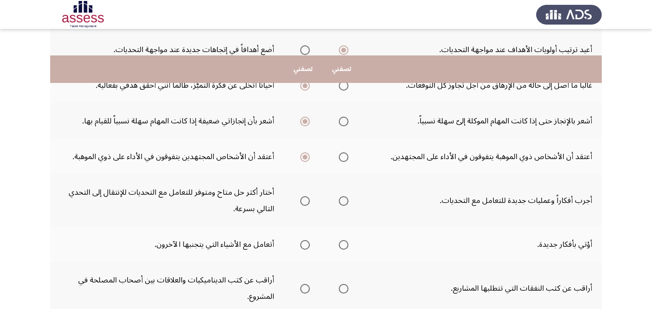
scroll to position [241, 0]
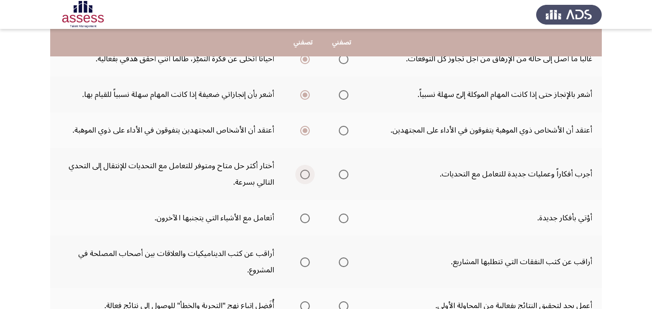
click at [305, 174] on span "Select an option" at bounding box center [305, 175] width 10 height 10
click at [305, 174] on input "Select an option" at bounding box center [305, 175] width 10 height 10
click at [342, 220] on span "Select an option" at bounding box center [344, 219] width 10 height 10
click at [342, 220] on input "Select an option" at bounding box center [344, 219] width 10 height 10
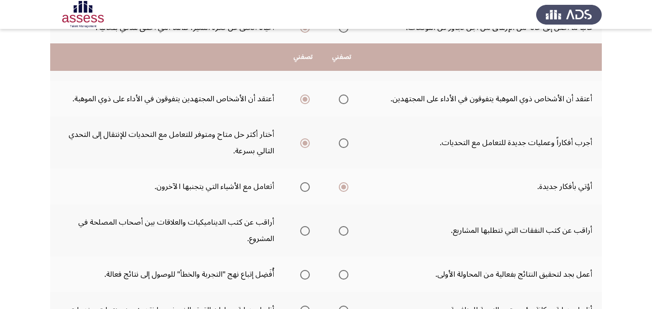
scroll to position [290, 0]
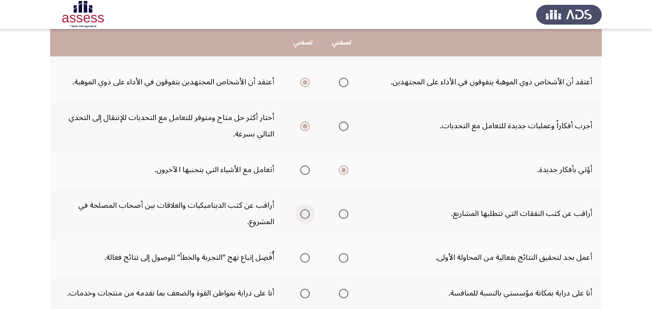
click at [307, 213] on span "Select an option" at bounding box center [305, 214] width 10 height 10
click at [307, 213] on input "Select an option" at bounding box center [305, 214] width 10 height 10
click at [341, 258] on span "Select an option" at bounding box center [344, 258] width 10 height 10
click at [341, 258] on input "Select an option" at bounding box center [344, 258] width 10 height 10
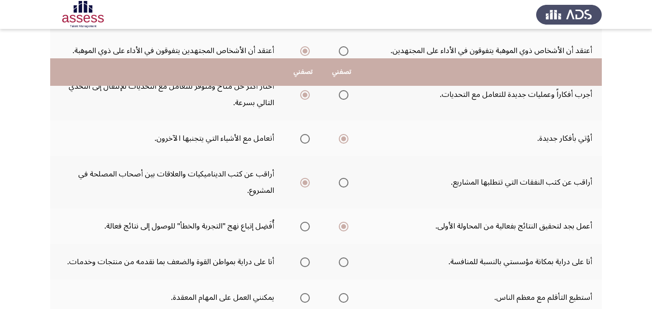
scroll to position [386, 0]
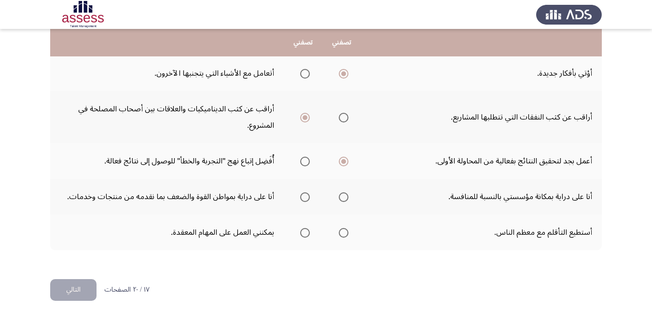
click at [304, 195] on span "Select an option" at bounding box center [305, 198] width 10 height 10
click at [304, 195] on input "Select an option" at bounding box center [305, 198] width 10 height 10
click at [342, 231] on span "Select an option" at bounding box center [344, 233] width 10 height 10
click at [342, 231] on input "Select an option" at bounding box center [344, 233] width 10 height 10
click at [71, 284] on button "التالي" at bounding box center [73, 290] width 46 height 22
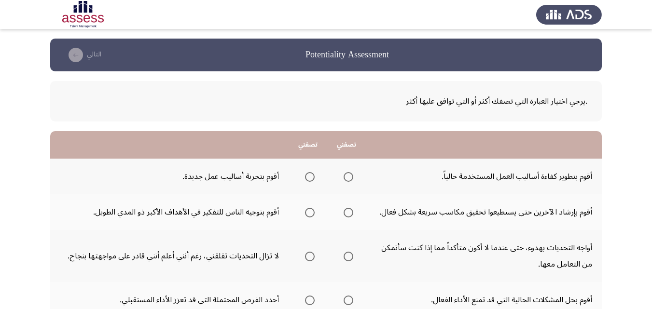
scroll to position [48, 0]
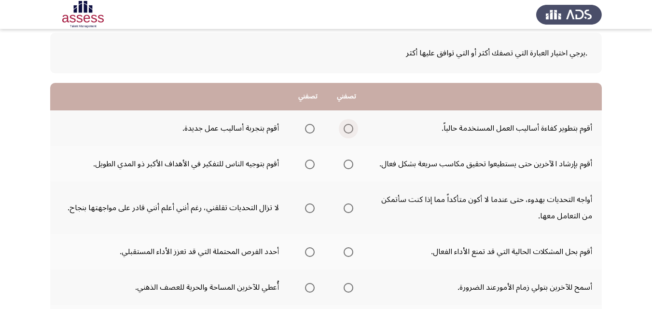
click at [348, 126] on span "Select an option" at bounding box center [349, 129] width 10 height 10
click at [348, 126] on input "Select an option" at bounding box center [349, 129] width 10 height 10
click at [352, 164] on span "Select an option" at bounding box center [349, 165] width 10 height 10
click at [352, 164] on input "Select an option" at bounding box center [349, 165] width 10 height 10
click at [351, 207] on span "Select an option" at bounding box center [349, 209] width 10 height 10
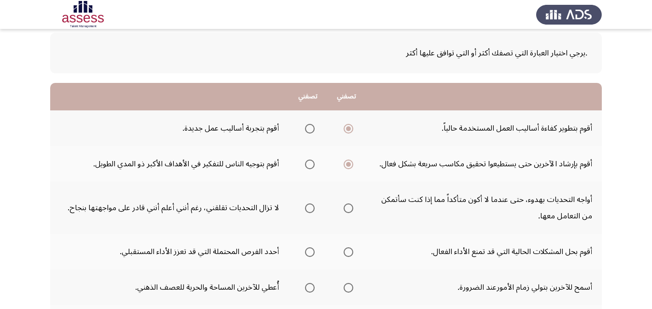
click at [351, 207] on input "Select an option" at bounding box center [349, 209] width 10 height 10
click at [351, 207] on span "Select an option" at bounding box center [349, 209] width 10 height 10
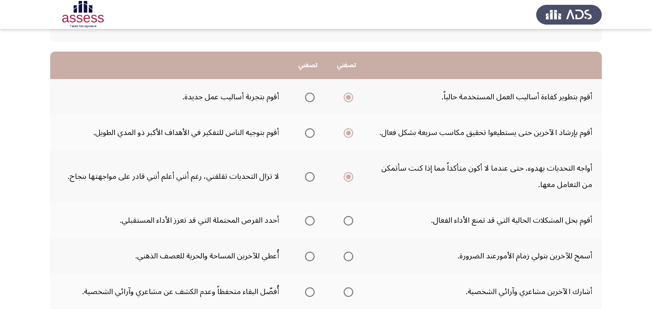
scroll to position [97, 0]
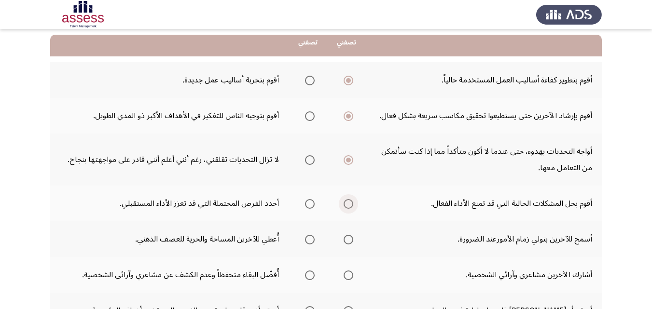
click at [349, 203] on span "Select an option" at bounding box center [349, 204] width 10 height 10
click at [349, 203] on input "Select an option" at bounding box center [349, 204] width 10 height 10
click at [311, 239] on span "Select an option" at bounding box center [310, 240] width 10 height 10
click at [311, 239] on input "Select an option" at bounding box center [310, 240] width 10 height 10
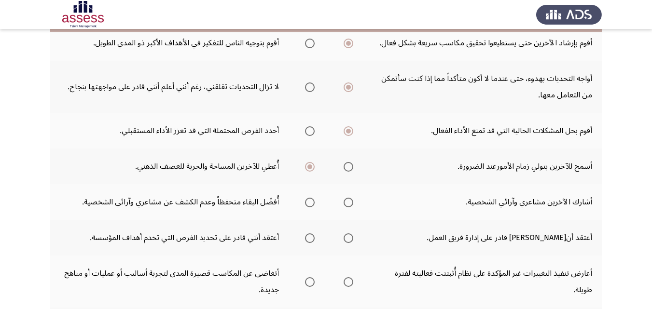
scroll to position [193, 0]
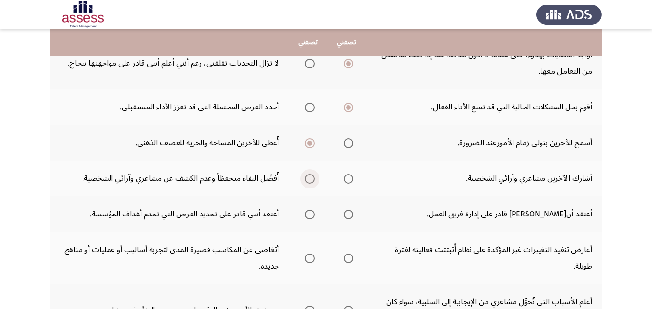
click at [307, 178] on span "Select an option" at bounding box center [310, 179] width 10 height 10
click at [307, 178] on input "Select an option" at bounding box center [310, 179] width 10 height 10
click at [349, 210] on span "Select an option" at bounding box center [349, 215] width 10 height 10
click at [349, 210] on input "Select an option" at bounding box center [349, 215] width 10 height 10
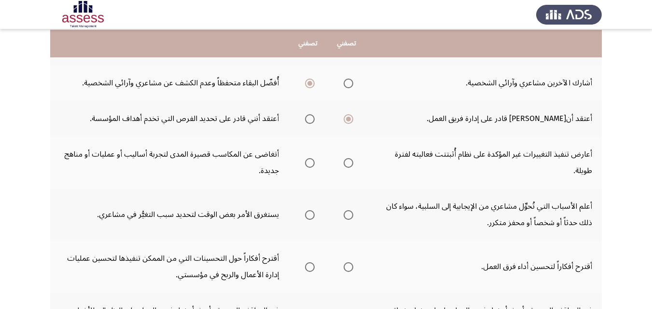
scroll to position [290, 0]
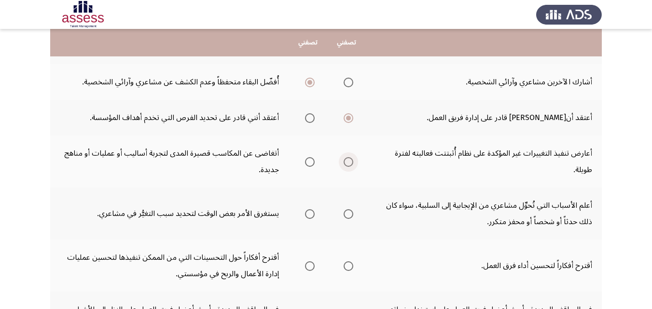
click at [346, 159] on span "Select an option" at bounding box center [349, 162] width 10 height 10
click at [346, 159] on input "Select an option" at bounding box center [349, 162] width 10 height 10
click at [344, 213] on span "Select an option" at bounding box center [349, 214] width 10 height 10
click at [344, 213] on input "Select an option" at bounding box center [349, 214] width 10 height 10
click at [350, 265] on span "Select an option" at bounding box center [349, 267] width 10 height 10
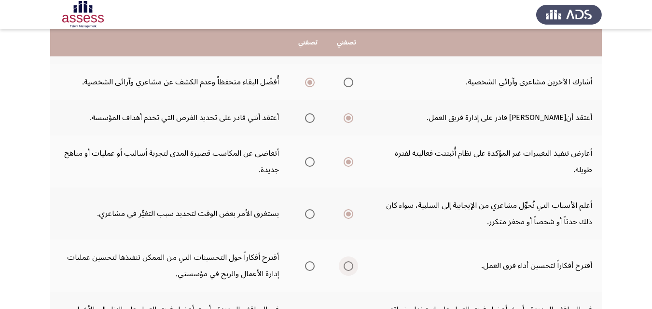
click at [350, 265] on input "Select an option" at bounding box center [349, 267] width 10 height 10
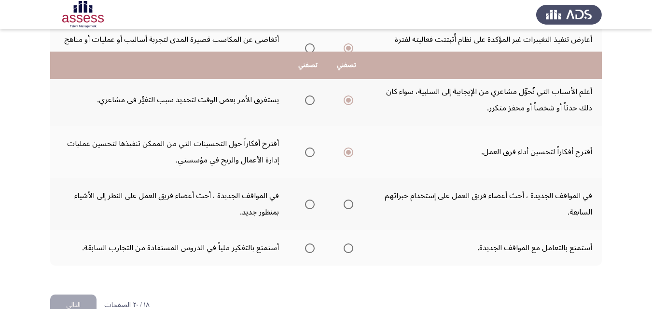
scroll to position [428, 0]
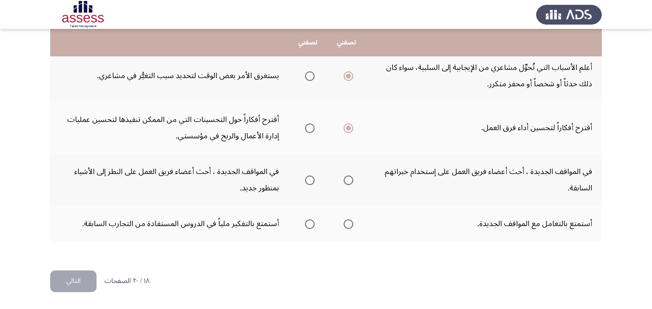
click at [347, 178] on span "Select an option" at bounding box center [349, 181] width 10 height 10
click at [347, 178] on input "Select an option" at bounding box center [349, 181] width 10 height 10
click at [312, 222] on span "Select an option" at bounding box center [310, 225] width 10 height 10
click at [312, 222] on input "Select an option" at bounding box center [310, 225] width 10 height 10
click at [75, 278] on button "التالي" at bounding box center [73, 282] width 46 height 22
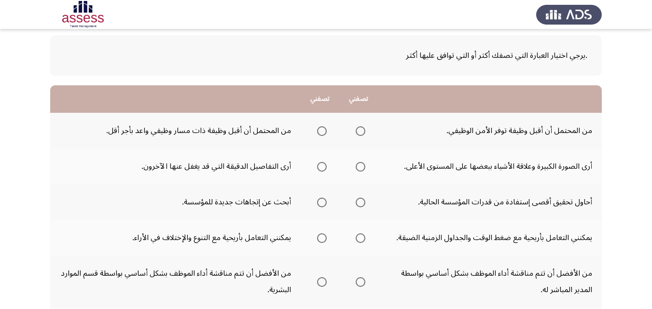
scroll to position [48, 0]
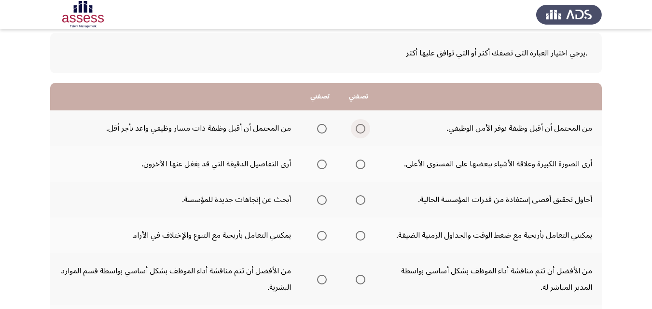
click at [358, 125] on span "Select an option" at bounding box center [361, 129] width 10 height 10
click at [358, 125] on input "Select an option" at bounding box center [361, 129] width 10 height 10
click at [322, 160] on span "Select an option" at bounding box center [322, 165] width 10 height 10
click at [322, 160] on input "Select an option" at bounding box center [322, 165] width 10 height 10
click at [357, 198] on span "Select an option" at bounding box center [361, 200] width 10 height 10
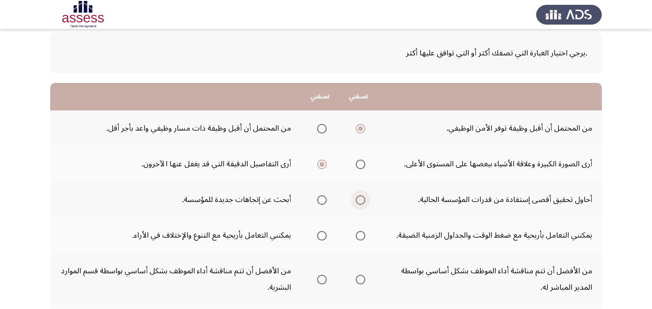
click at [357, 198] on input "Select an option" at bounding box center [361, 200] width 10 height 10
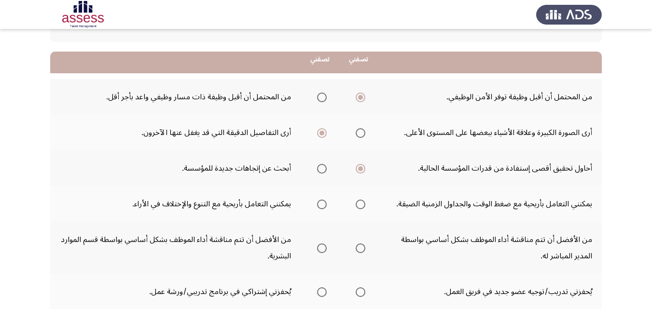
scroll to position [97, 0]
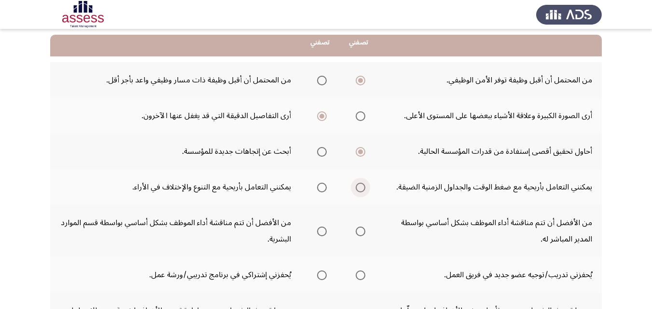
click at [359, 185] on span "Select an option" at bounding box center [361, 188] width 10 height 10
click at [359, 185] on input "Select an option" at bounding box center [361, 188] width 10 height 10
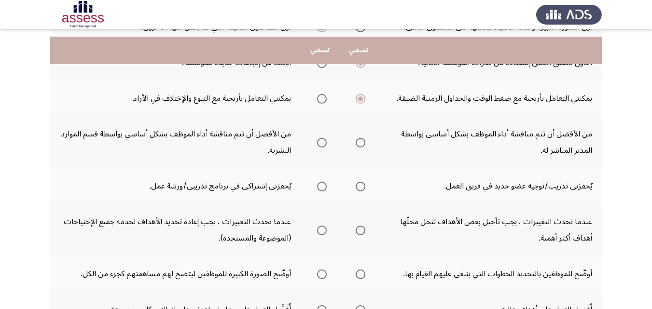
scroll to position [193, 0]
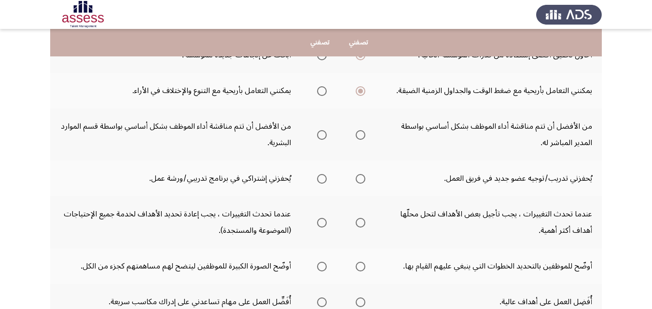
click at [357, 135] on span "Select an option" at bounding box center [361, 135] width 10 height 10
click at [357, 135] on input "Select an option" at bounding box center [361, 135] width 10 height 10
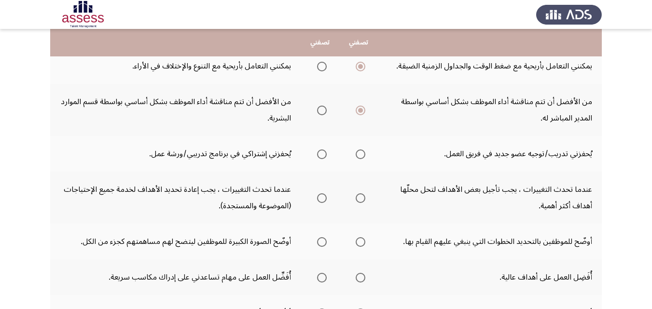
scroll to position [241, 0]
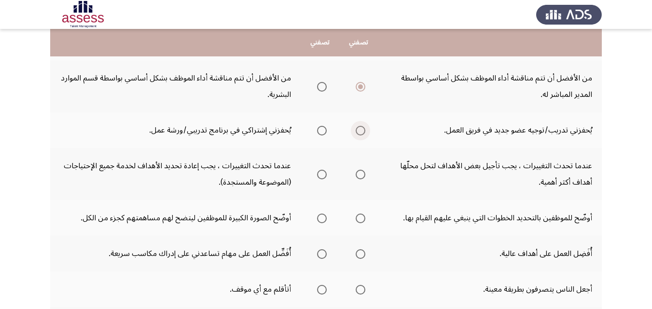
click at [360, 127] on span "Select an option" at bounding box center [361, 131] width 10 height 10
click at [360, 127] on input "Select an option" at bounding box center [361, 131] width 10 height 10
click at [358, 172] on span "Select an option" at bounding box center [361, 175] width 10 height 10
click at [358, 172] on input "Select an option" at bounding box center [361, 175] width 10 height 10
click at [358, 217] on span "Select an option" at bounding box center [361, 219] width 10 height 10
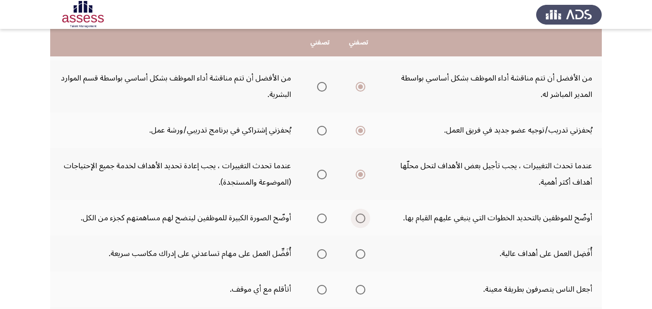
click at [358, 217] on input "Select an option" at bounding box center [361, 219] width 10 height 10
click at [322, 251] on span "Select an option" at bounding box center [322, 255] width 10 height 10
click at [322, 251] on input "Select an option" at bounding box center [322, 255] width 10 height 10
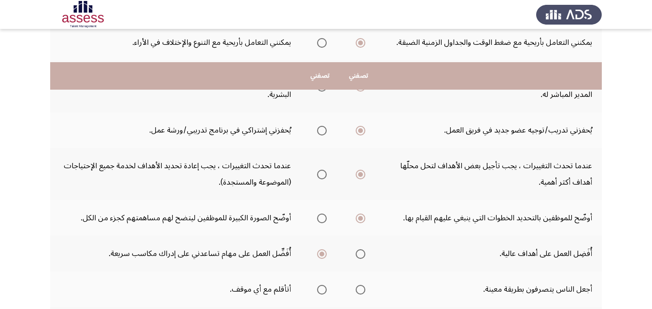
scroll to position [338, 0]
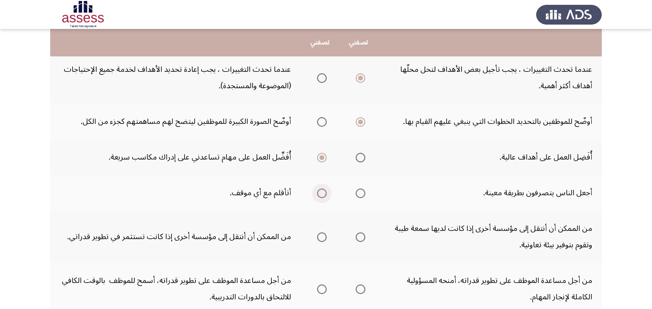
click at [321, 191] on span "Select an option" at bounding box center [322, 194] width 10 height 10
click at [321, 191] on input "Select an option" at bounding box center [322, 194] width 10 height 10
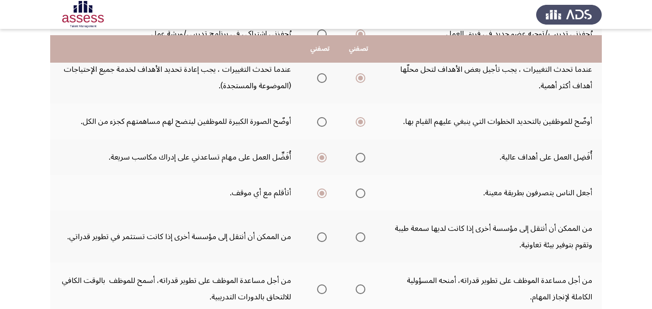
scroll to position [386, 0]
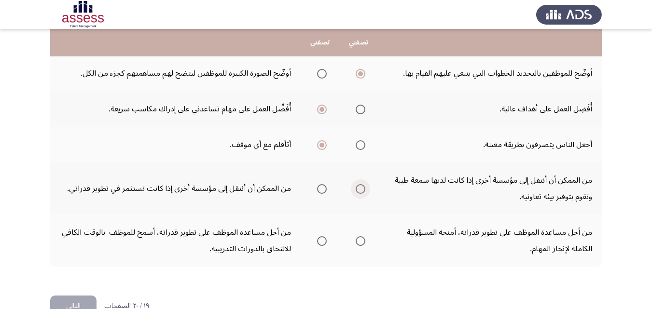
click at [363, 189] on span "Select an option" at bounding box center [361, 189] width 10 height 10
click at [363, 189] on input "Select an option" at bounding box center [361, 189] width 10 height 10
click at [361, 237] on span "Select an option" at bounding box center [361, 241] width 10 height 10
click at [361, 237] on input "Select an option" at bounding box center [361, 241] width 10 height 10
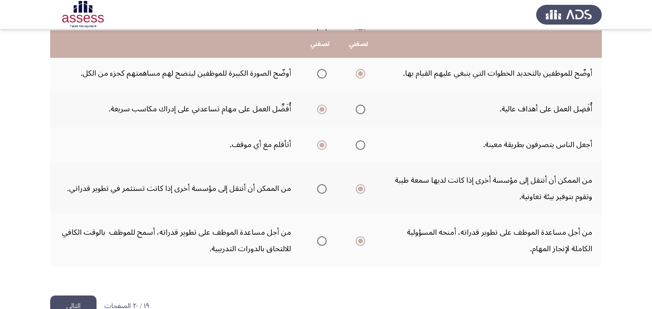
scroll to position [411, 0]
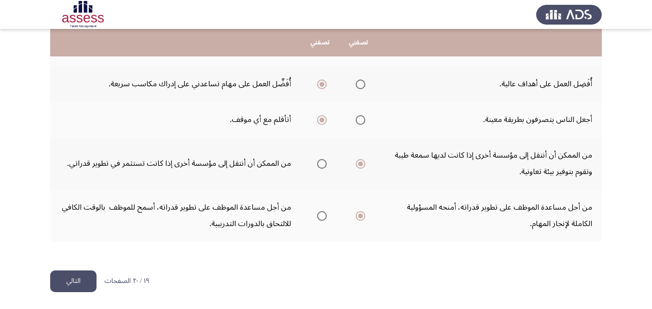
click at [64, 276] on button "التالي" at bounding box center [73, 282] width 46 height 22
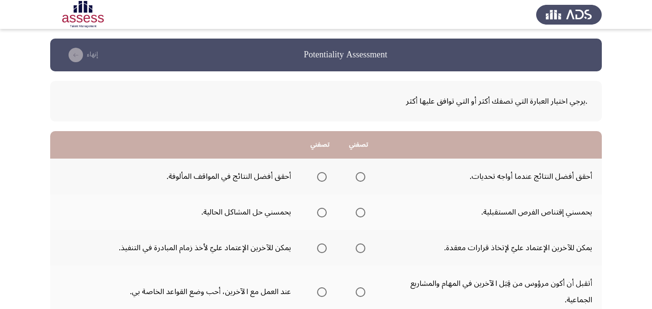
scroll to position [48, 0]
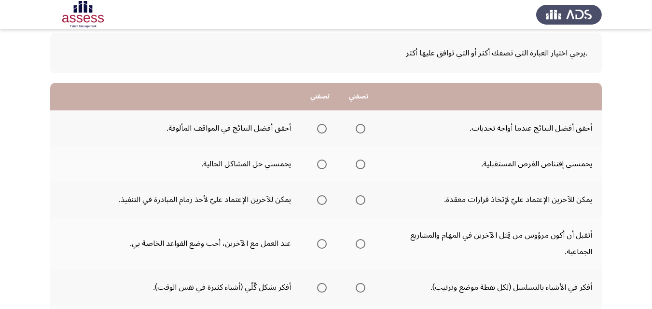
click at [322, 127] on span "Select an option" at bounding box center [322, 129] width 10 height 10
click at [322, 127] on input "Select an option" at bounding box center [322, 129] width 10 height 10
click at [321, 161] on span "Select an option" at bounding box center [322, 165] width 10 height 10
click at [321, 161] on input "Select an option" at bounding box center [322, 165] width 10 height 10
click at [321, 161] on span "Select an option" at bounding box center [322, 165] width 10 height 10
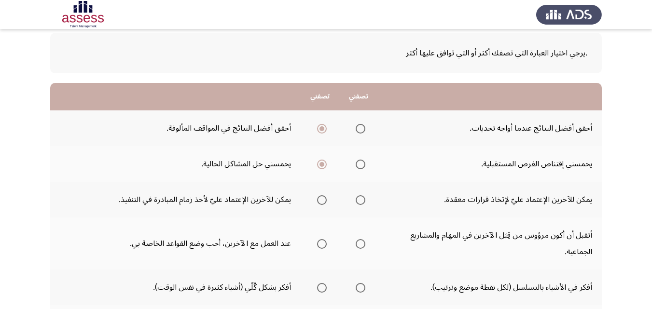
click at [361, 195] on span "Select an option" at bounding box center [361, 200] width 10 height 10
click at [361, 195] on input "Select an option" at bounding box center [361, 200] width 10 height 10
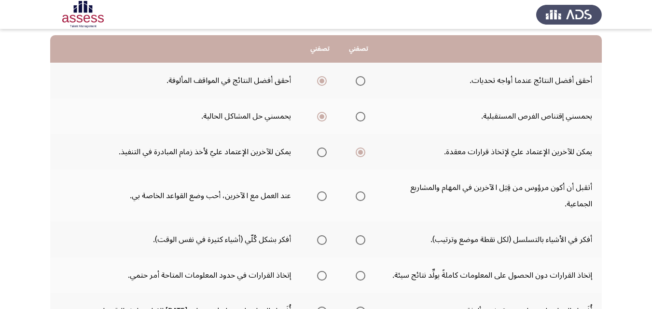
scroll to position [97, 0]
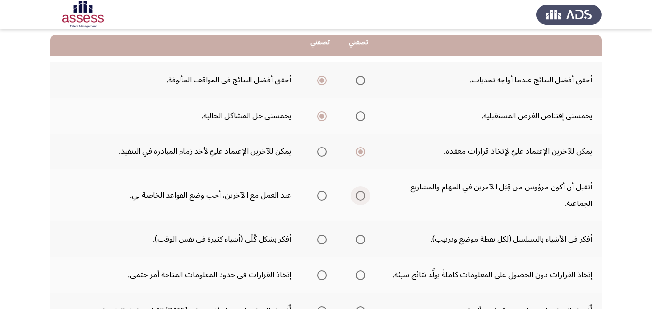
click at [361, 196] on span "Select an option" at bounding box center [361, 196] width 0 height 0
click at [360, 195] on input "Select an option" at bounding box center [361, 196] width 10 height 10
click at [359, 238] on span "Select an option" at bounding box center [361, 240] width 10 height 10
click at [359, 238] on input "Select an option" at bounding box center [361, 240] width 10 height 10
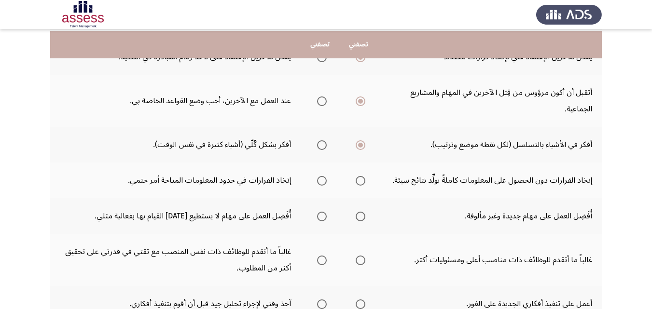
scroll to position [193, 0]
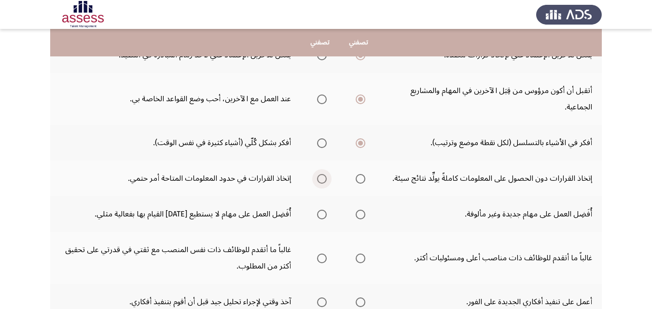
click at [322, 176] on span "Select an option" at bounding box center [322, 179] width 10 height 10
click at [322, 176] on input "Select an option" at bounding box center [322, 179] width 10 height 10
click at [323, 213] on span "Select an option" at bounding box center [322, 215] width 10 height 10
click at [323, 213] on input "Select an option" at bounding box center [322, 215] width 10 height 10
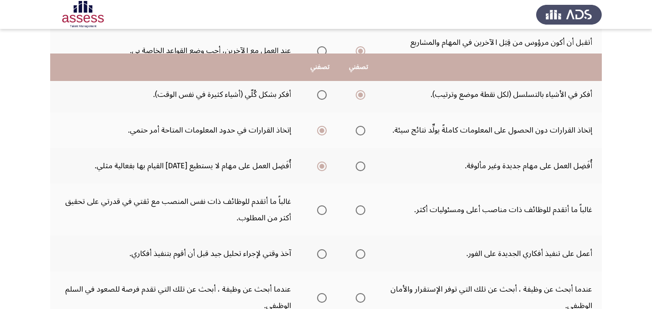
scroll to position [290, 0]
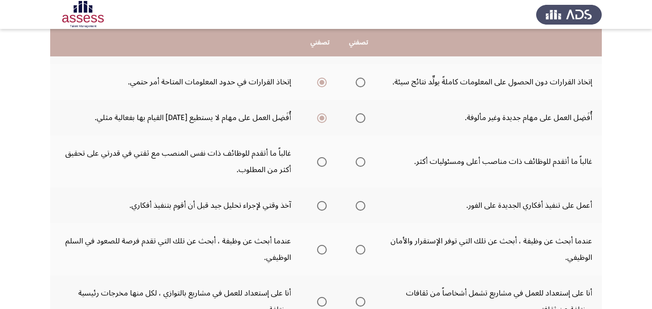
click at [320, 163] on span "Select an option" at bounding box center [322, 162] width 10 height 10
click at [320, 163] on input "Select an option" at bounding box center [322, 162] width 10 height 10
click at [356, 204] on span "Select an option" at bounding box center [361, 206] width 10 height 10
click at [356, 204] on input "Select an option" at bounding box center [361, 206] width 10 height 10
click at [322, 206] on span "Select an option" at bounding box center [322, 206] width 0 height 0
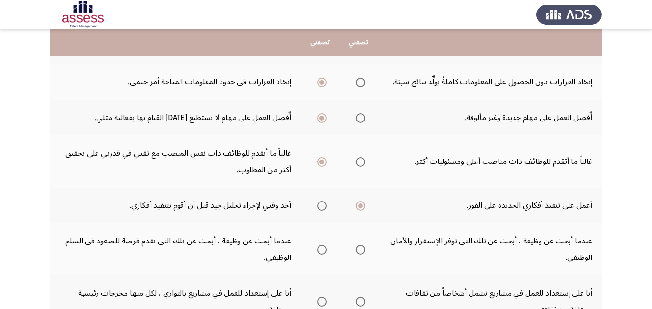
click at [321, 206] on input "Select an option" at bounding box center [322, 206] width 10 height 10
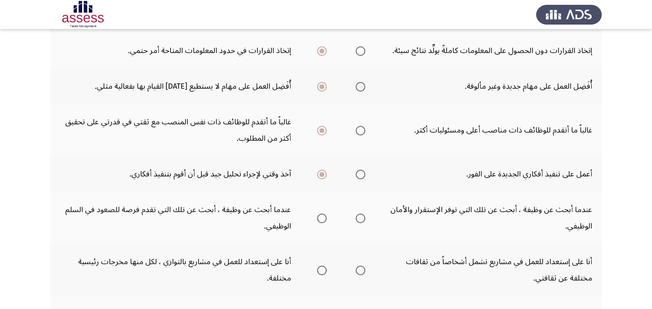
scroll to position [338, 0]
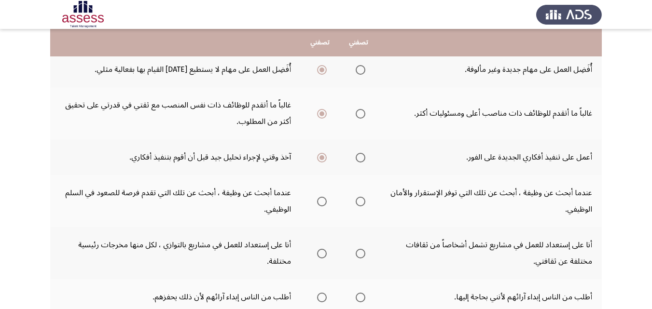
click at [358, 198] on span "Select an option" at bounding box center [361, 202] width 10 height 10
click at [358, 198] on input "Select an option" at bounding box center [361, 202] width 10 height 10
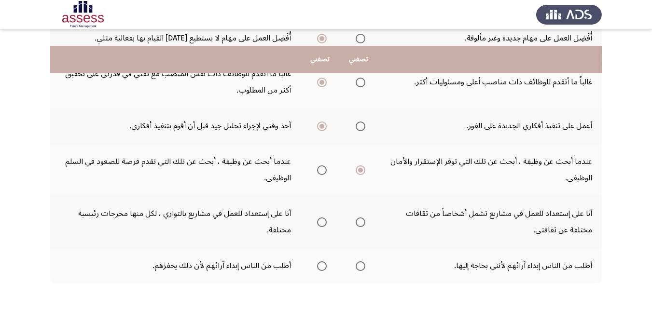
scroll to position [386, 0]
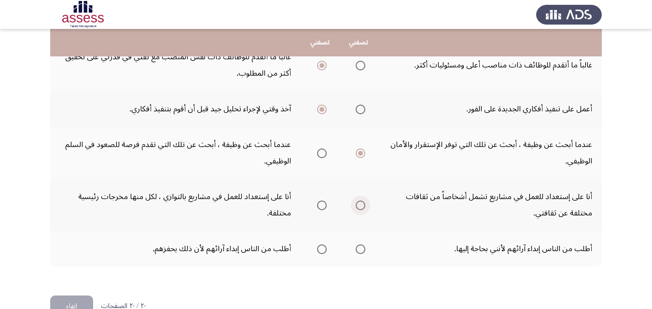
click at [361, 201] on span "Select an option" at bounding box center [361, 206] width 10 height 10
click at [361, 201] on input "Select an option" at bounding box center [361, 206] width 10 height 10
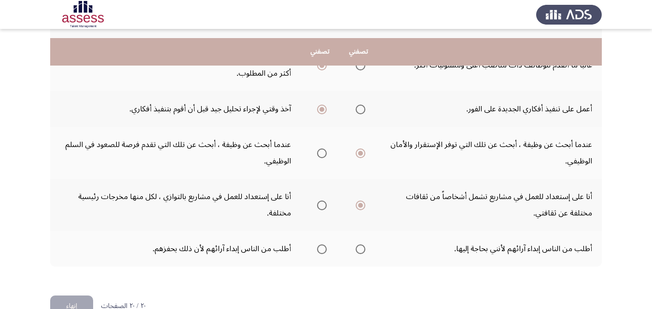
scroll to position [411, 0]
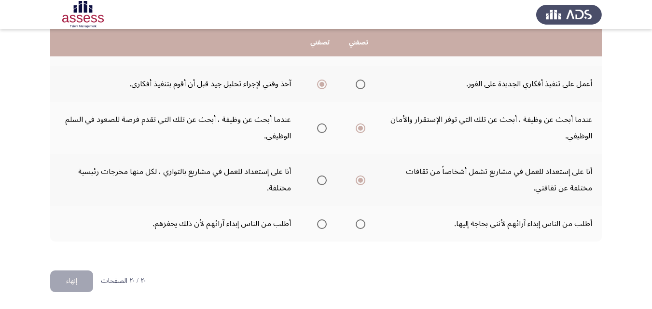
click at [362, 222] on span "Select an option" at bounding box center [361, 225] width 10 height 10
click at [362, 222] on input "Select an option" at bounding box center [361, 225] width 10 height 10
click at [67, 278] on button "إنهاء" at bounding box center [71, 282] width 43 height 22
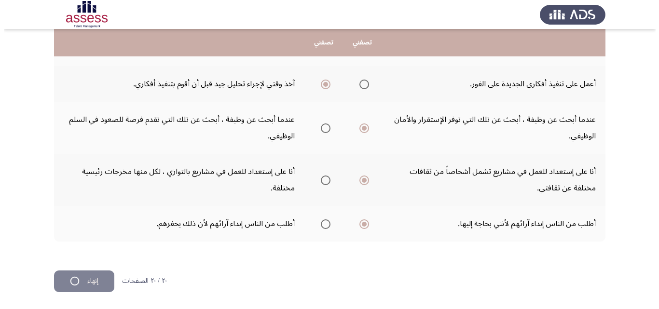
scroll to position [0, 0]
